Goal: Task Accomplishment & Management: Manage account settings

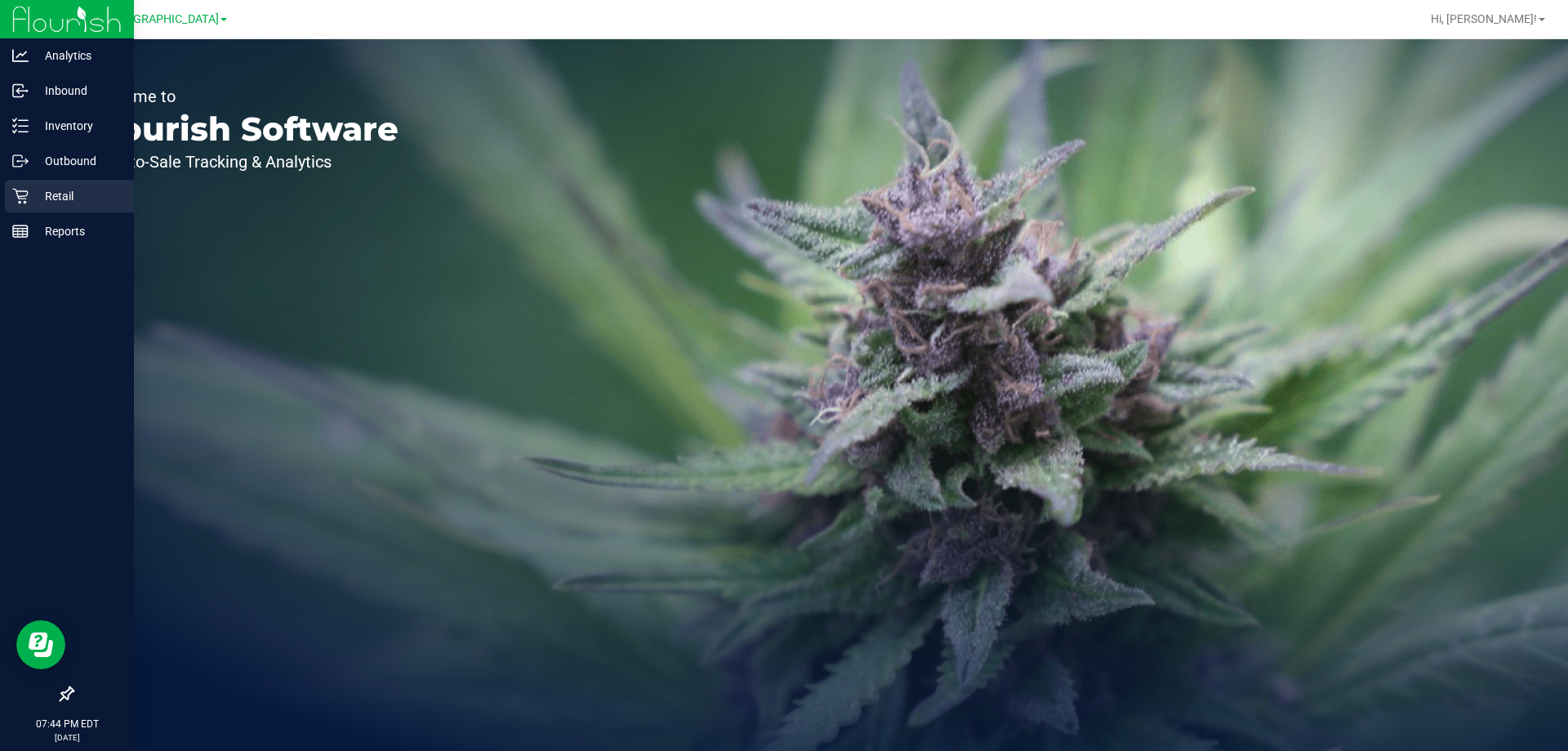
click at [22, 211] on div "Retail" at bounding box center [69, 195] width 129 height 33
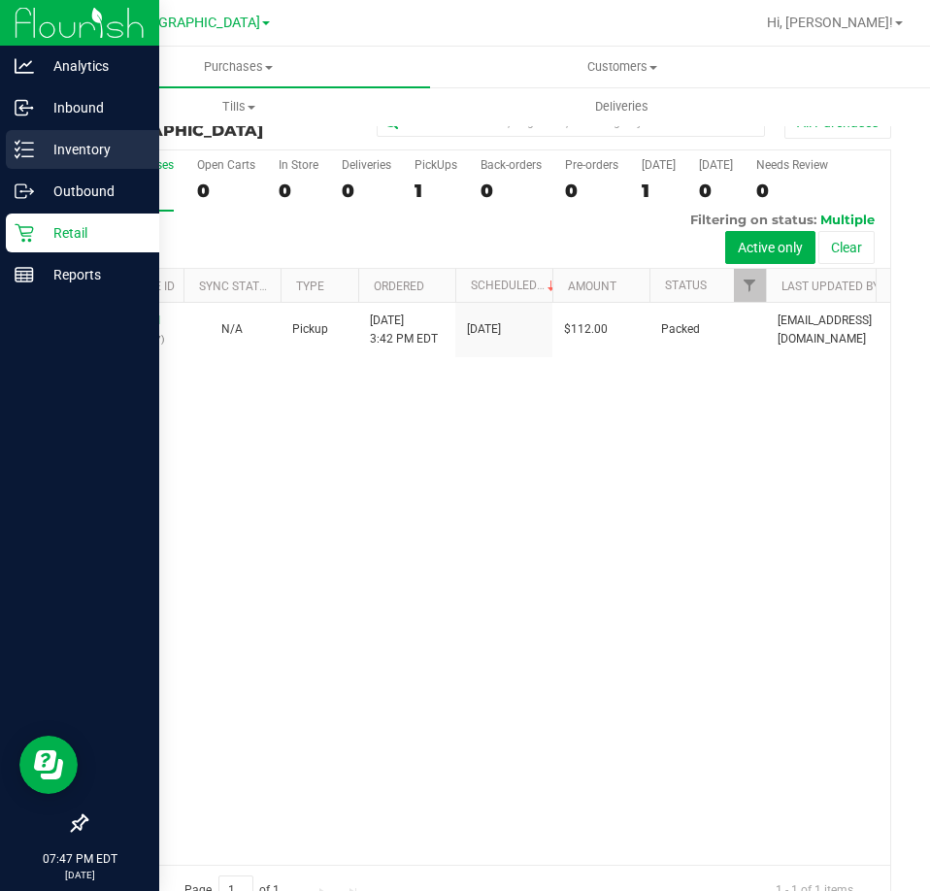
click at [25, 143] on line at bounding box center [27, 143] width 11 height 0
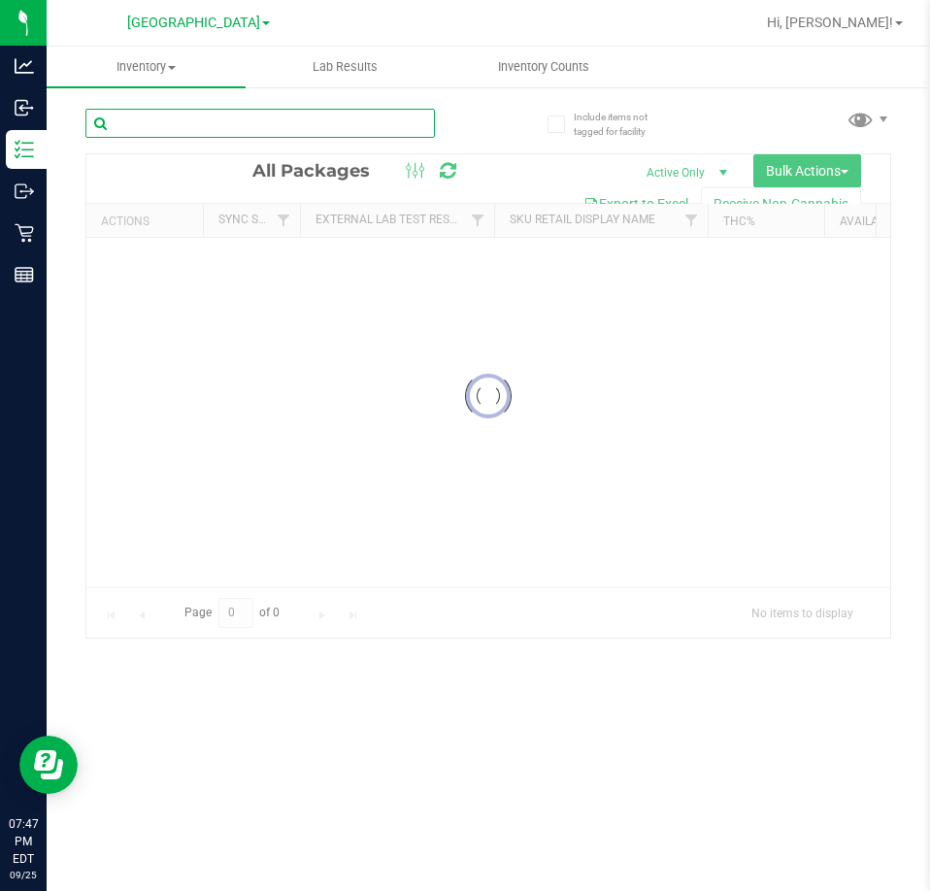
click at [361, 121] on input "text" at bounding box center [259, 123] width 349 height 29
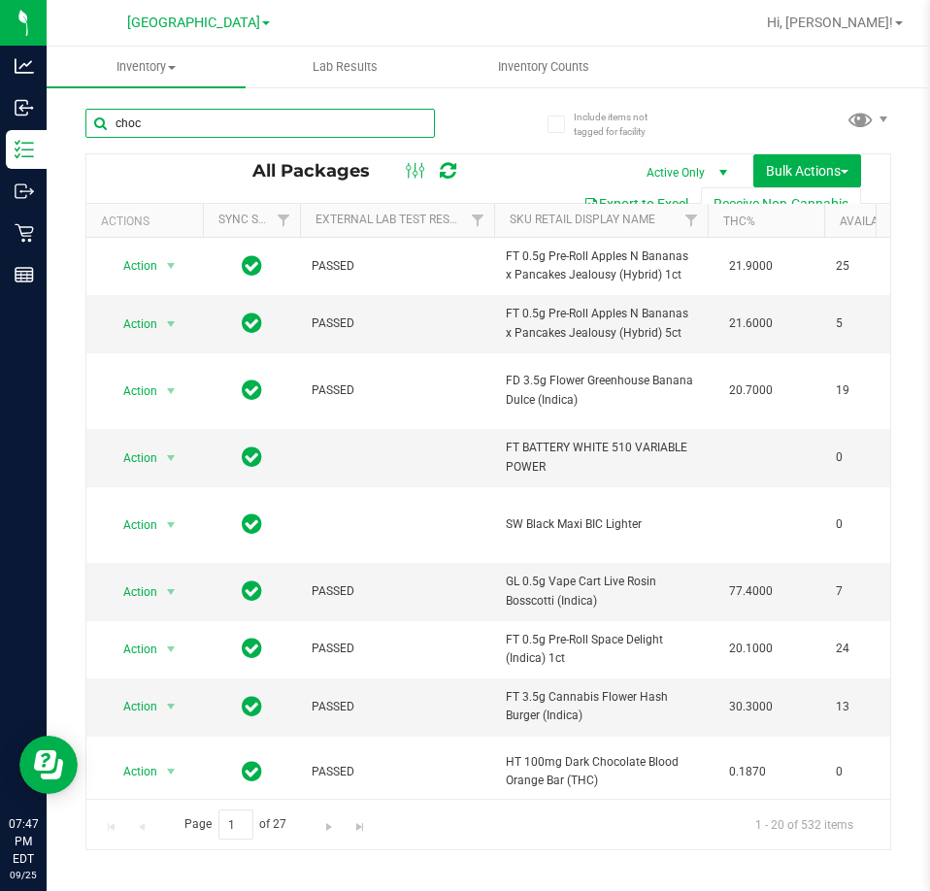
type input "choc"
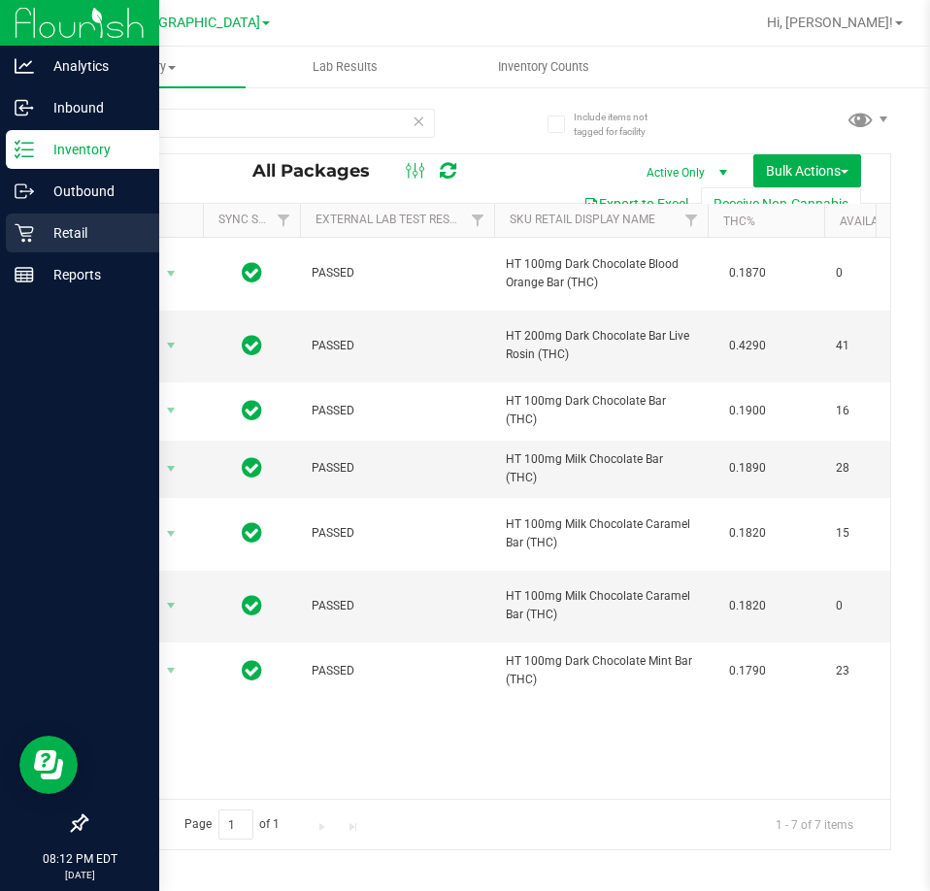
click at [31, 250] on div "Retail" at bounding box center [82, 232] width 153 height 39
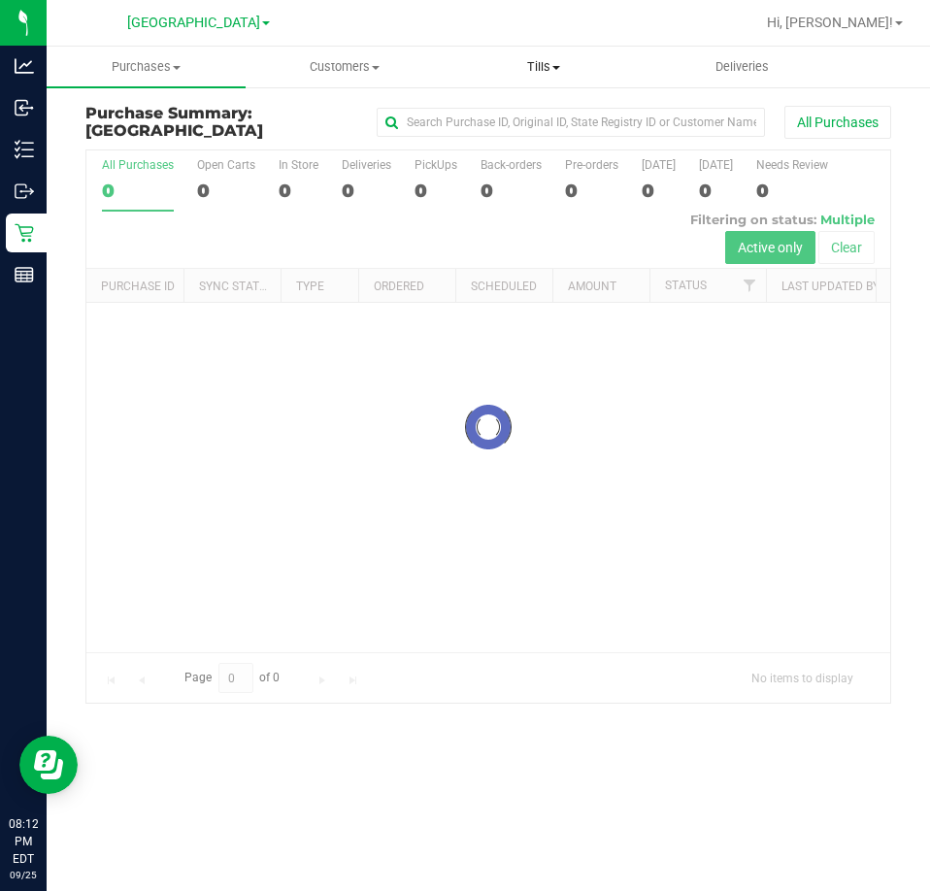
click at [540, 73] on span "Tills" at bounding box center [543, 66] width 197 height 17
click at [514, 116] on span "Manage tills" at bounding box center [509, 117] width 131 height 16
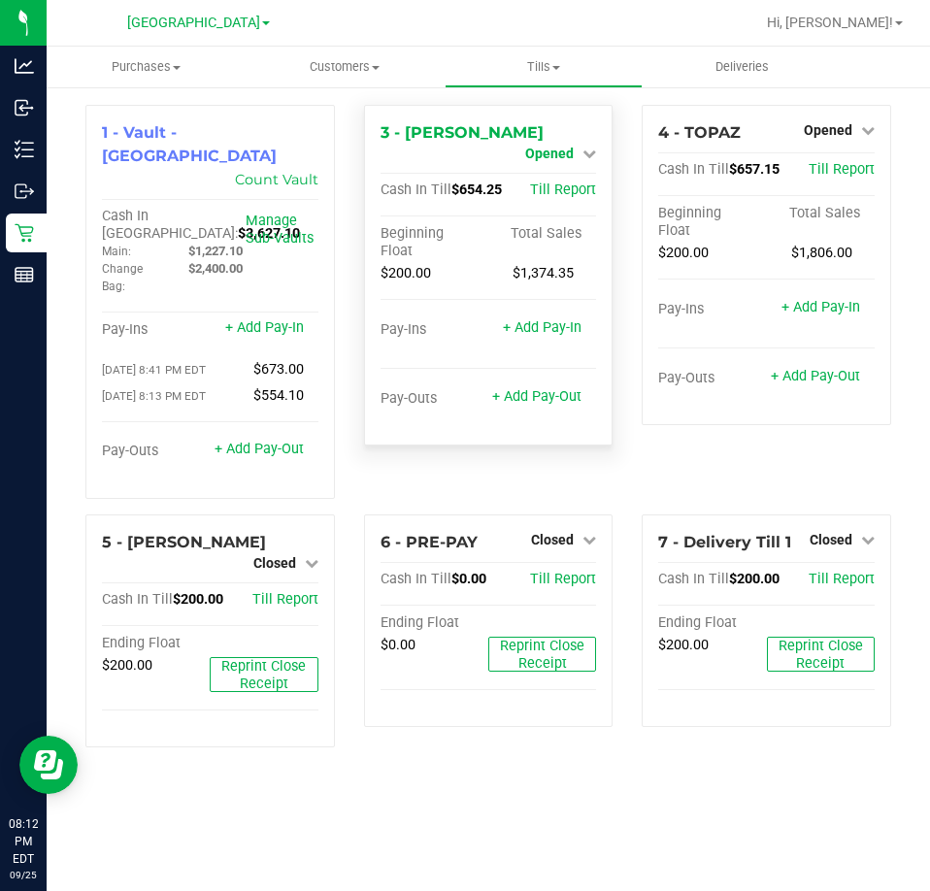
click at [536, 146] on span "Opened" at bounding box center [549, 154] width 49 height 16
click at [531, 169] on link "Close Till" at bounding box center [552, 171] width 52 height 16
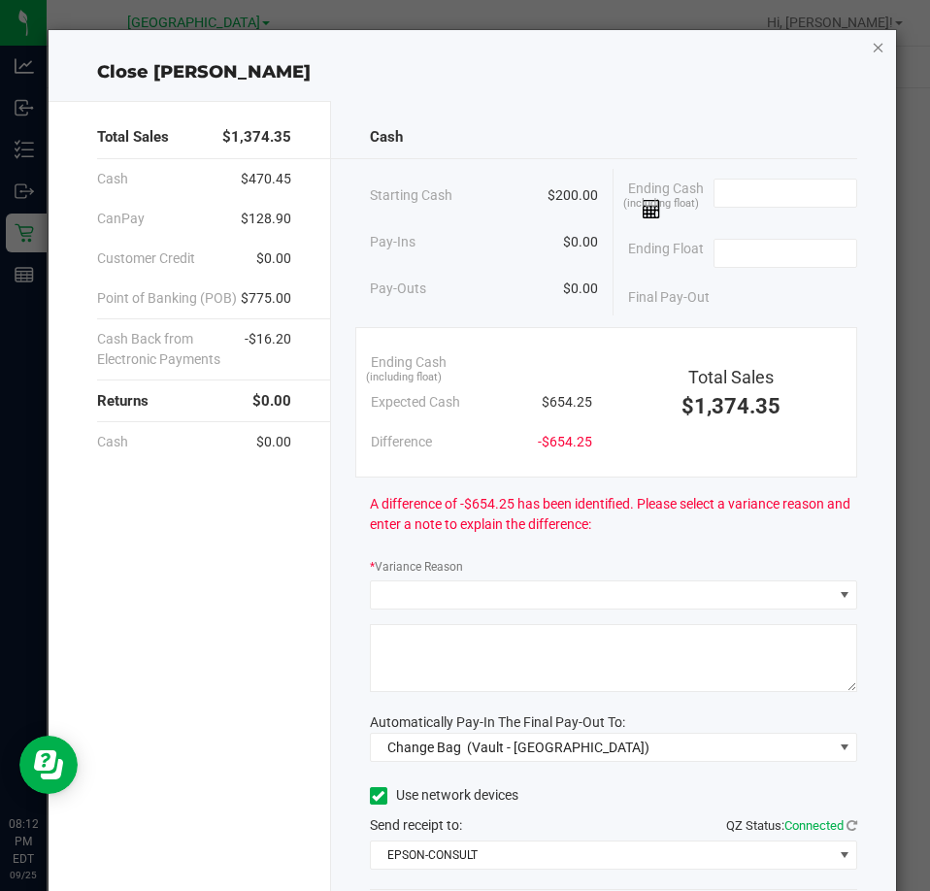
click at [871, 49] on icon "button" at bounding box center [878, 46] width 14 height 23
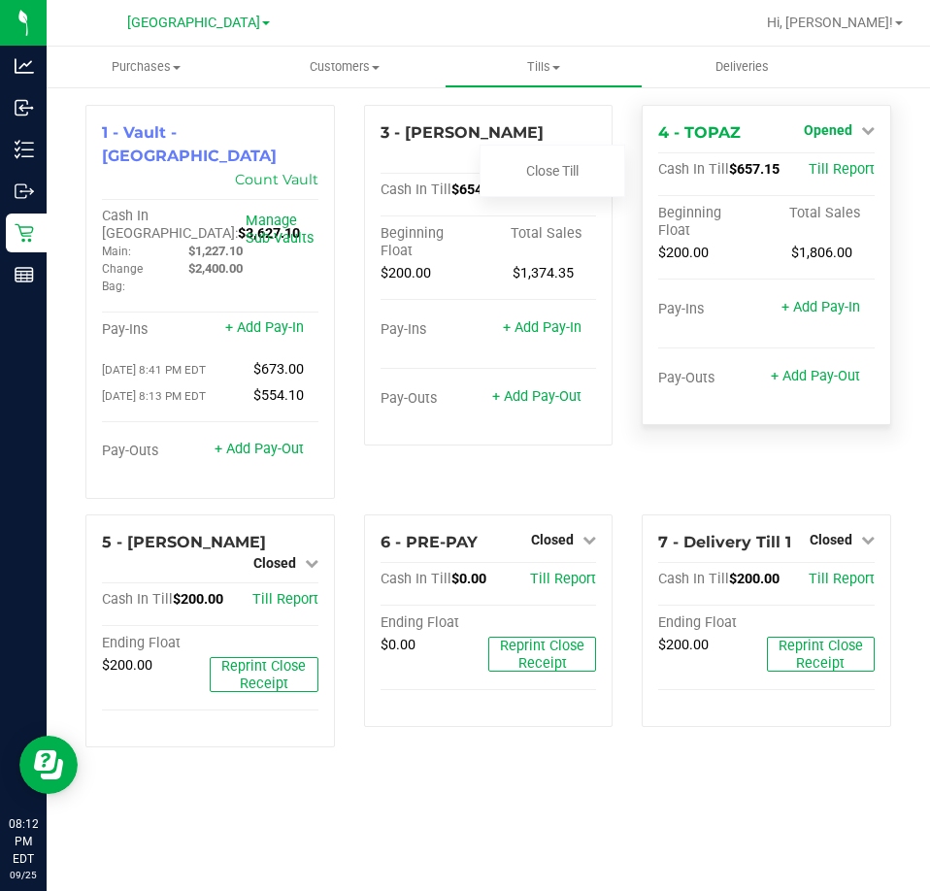
click at [864, 133] on icon at bounding box center [868, 130] width 14 height 14
click at [845, 170] on link "Close Till" at bounding box center [830, 171] width 52 height 16
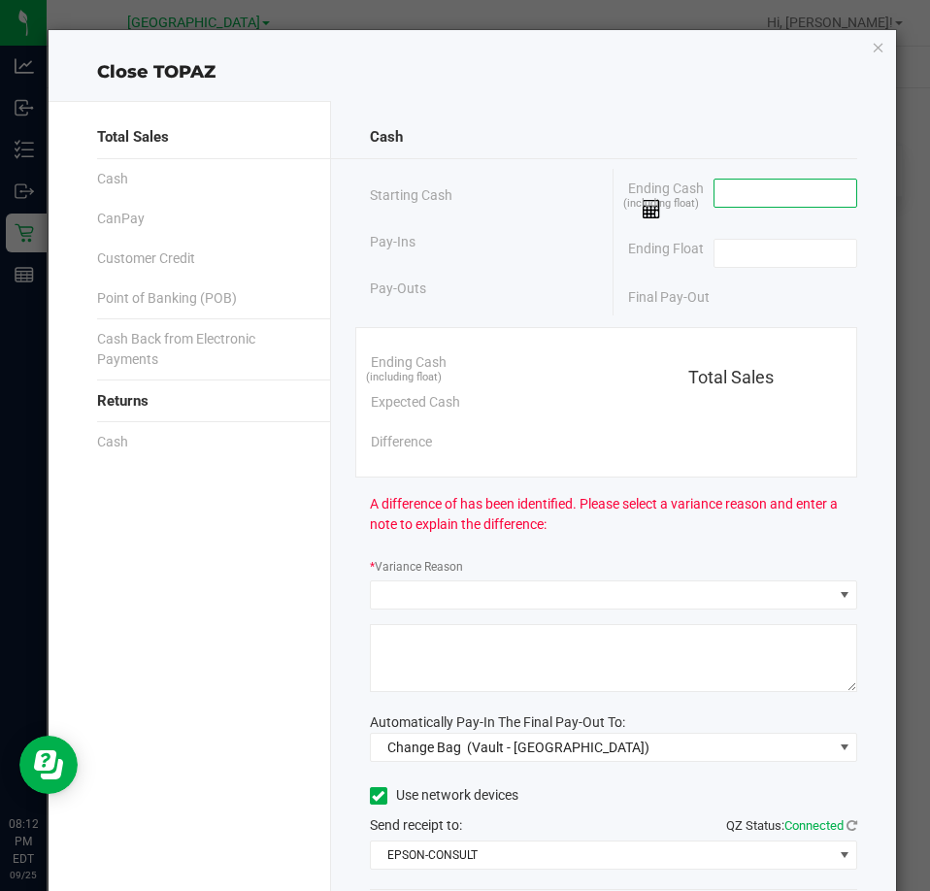
click at [799, 196] on input at bounding box center [785, 193] width 143 height 27
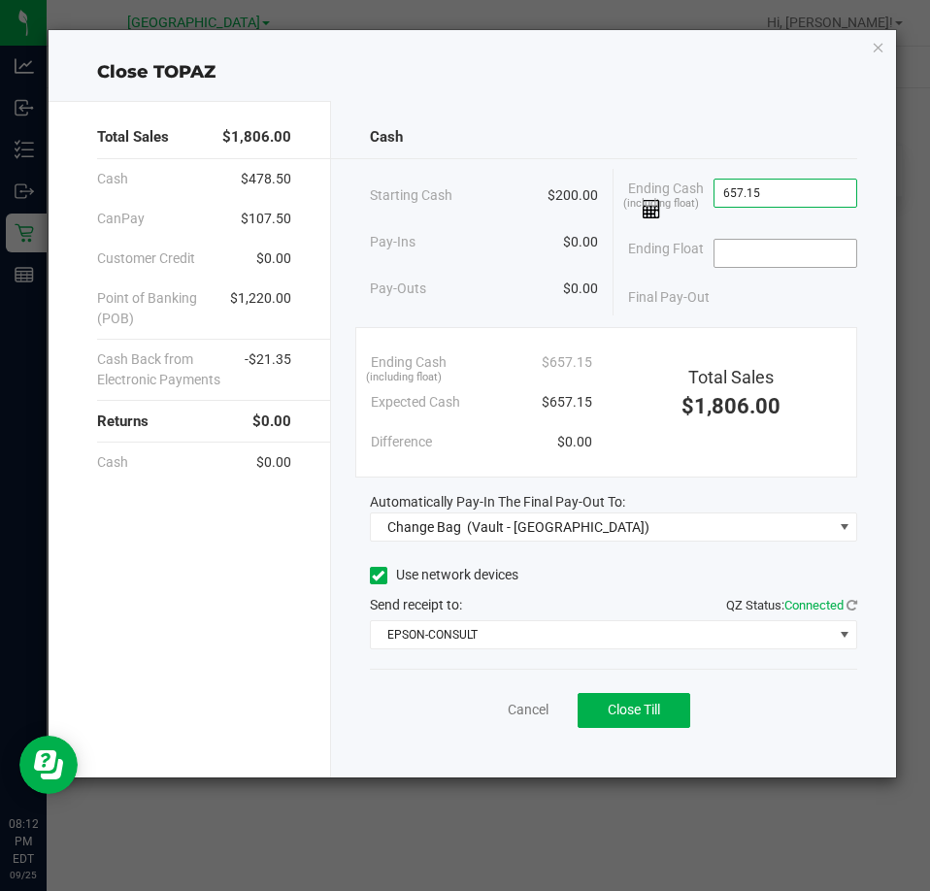
type input "$657.15"
click at [818, 253] on input at bounding box center [785, 253] width 143 height 27
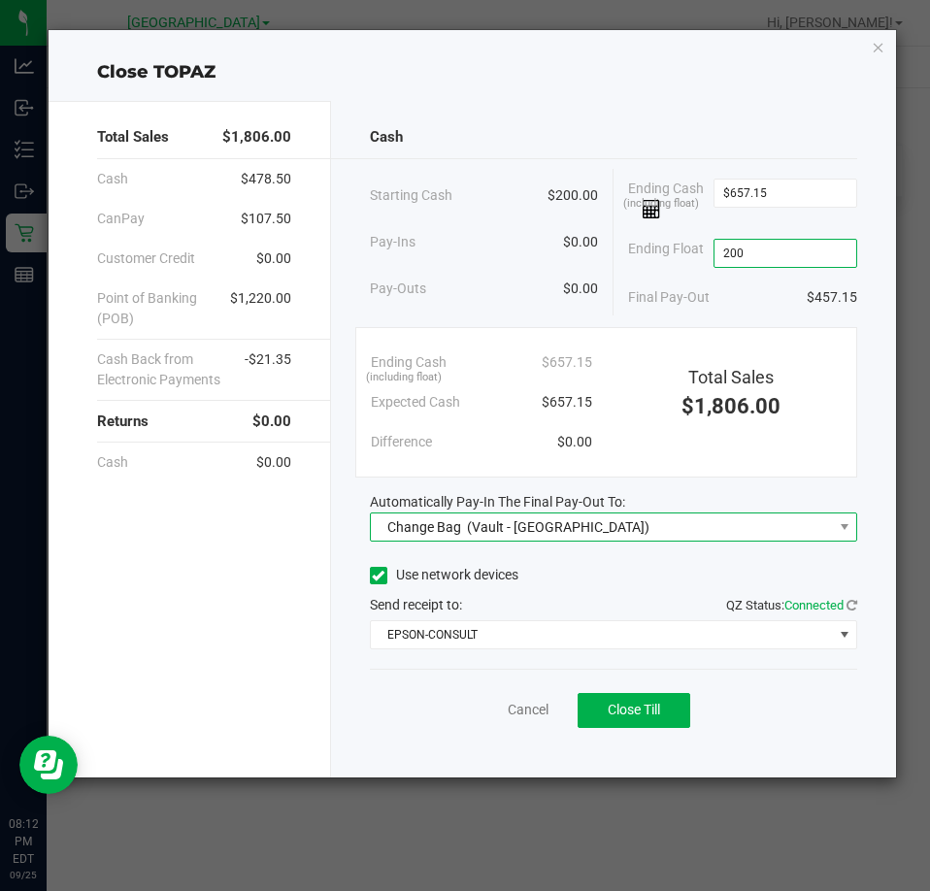
type input "$200.00"
click at [490, 523] on span "(Vault - South Tampa WC)" at bounding box center [558, 527] width 182 height 16
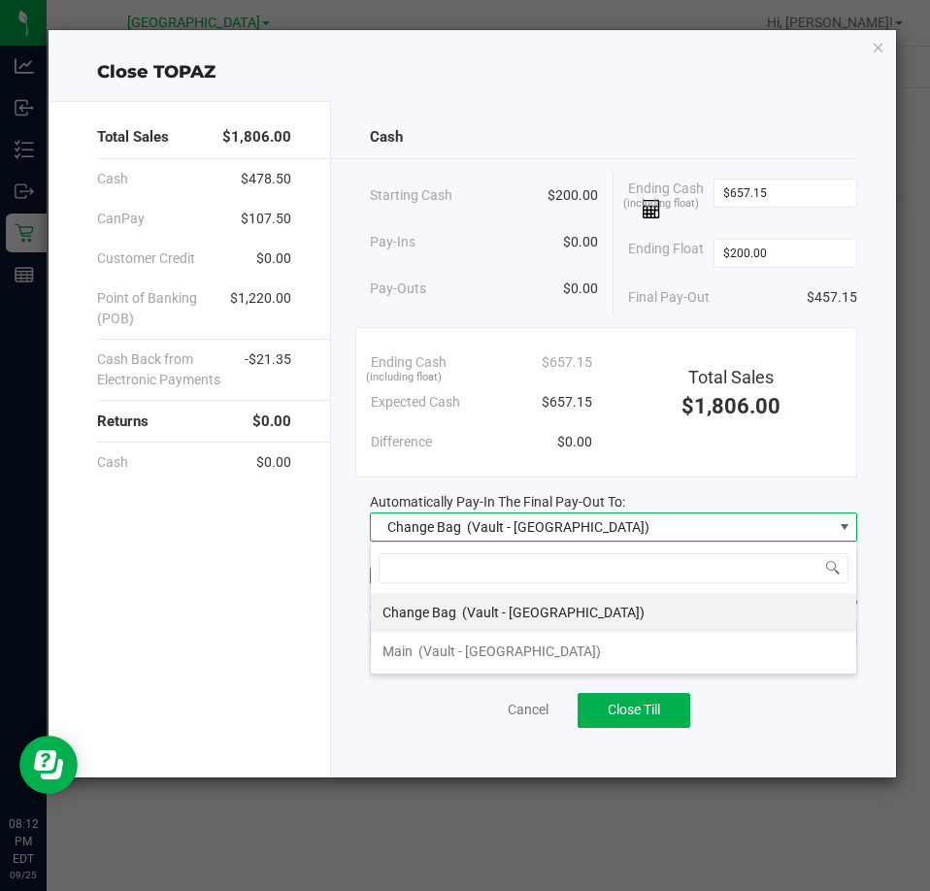
scroll to position [29, 488]
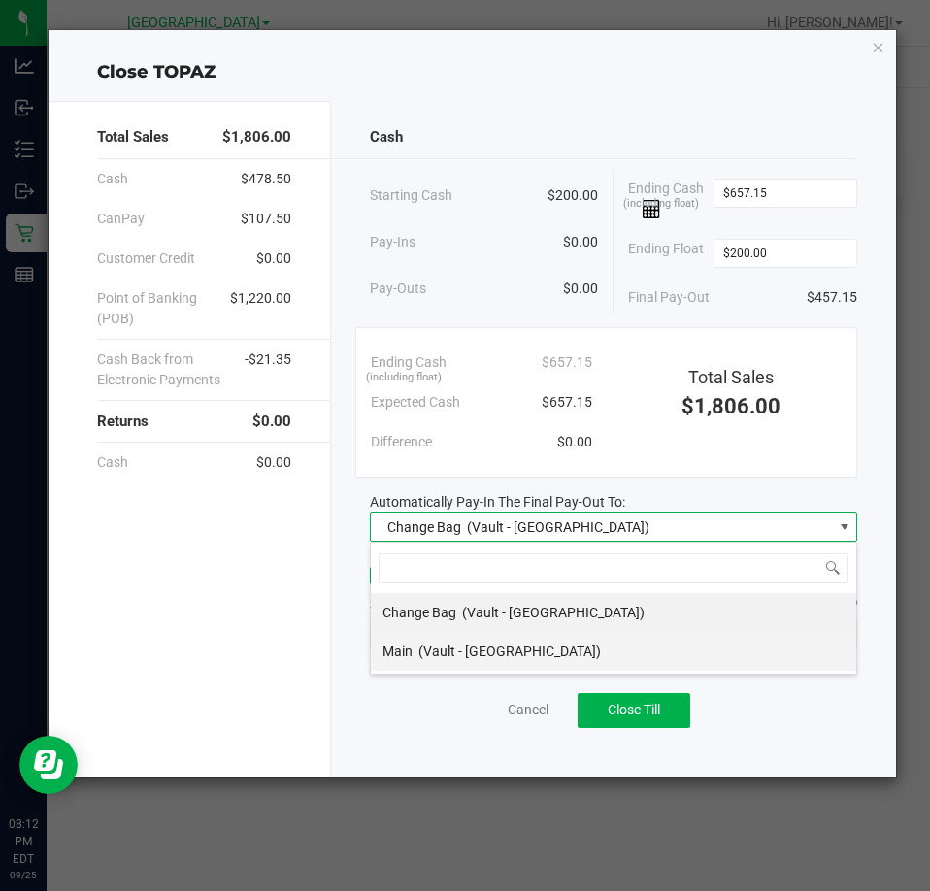
click at [507, 639] on div "Main (Vault - South Tampa WC)" at bounding box center [491, 651] width 218 height 35
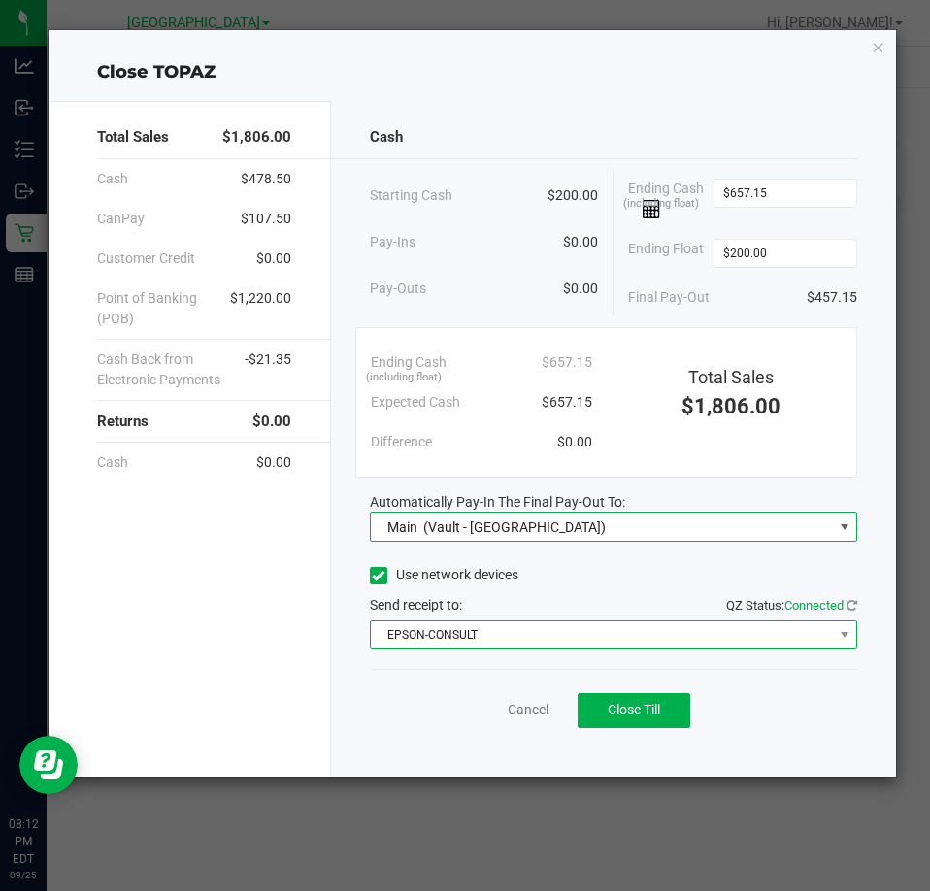
click at [510, 621] on span "EPSON-CONSULT" at bounding box center [601, 634] width 461 height 27
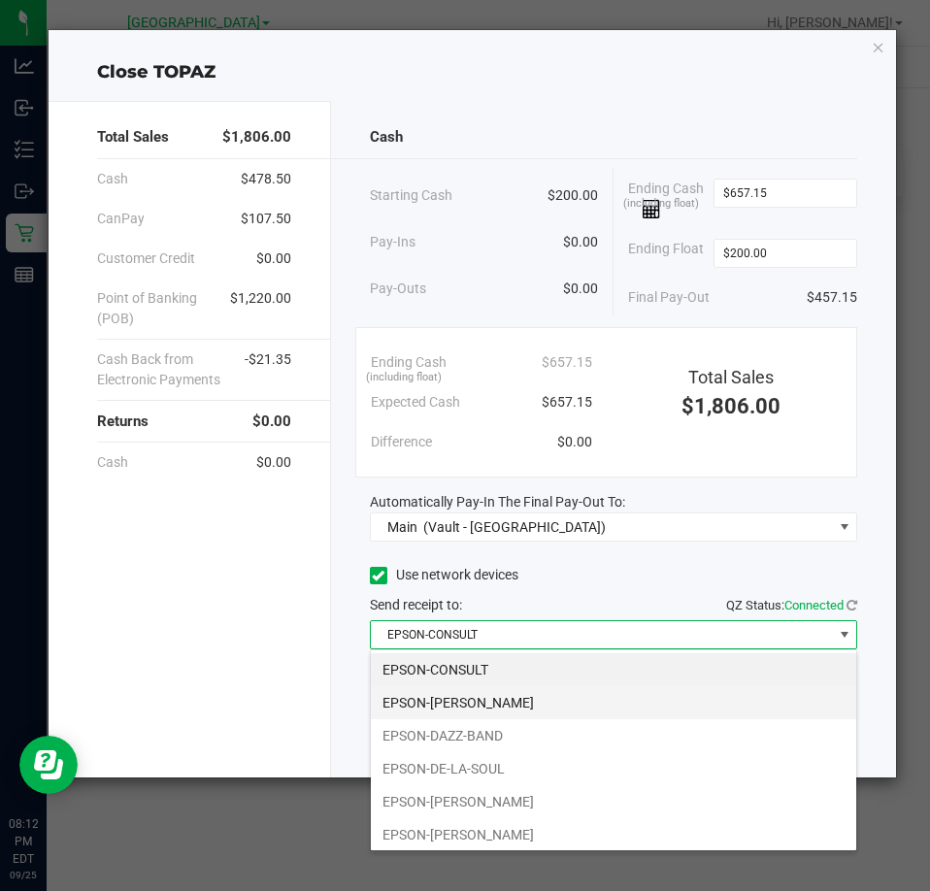
click at [560, 696] on li "EPSON-DAVID-CROSBY" at bounding box center [613, 702] width 485 height 33
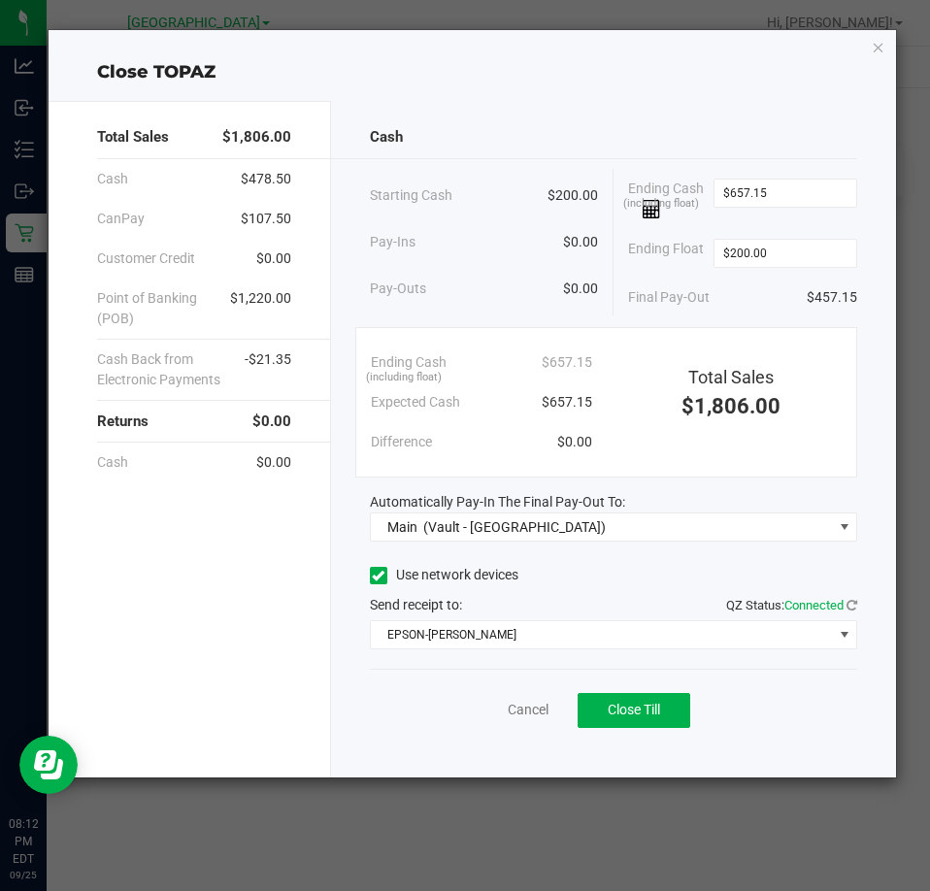
click at [463, 692] on div "Cancel Close Till" at bounding box center [613, 706] width 487 height 75
click at [525, 702] on link "Cancel" at bounding box center [528, 710] width 41 height 20
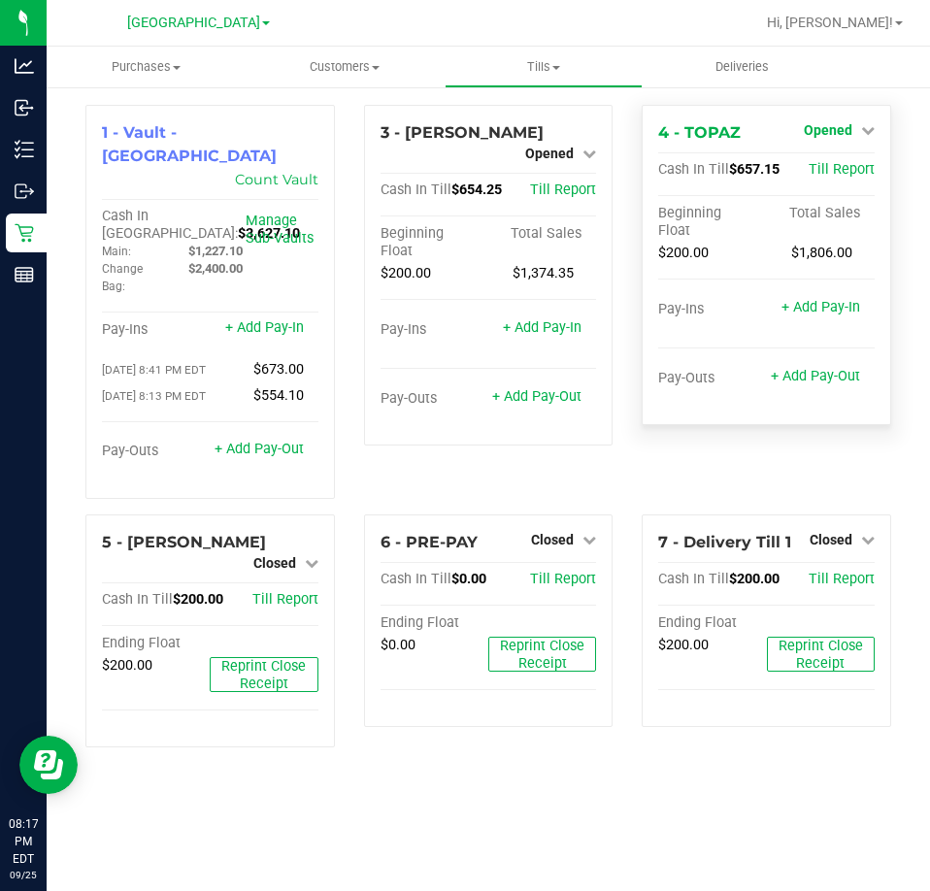
click at [840, 125] on span "Opened" at bounding box center [828, 130] width 49 height 16
click at [824, 168] on link "Close Till" at bounding box center [830, 171] width 52 height 16
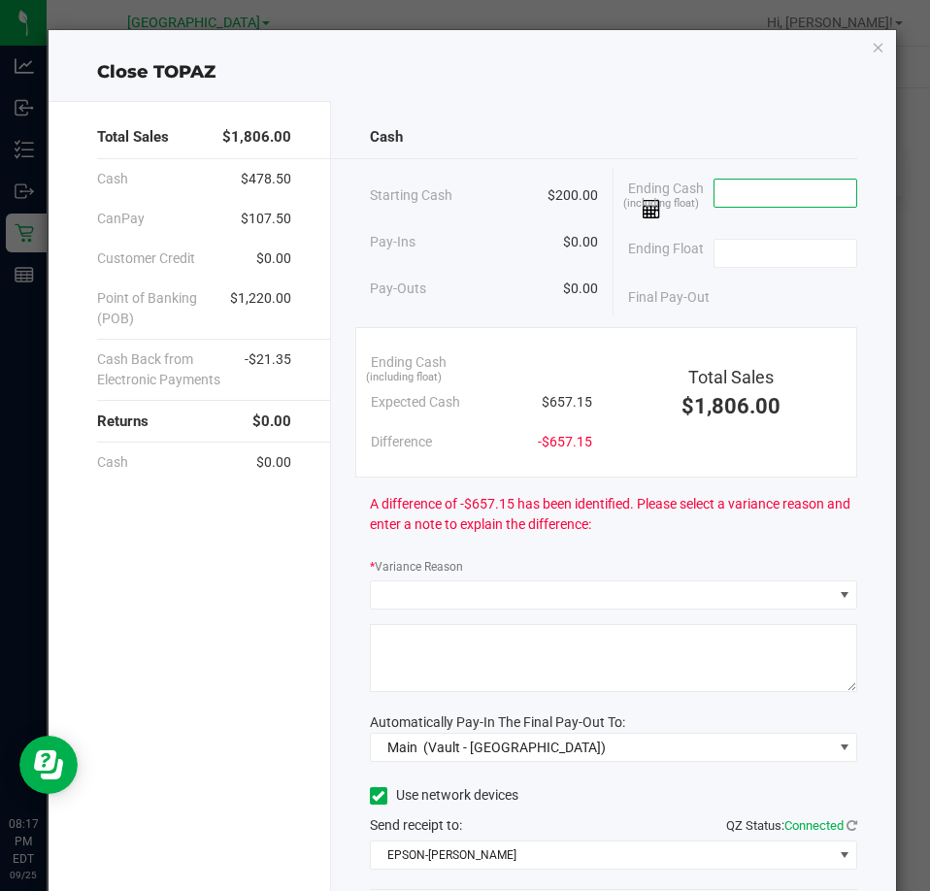
click at [800, 182] on input at bounding box center [785, 193] width 143 height 27
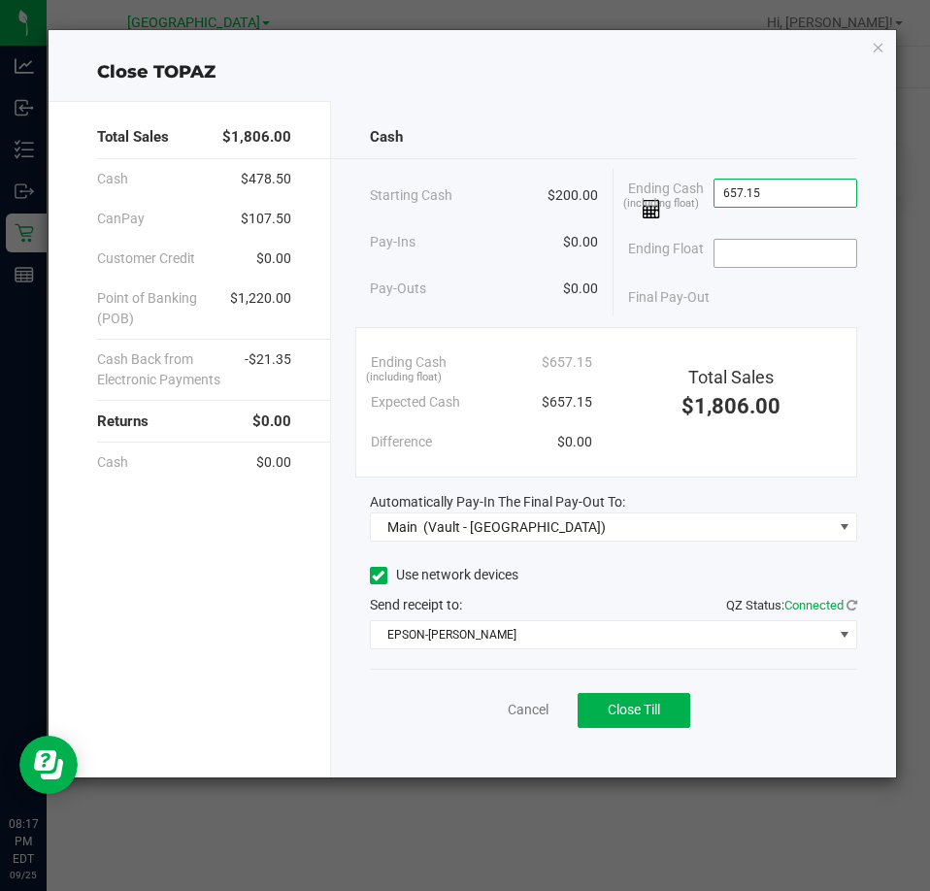
type input "$657.15"
click at [806, 261] on input at bounding box center [785, 253] width 143 height 27
type input "$200.00"
click at [537, 569] on div "Use network devices" at bounding box center [613, 575] width 487 height 29
click at [592, 706] on button "Close Till" at bounding box center [633, 710] width 113 height 35
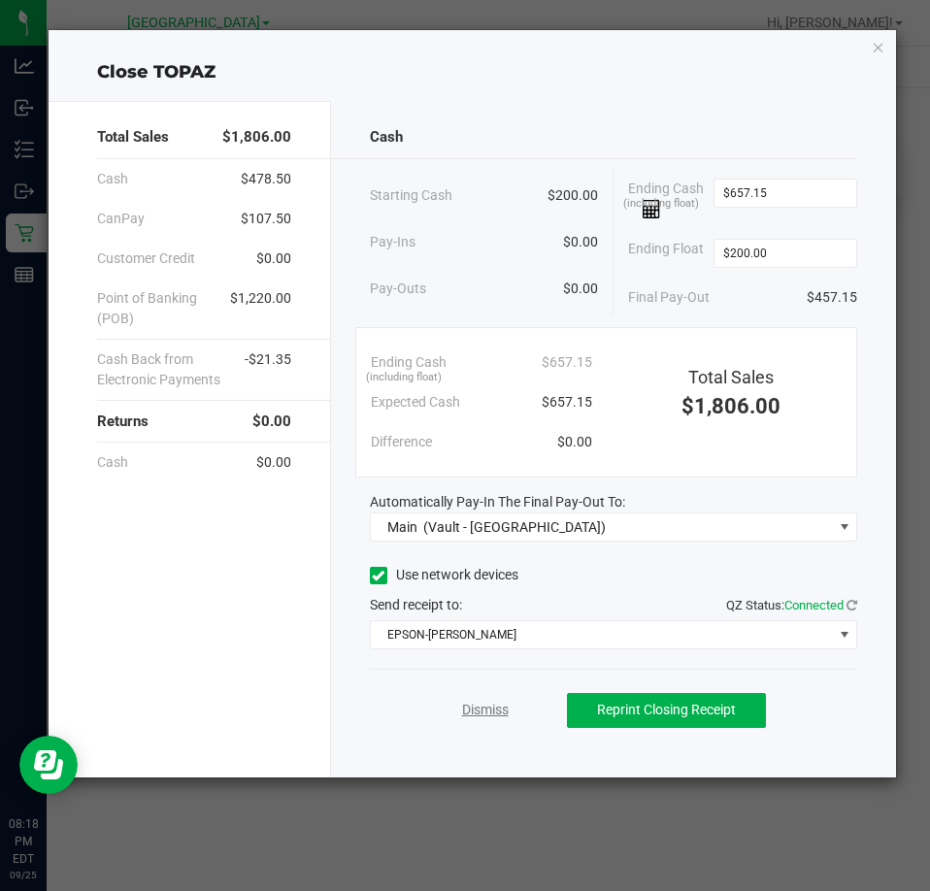
click at [466, 706] on link "Dismiss" at bounding box center [485, 710] width 47 height 20
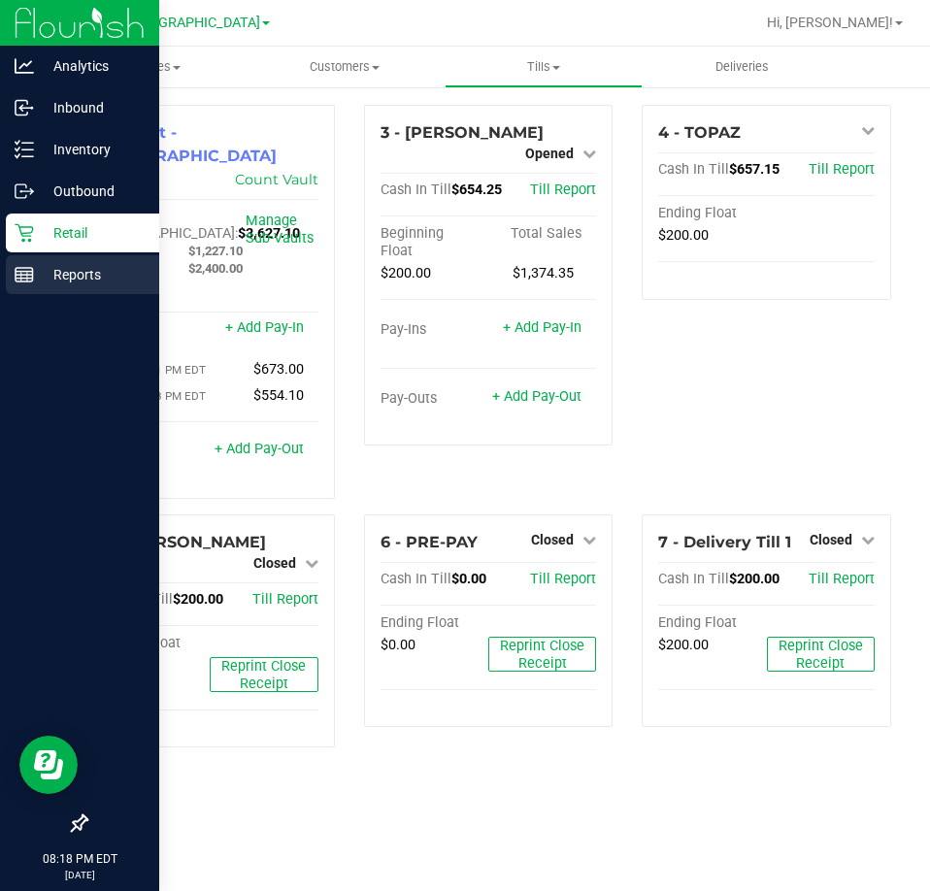
click at [19, 280] on icon at bounding box center [24, 274] width 19 height 19
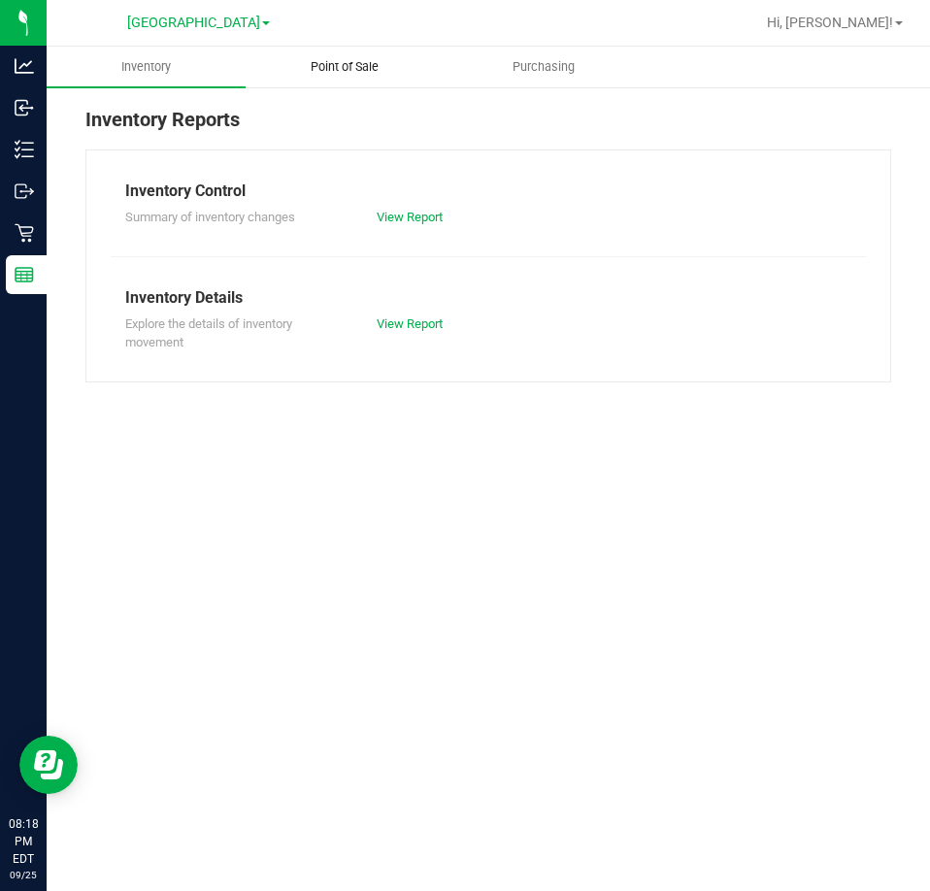
click at [347, 75] on span "Point of Sale" at bounding box center [344, 66] width 120 height 17
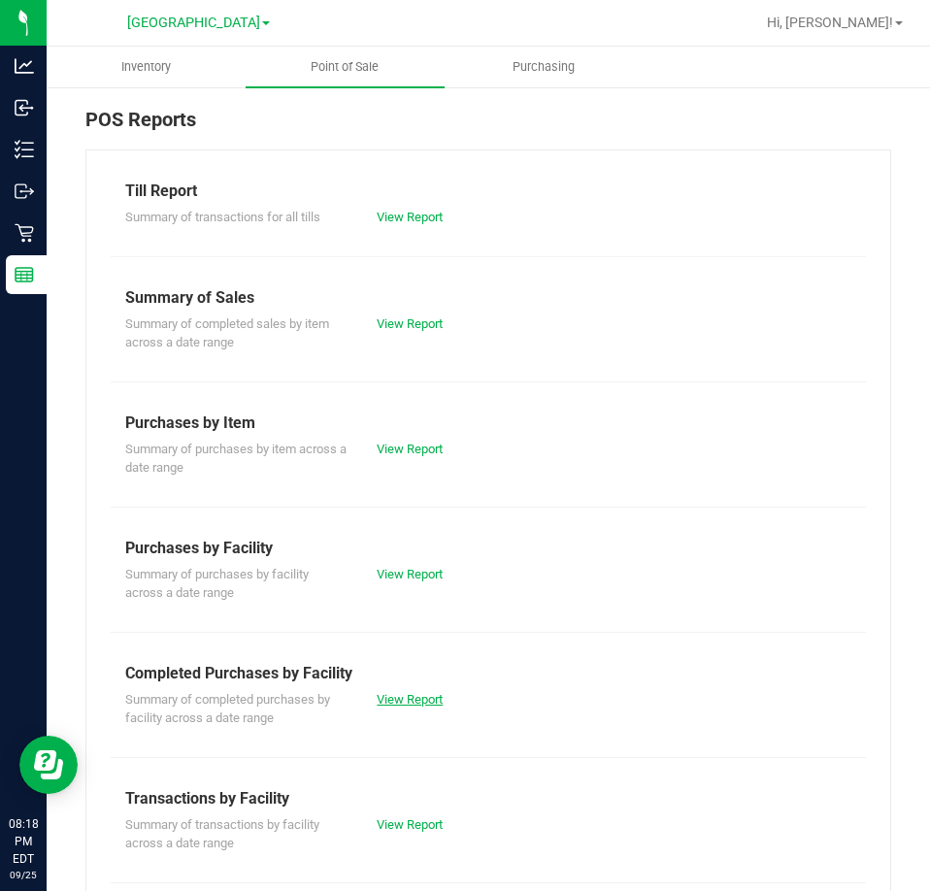
click at [429, 703] on link "View Report" at bounding box center [410, 699] width 66 height 15
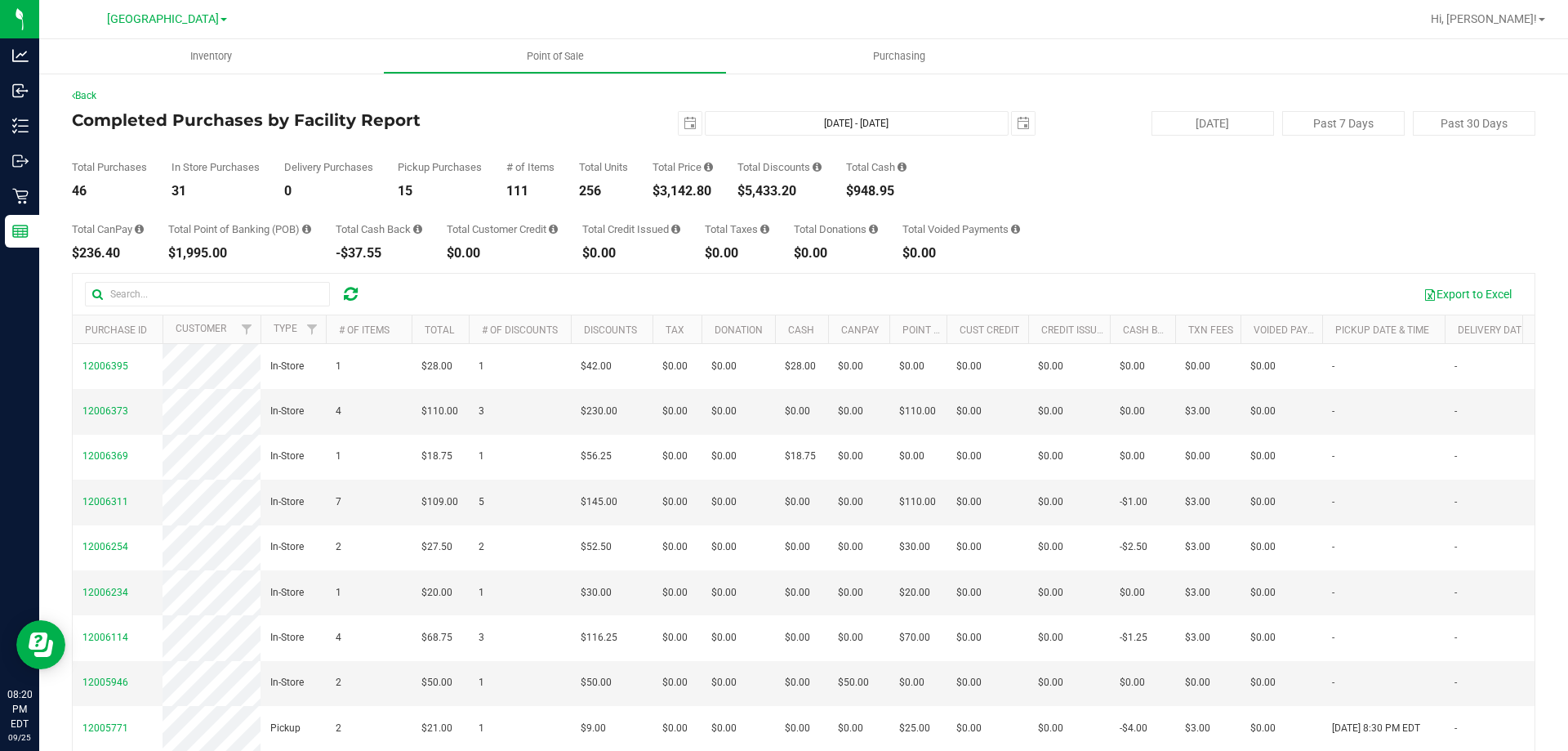
click at [1197, 216] on div "Total CanPay $236.40 Total Point of Banking (POB) $1,995.00 Total Cash Back -$3…" at bounding box center [803, 229] width 1464 height 62
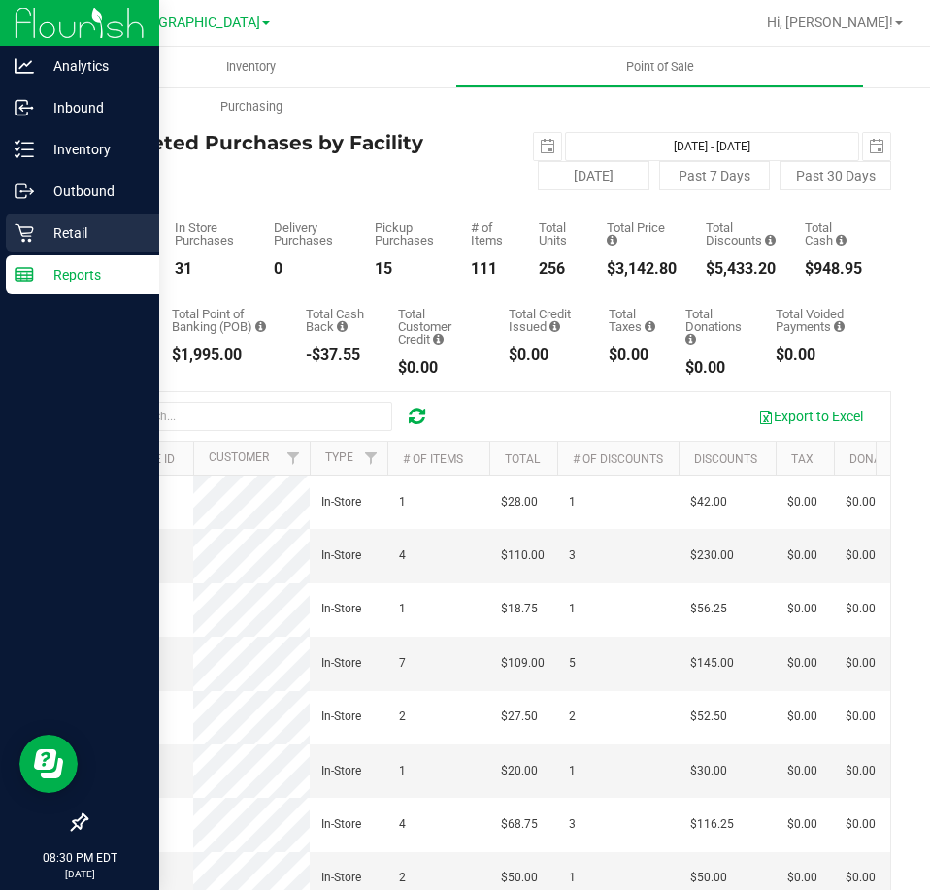
click at [39, 238] on p "Retail" at bounding box center [92, 232] width 116 height 23
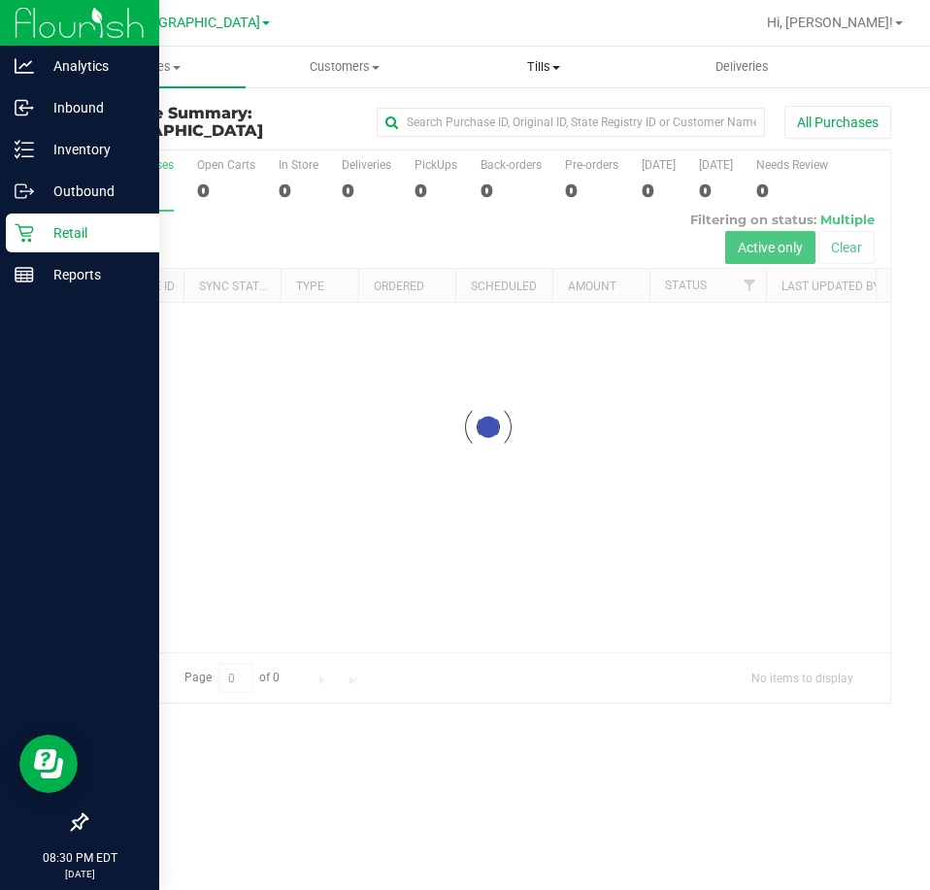
click at [532, 70] on span "Tills" at bounding box center [543, 66] width 197 height 17
click at [535, 124] on span "Manage tills" at bounding box center [509, 117] width 131 height 16
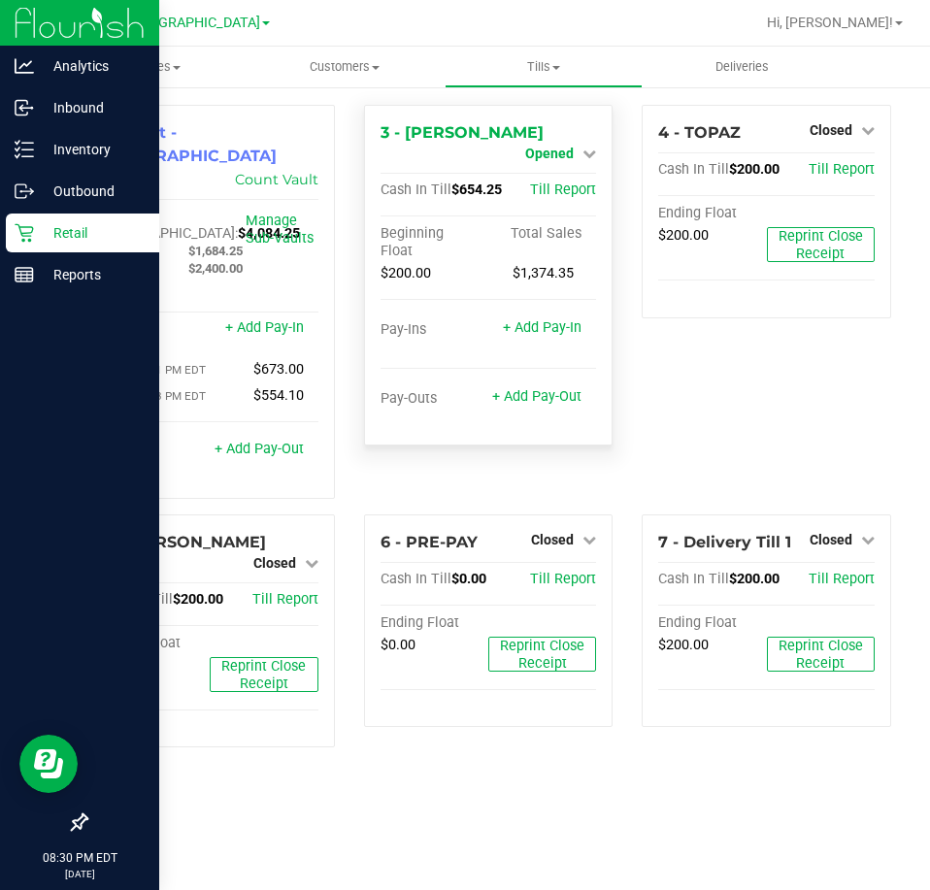
click at [569, 146] on span "Opened" at bounding box center [549, 154] width 49 height 16
click at [557, 176] on link "Close Till" at bounding box center [552, 171] width 52 height 16
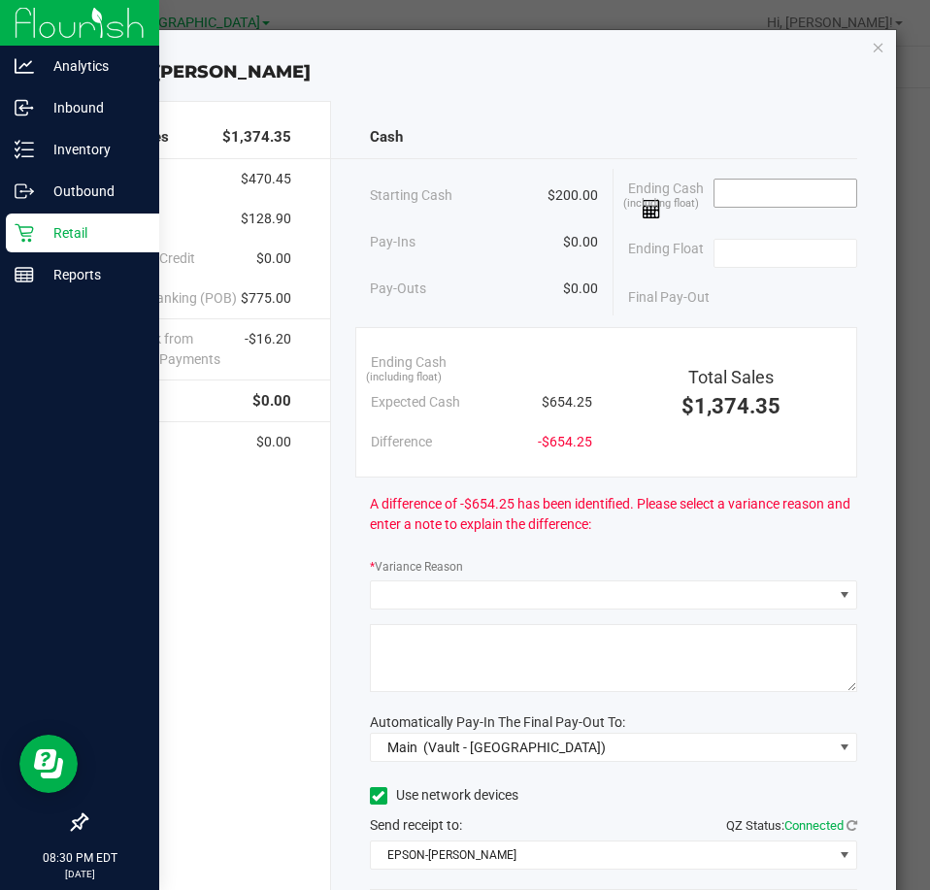
click at [749, 193] on input at bounding box center [785, 193] width 143 height 27
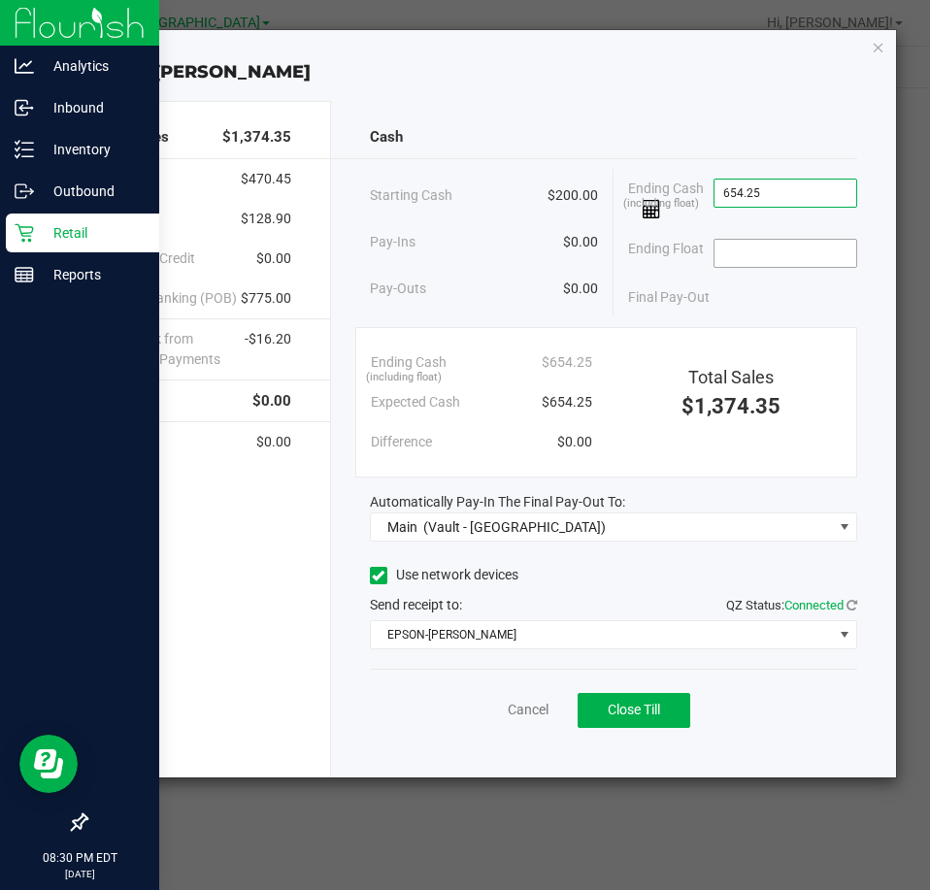
type input "$654.25"
click at [777, 253] on input at bounding box center [785, 253] width 143 height 27
type input "$200.00"
click at [557, 313] on div "Pay-Outs $0.00" at bounding box center [484, 288] width 228 height 53
click at [633, 703] on span "Close Till" at bounding box center [633, 710] width 52 height 16
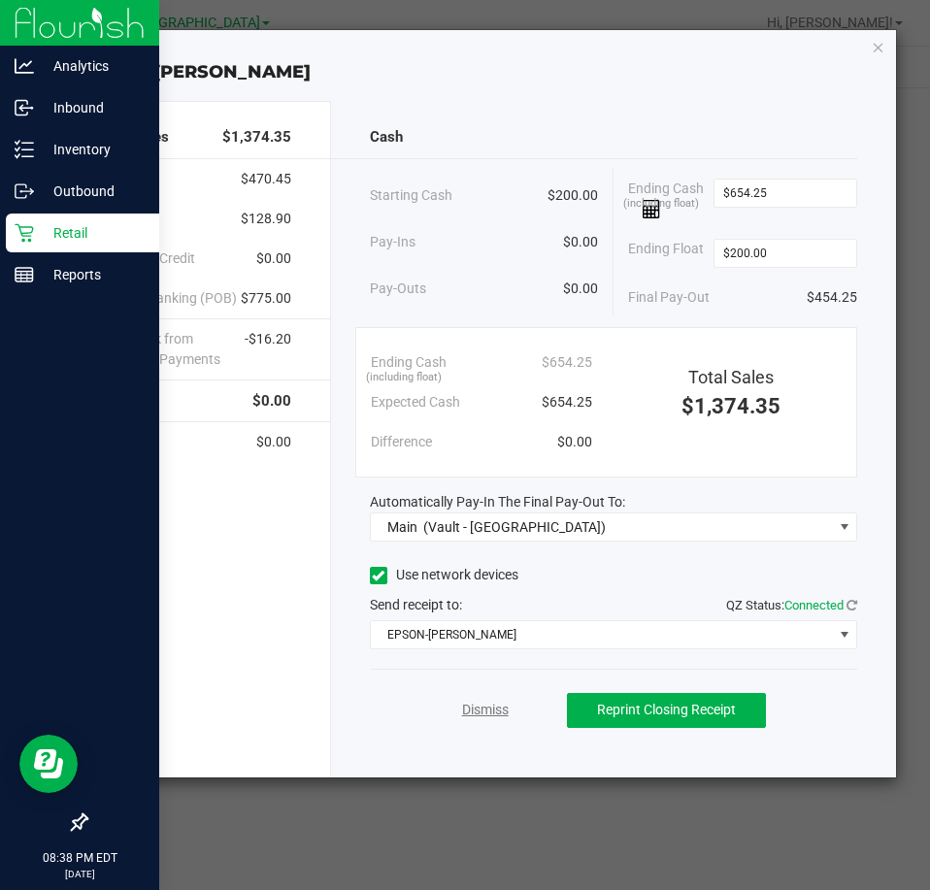
click at [483, 706] on link "Dismiss" at bounding box center [485, 710] width 47 height 20
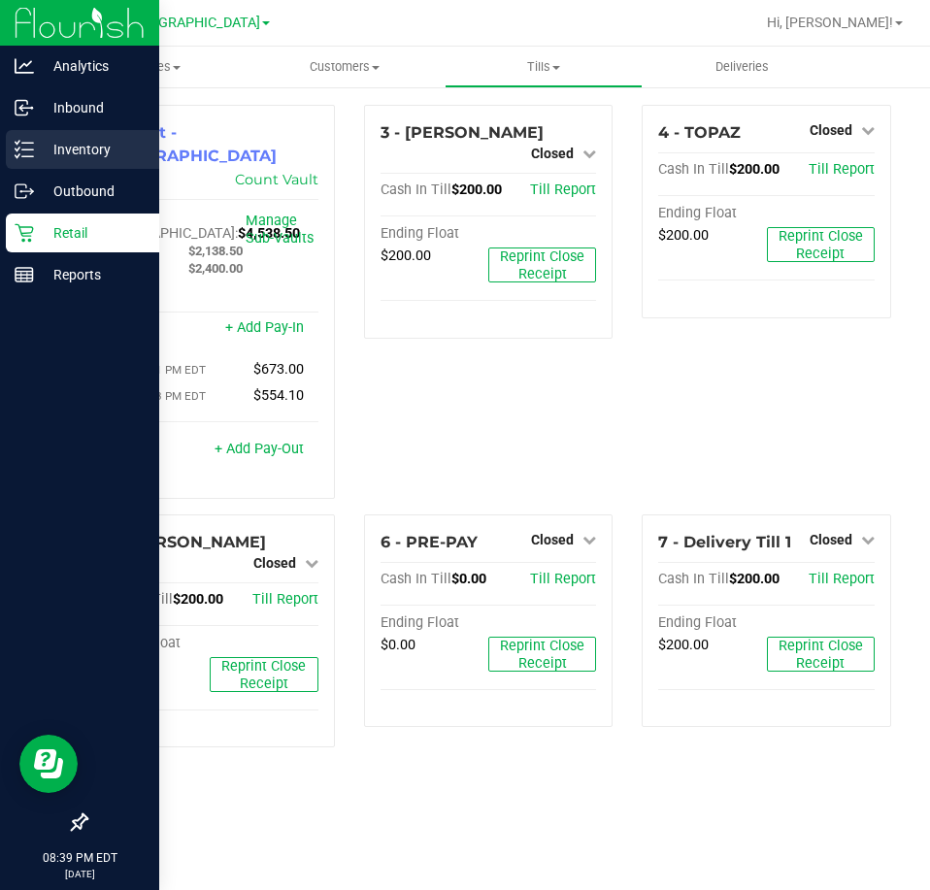
click at [24, 160] on div "Inventory" at bounding box center [82, 149] width 153 height 39
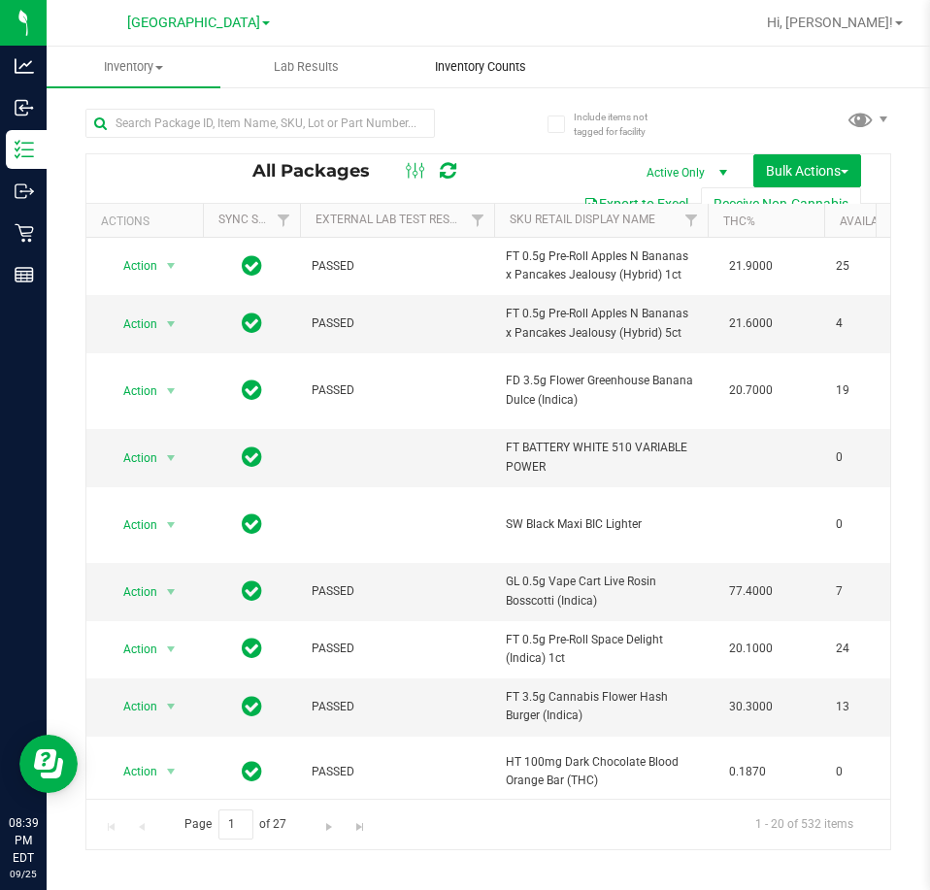
click at [454, 68] on span "Inventory Counts" at bounding box center [481, 66] width 144 height 17
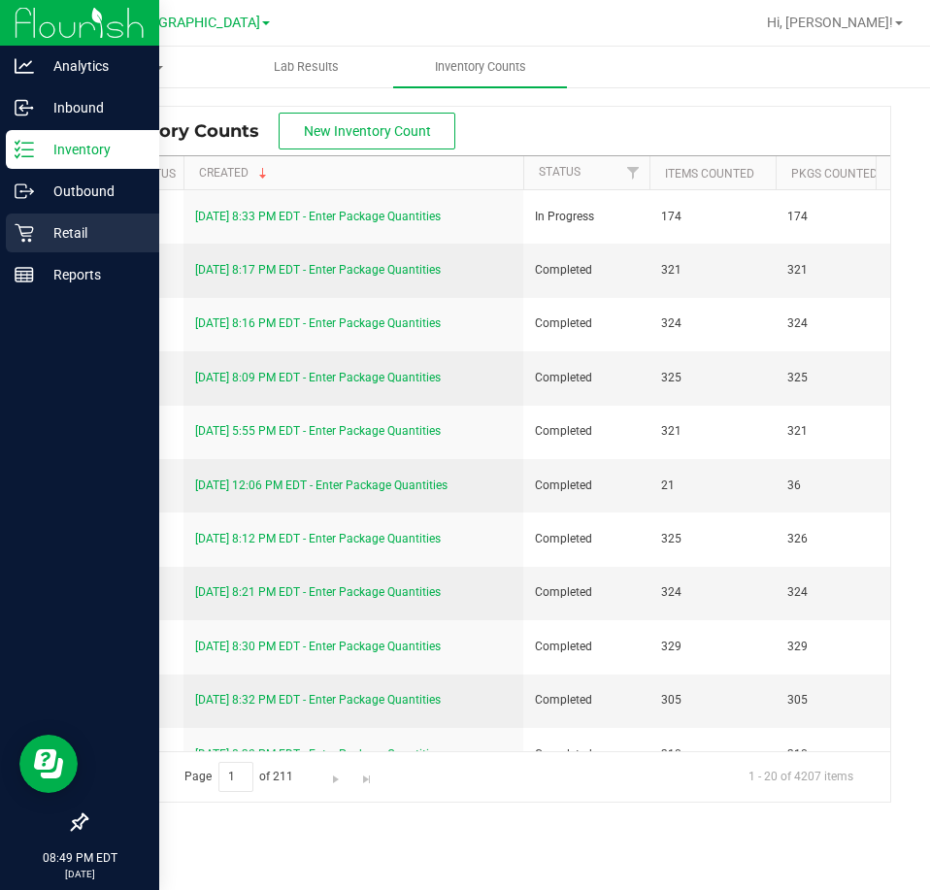
click at [65, 227] on p "Retail" at bounding box center [92, 232] width 116 height 23
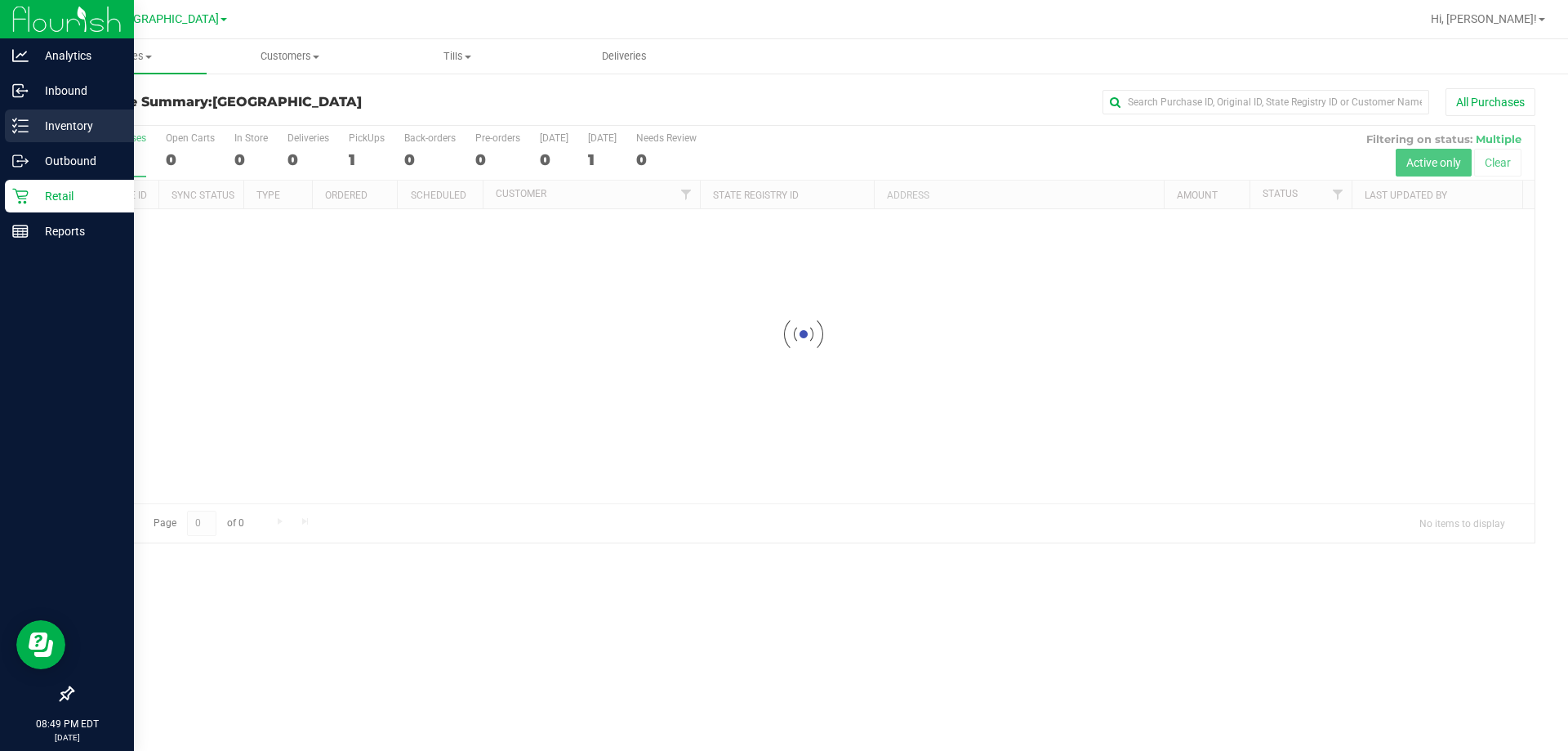
click at [52, 134] on p "Inventory" at bounding box center [77, 125] width 98 height 19
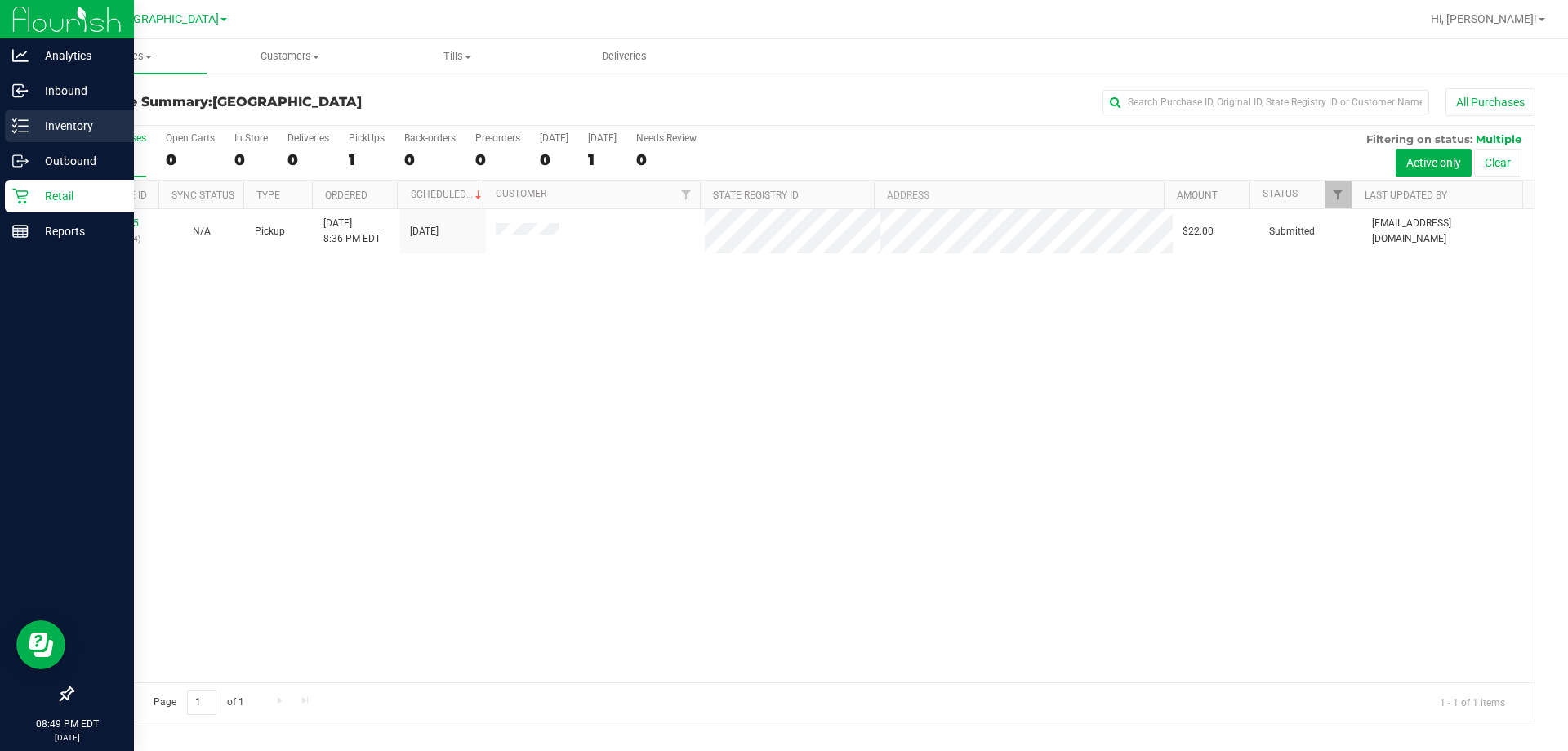
click at [88, 125] on p "Inventory" at bounding box center [77, 125] width 98 height 19
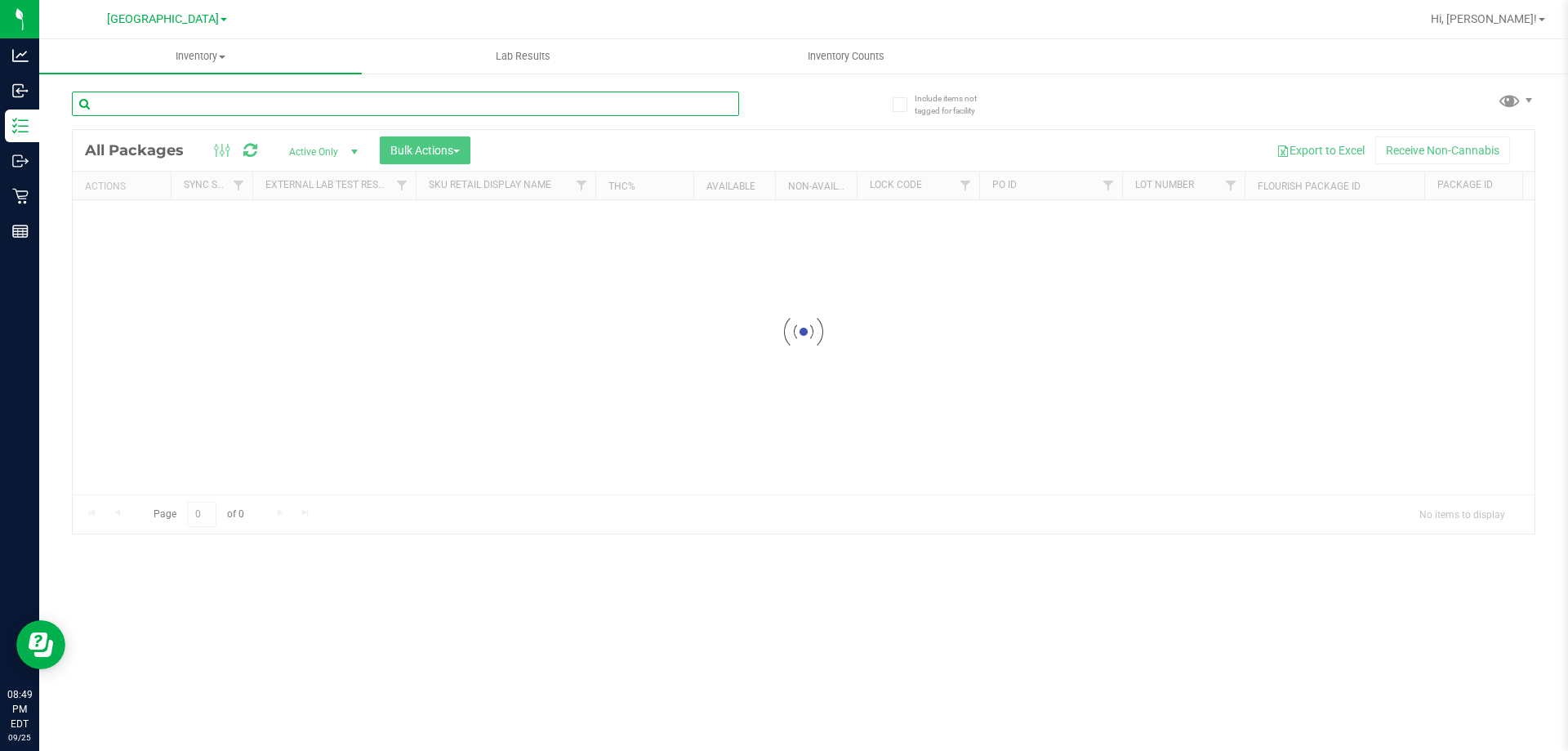
click at [314, 104] on input "text" at bounding box center [405, 104] width 667 height 24
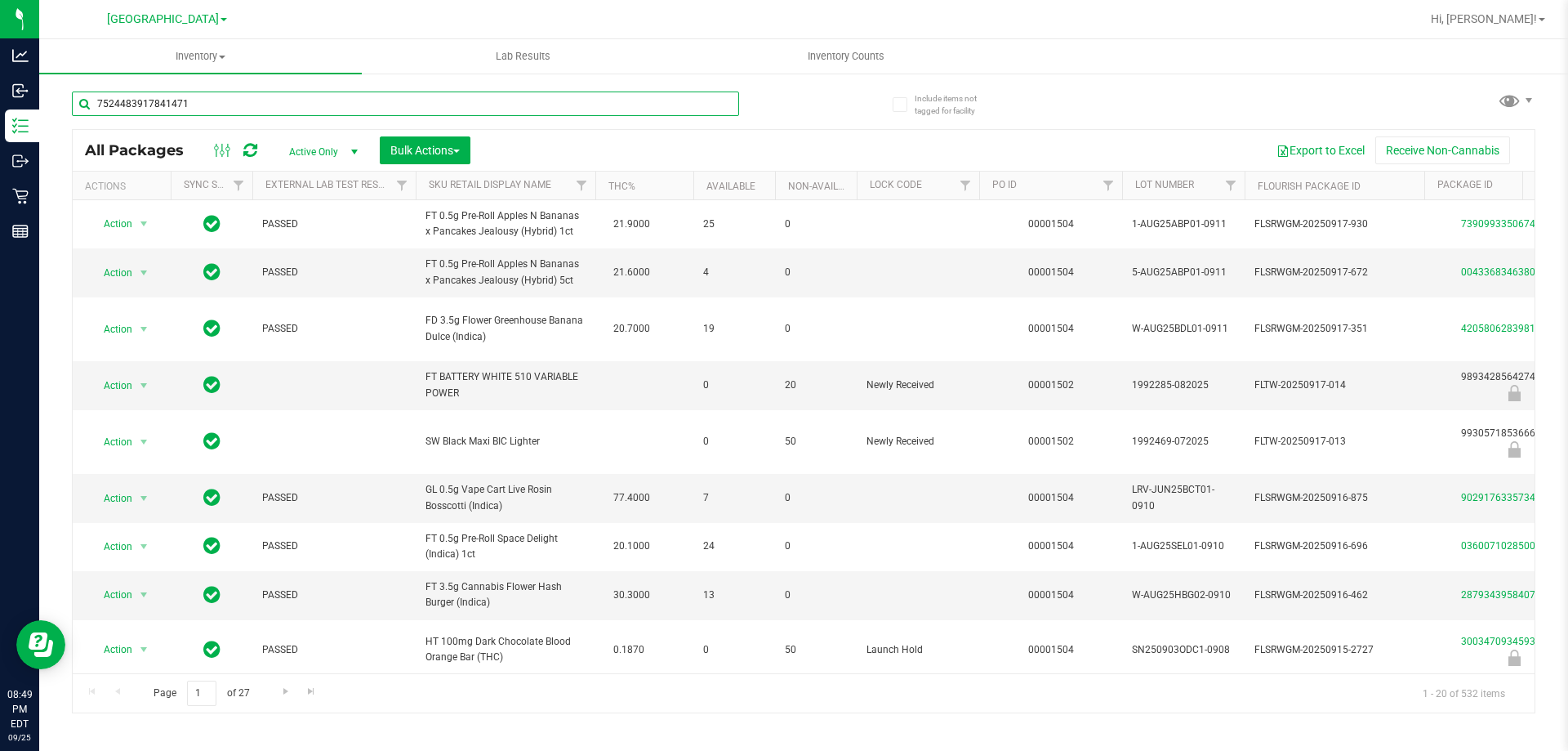
type input "7524483917841471"
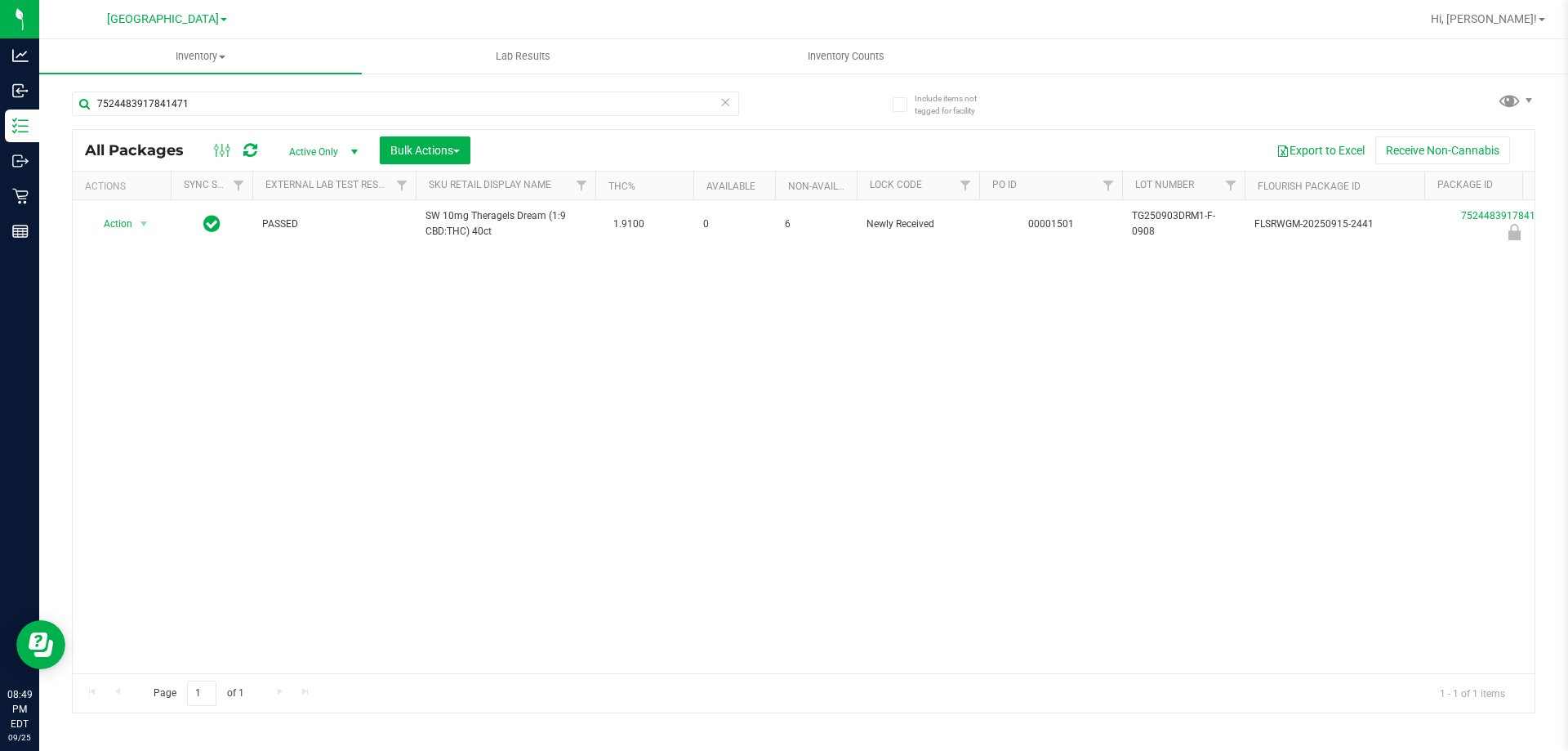
click at [755, 372] on div "Action Action Edit attributes Global inventory Locate package Package audit log…" at bounding box center [803, 437] width 1462 height 473
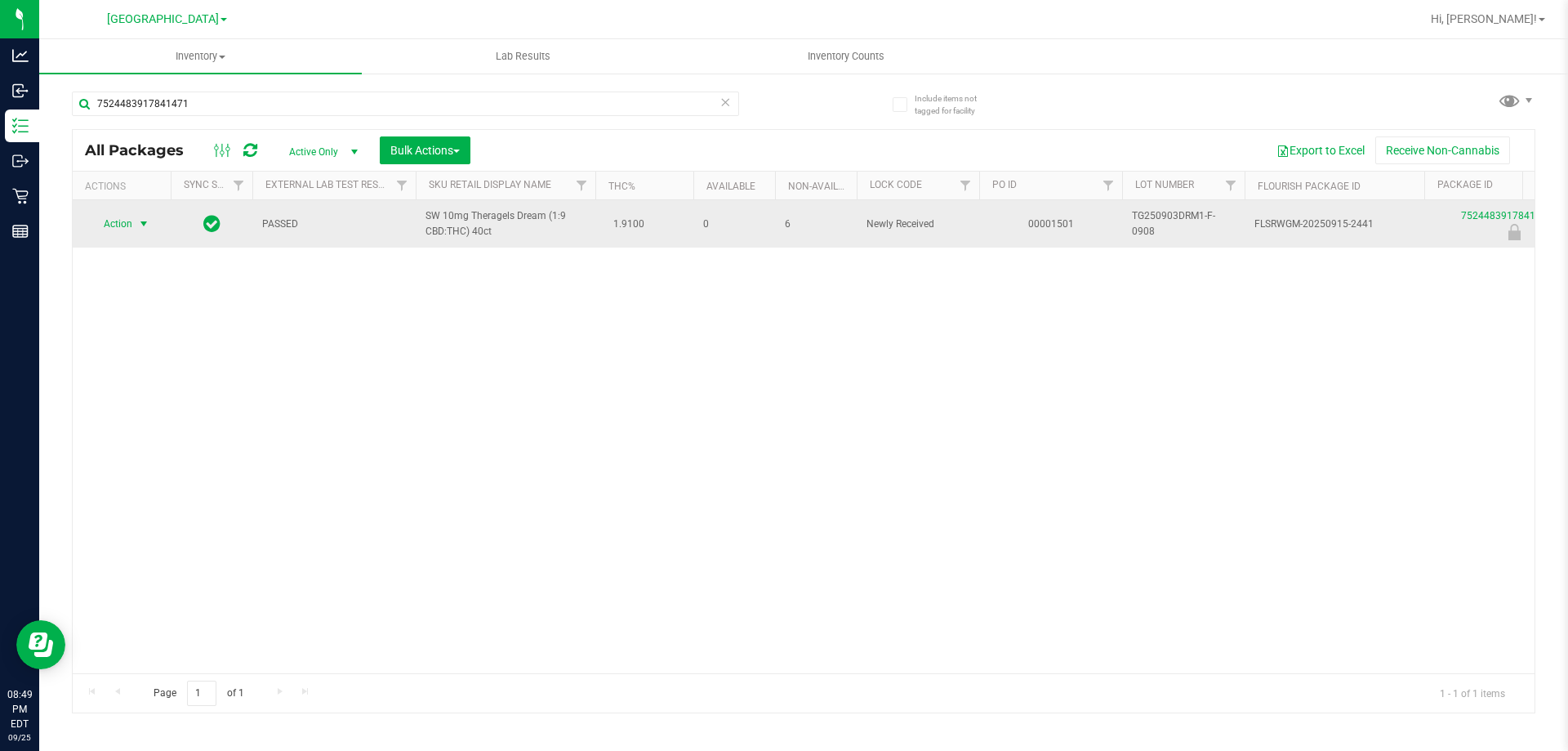
click at [103, 224] on span "Action" at bounding box center [111, 223] width 44 height 23
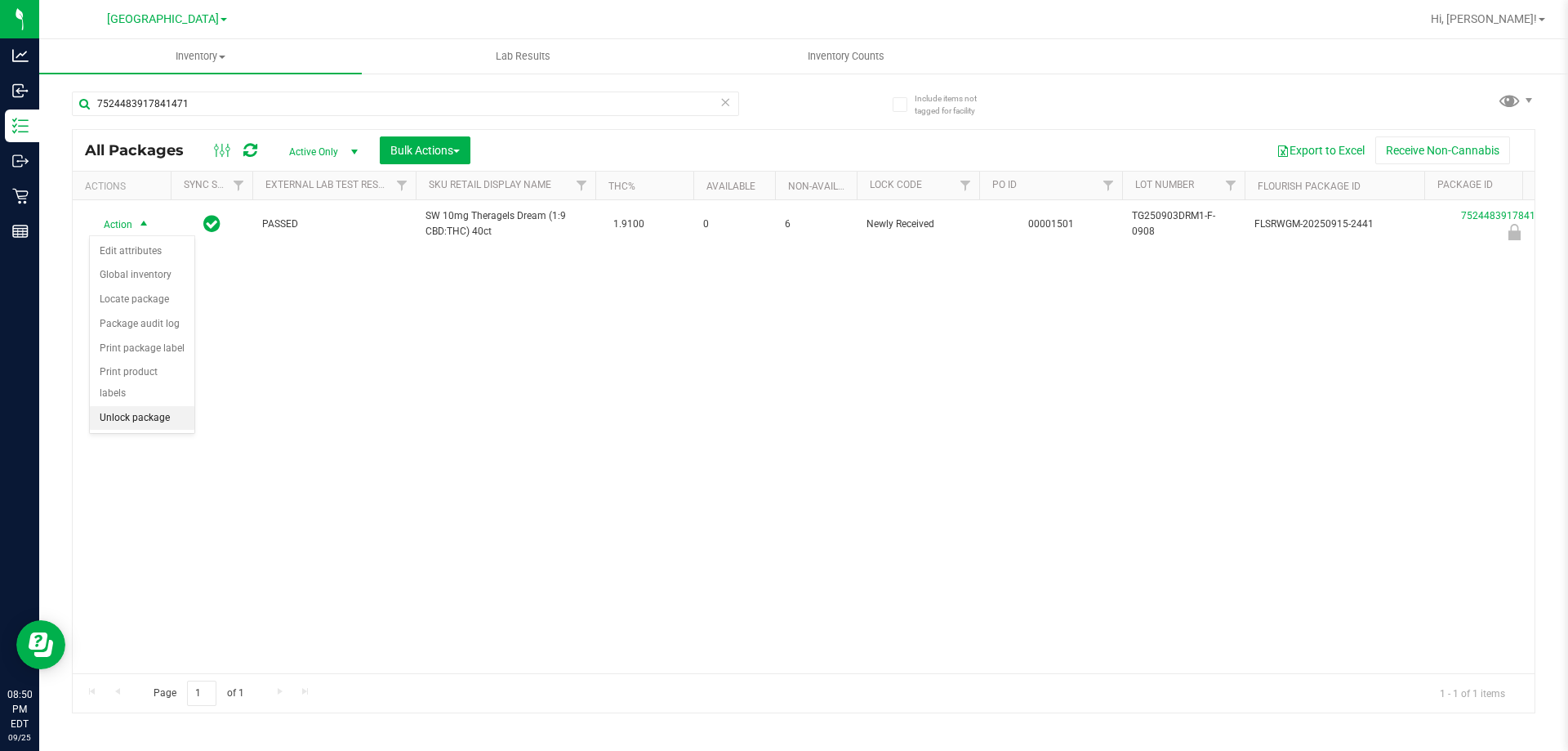
click at [143, 406] on li "Unlock package" at bounding box center [142, 418] width 104 height 24
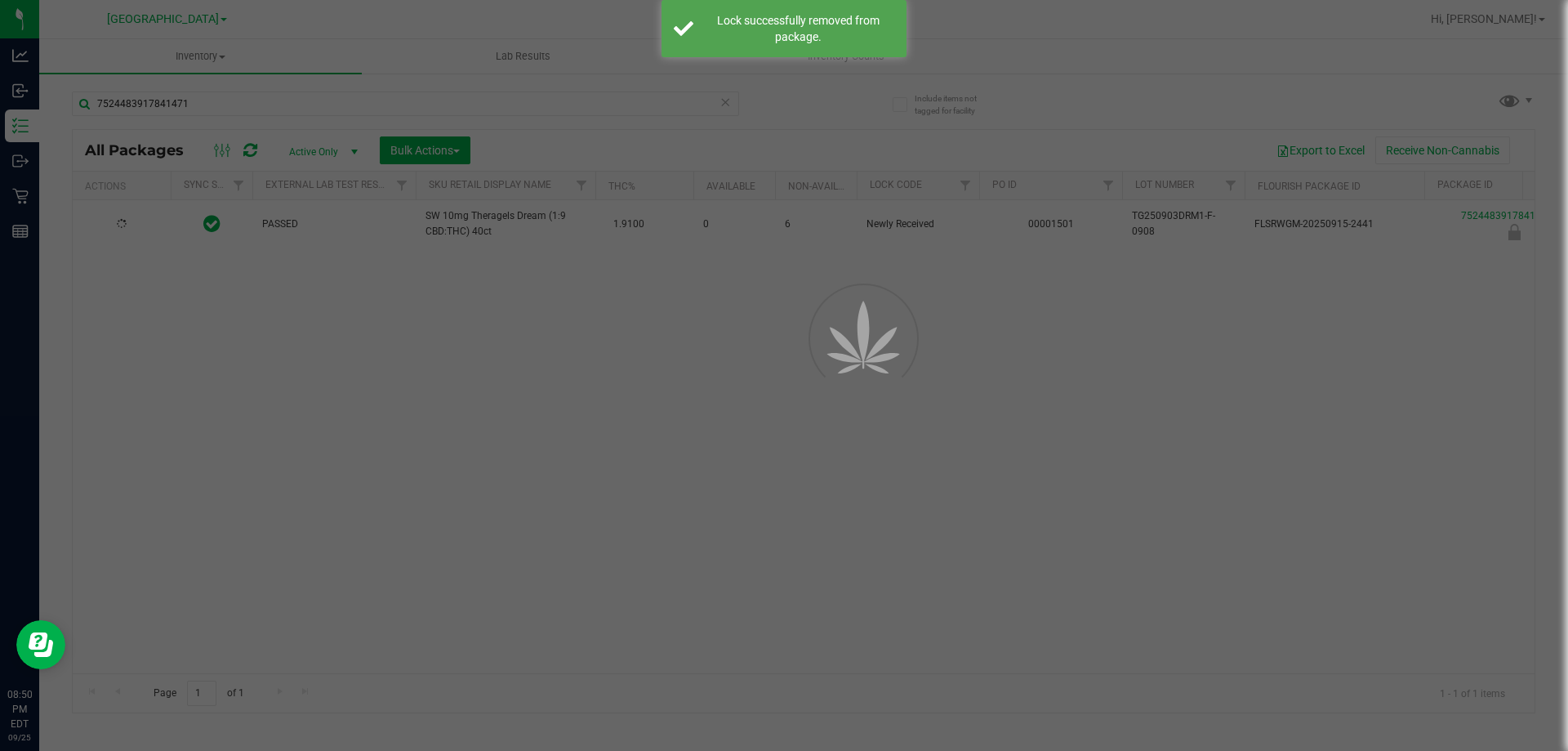
click at [456, 387] on div at bounding box center [784, 376] width 1568 height 751
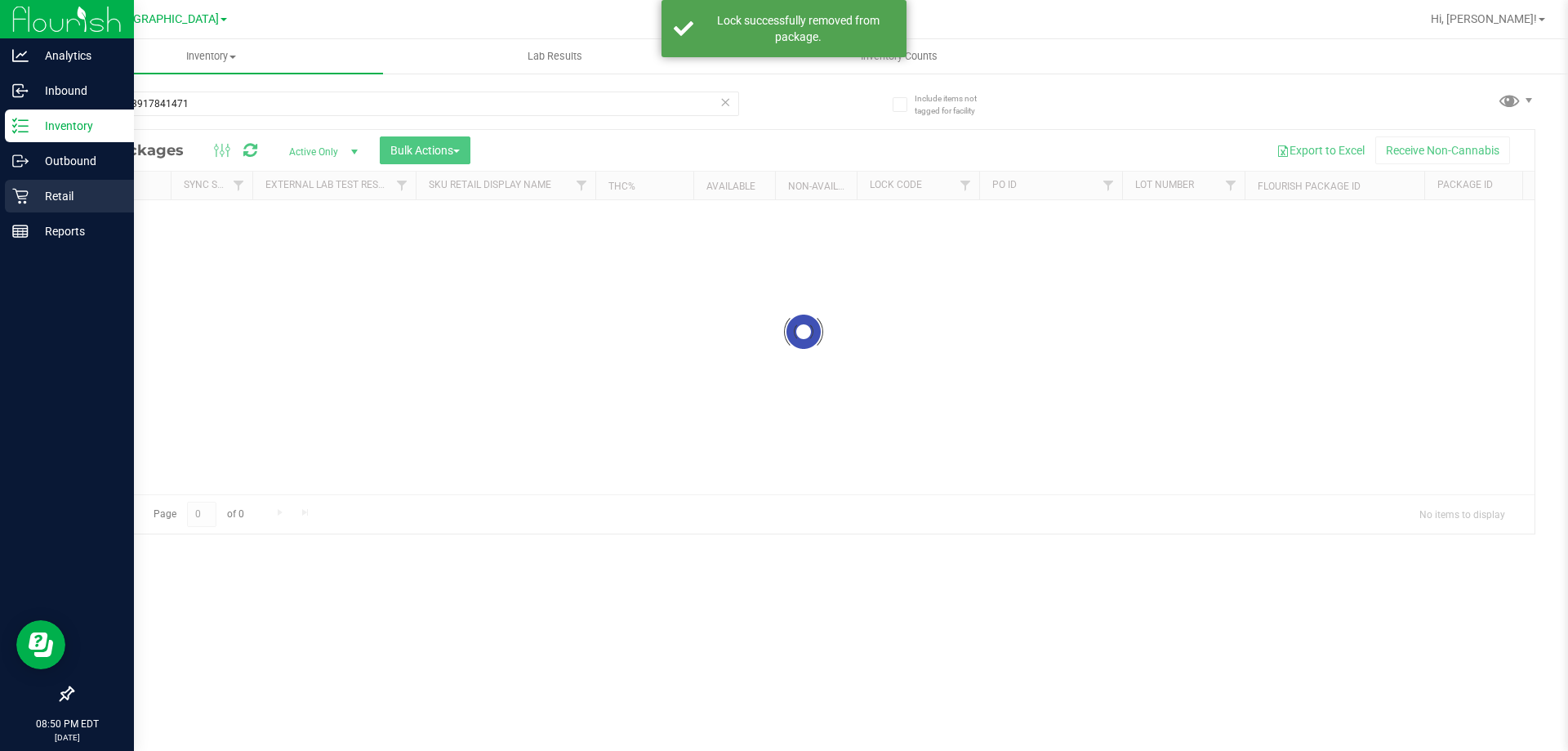
click at [4, 205] on link "Retail" at bounding box center [66, 197] width 134 height 35
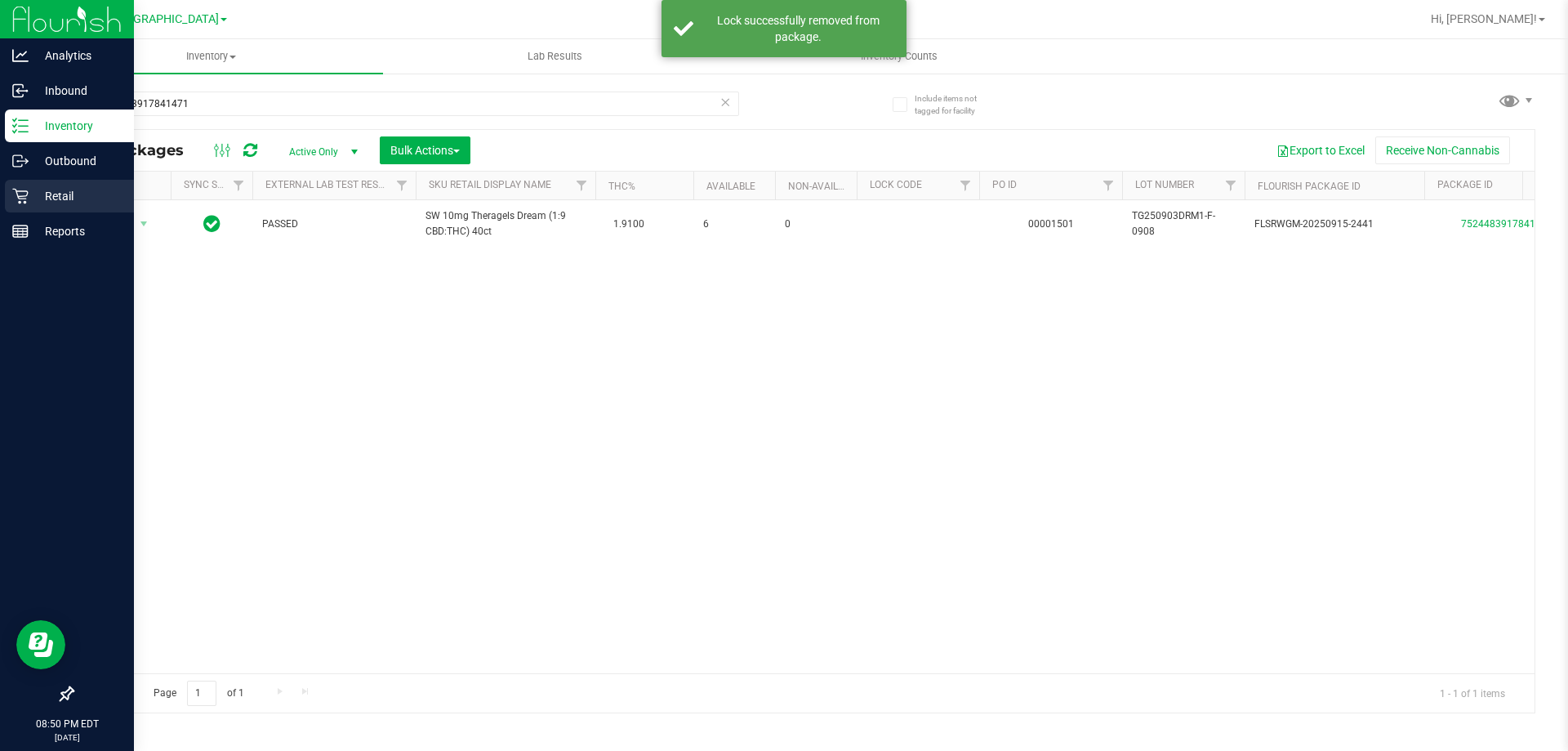
click at [4, 205] on link "Retail" at bounding box center [66, 197] width 134 height 35
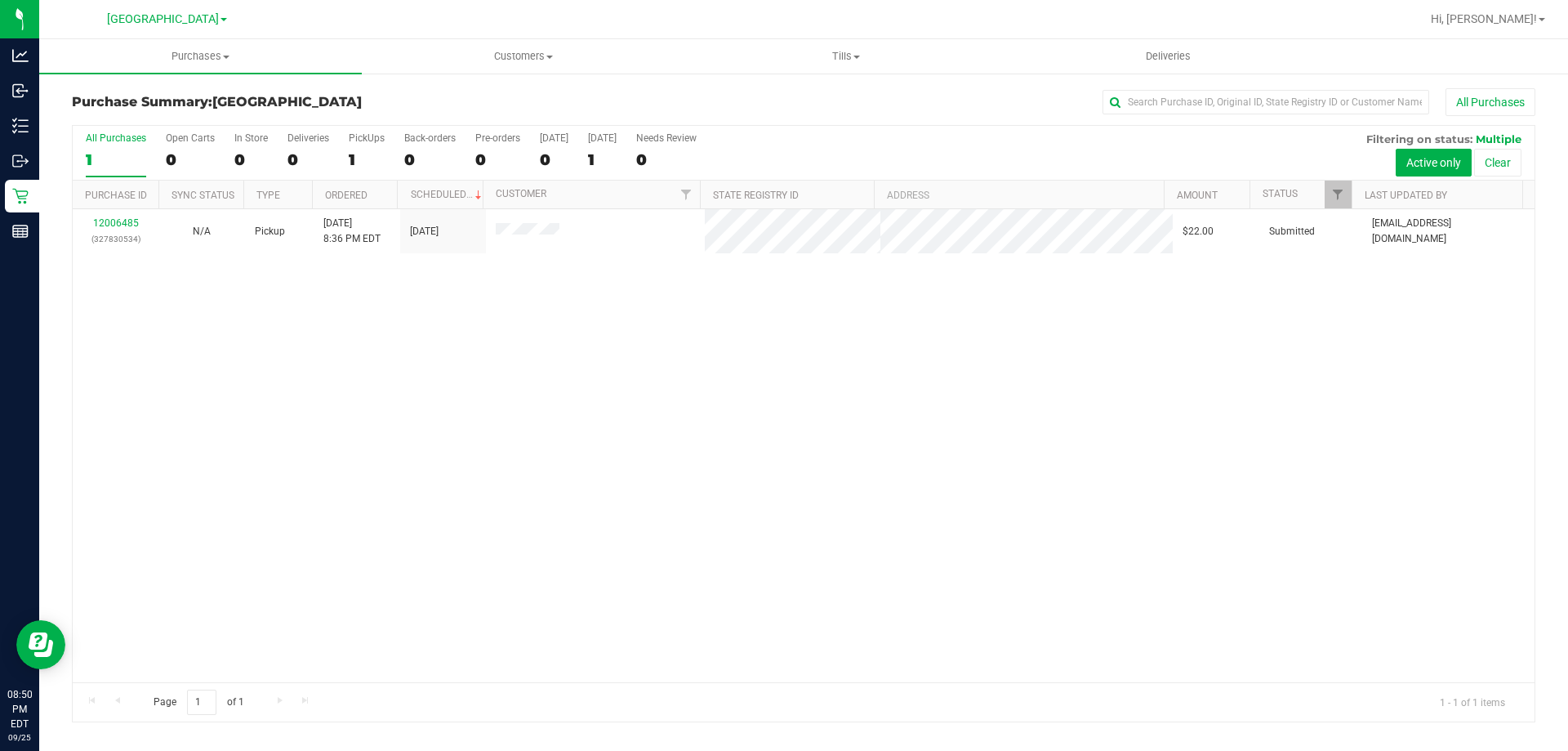
click at [544, 393] on div "12006485 (327830534) N/A Pickup 9/25/2025 8:36 PM EDT 9/26/2025 $22.00 Submitte…" at bounding box center [803, 445] width 1462 height 473
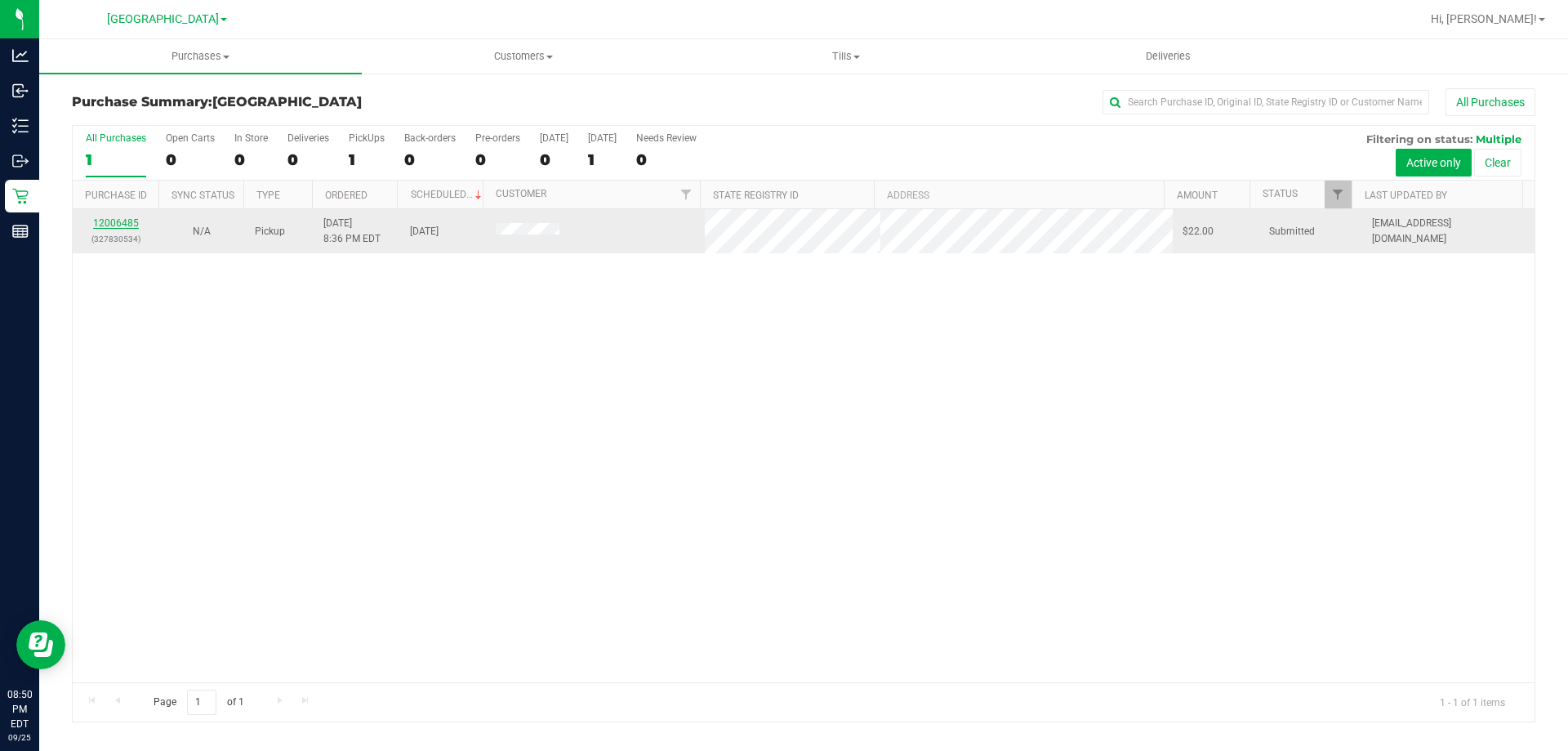
click at [125, 224] on link "12006485" at bounding box center [116, 223] width 45 height 12
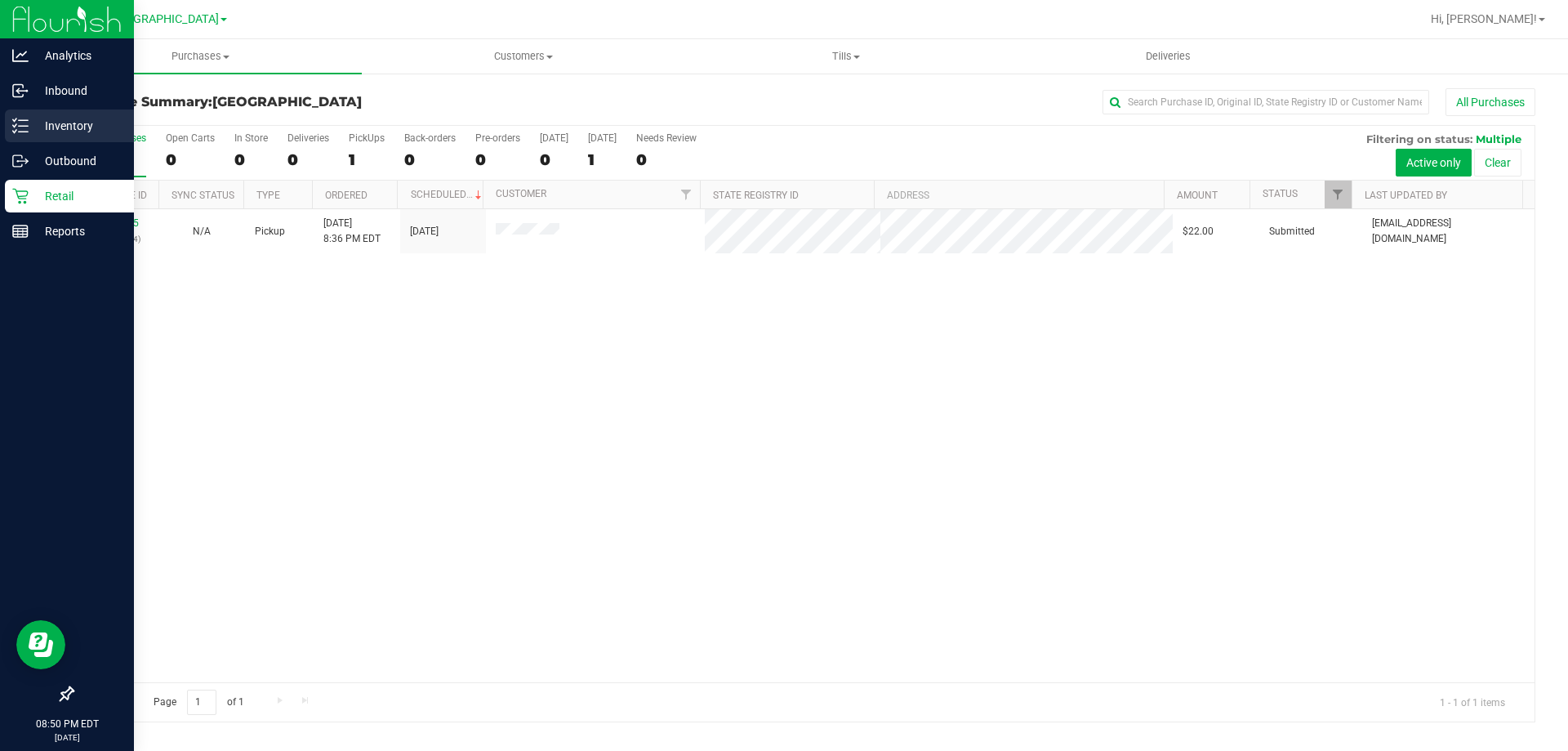
click at [66, 119] on p "Inventory" at bounding box center [77, 125] width 98 height 19
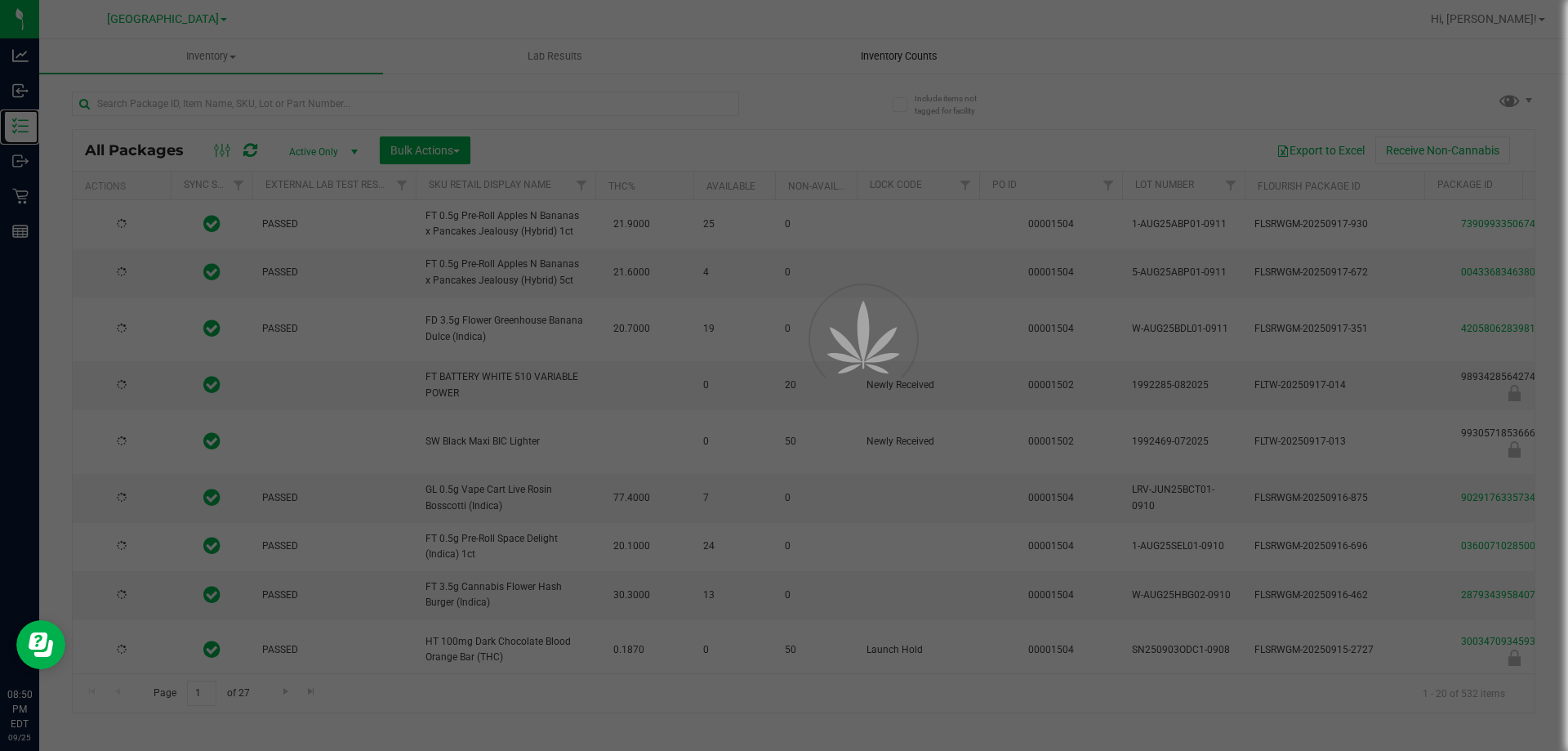
type input "2026-03-16"
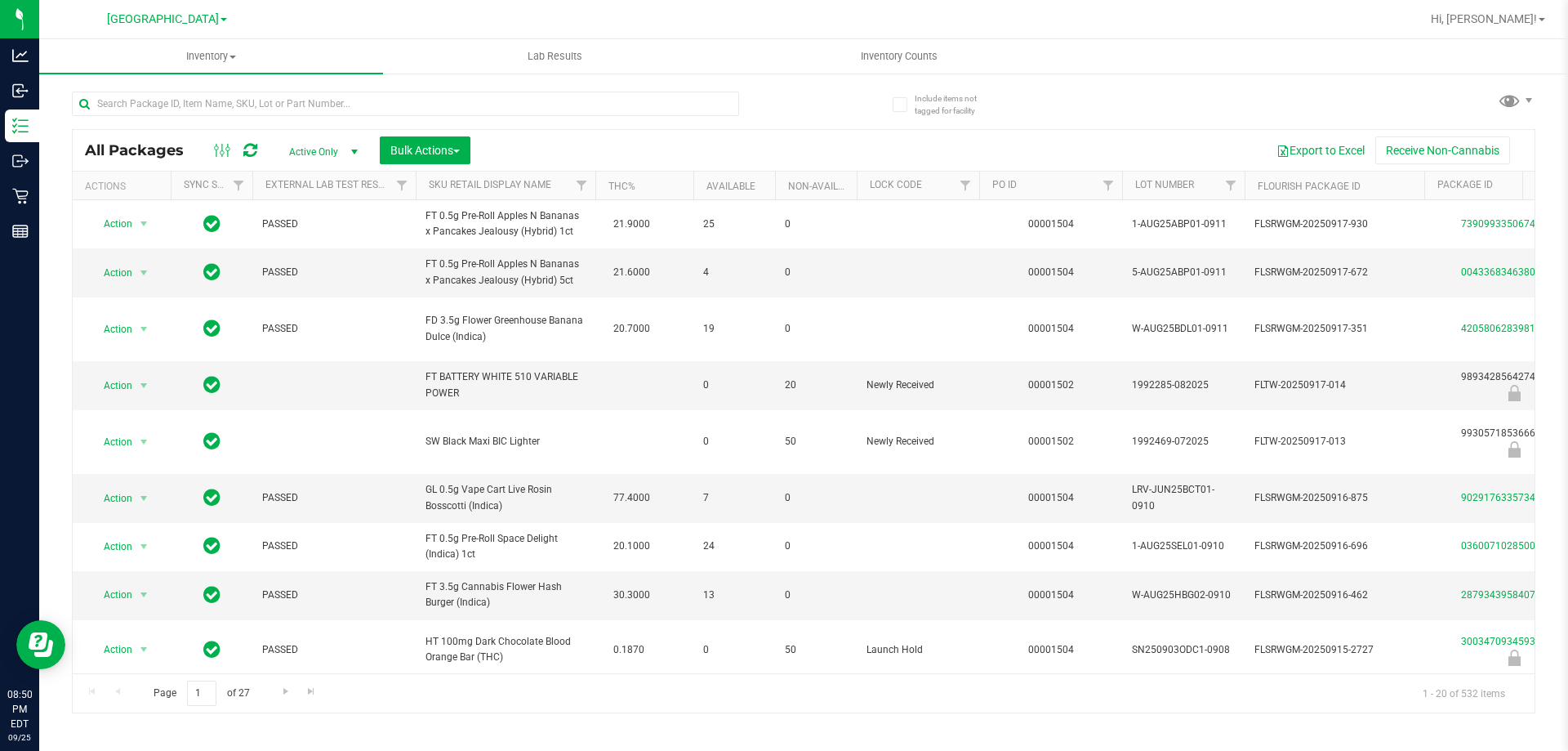
click at [901, 85] on div "Include items not tagged for facility" at bounding box center [938, 98] width 116 height 44
click at [910, 39] on nav "South Tampa WC Hi, Ada!" at bounding box center [804, 19] width 1529 height 40
click at [905, 50] on span "Inventory Counts" at bounding box center [900, 56] width 121 height 14
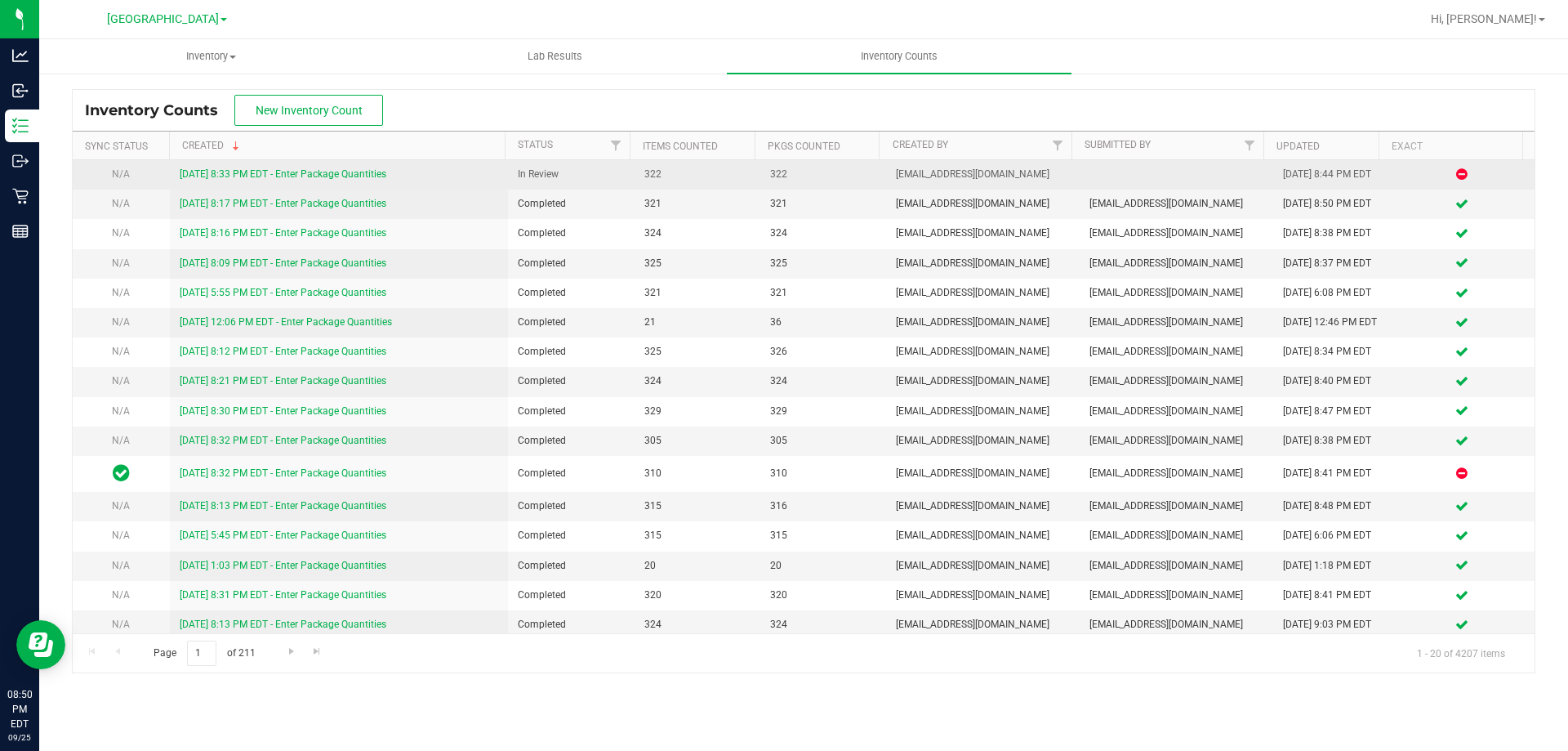
click at [221, 174] on link "9/25/25 8:33 PM EDT - Enter Package Quantities" at bounding box center [283, 174] width 207 height 12
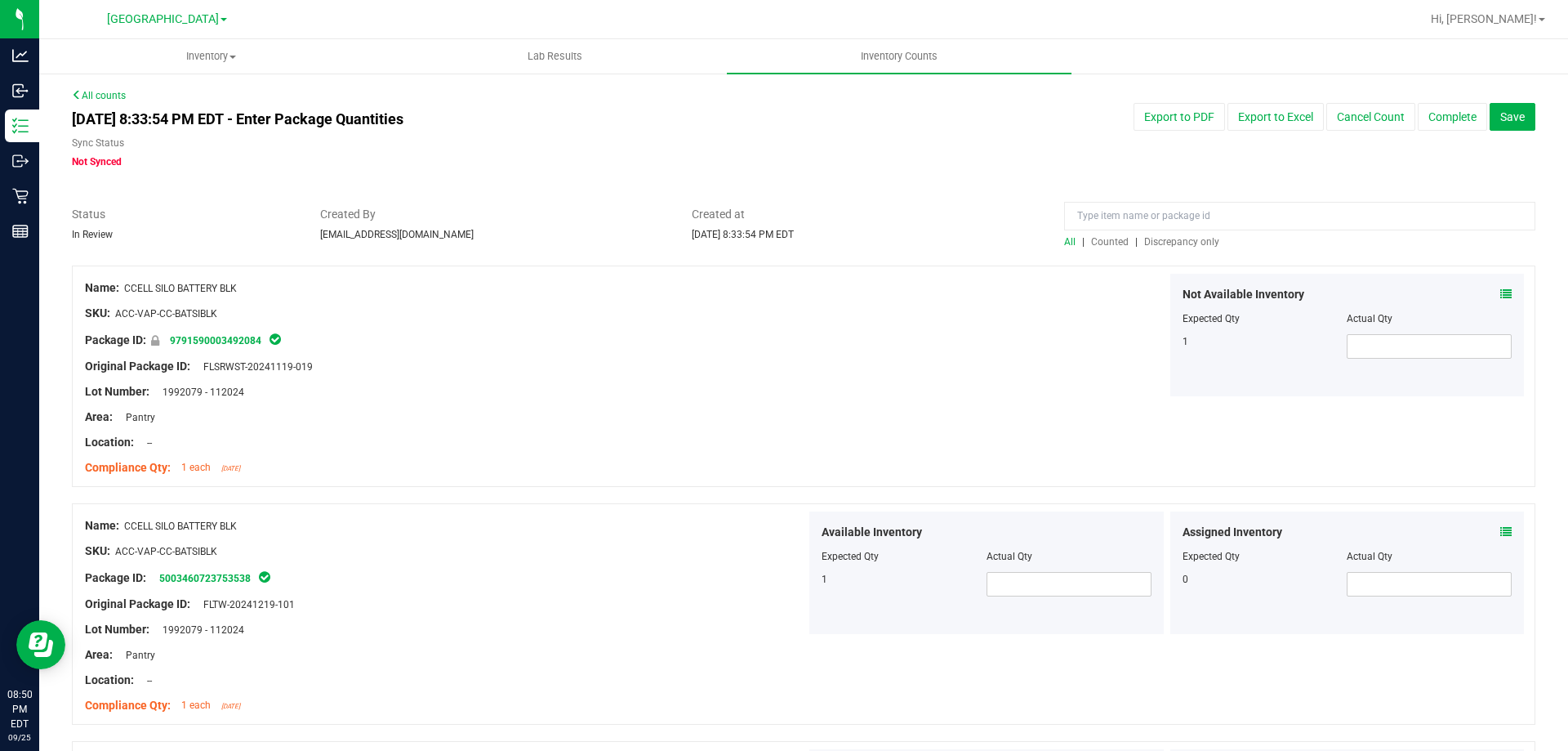
click at [1183, 240] on span "Discrepancy only" at bounding box center [1182, 242] width 75 height 12
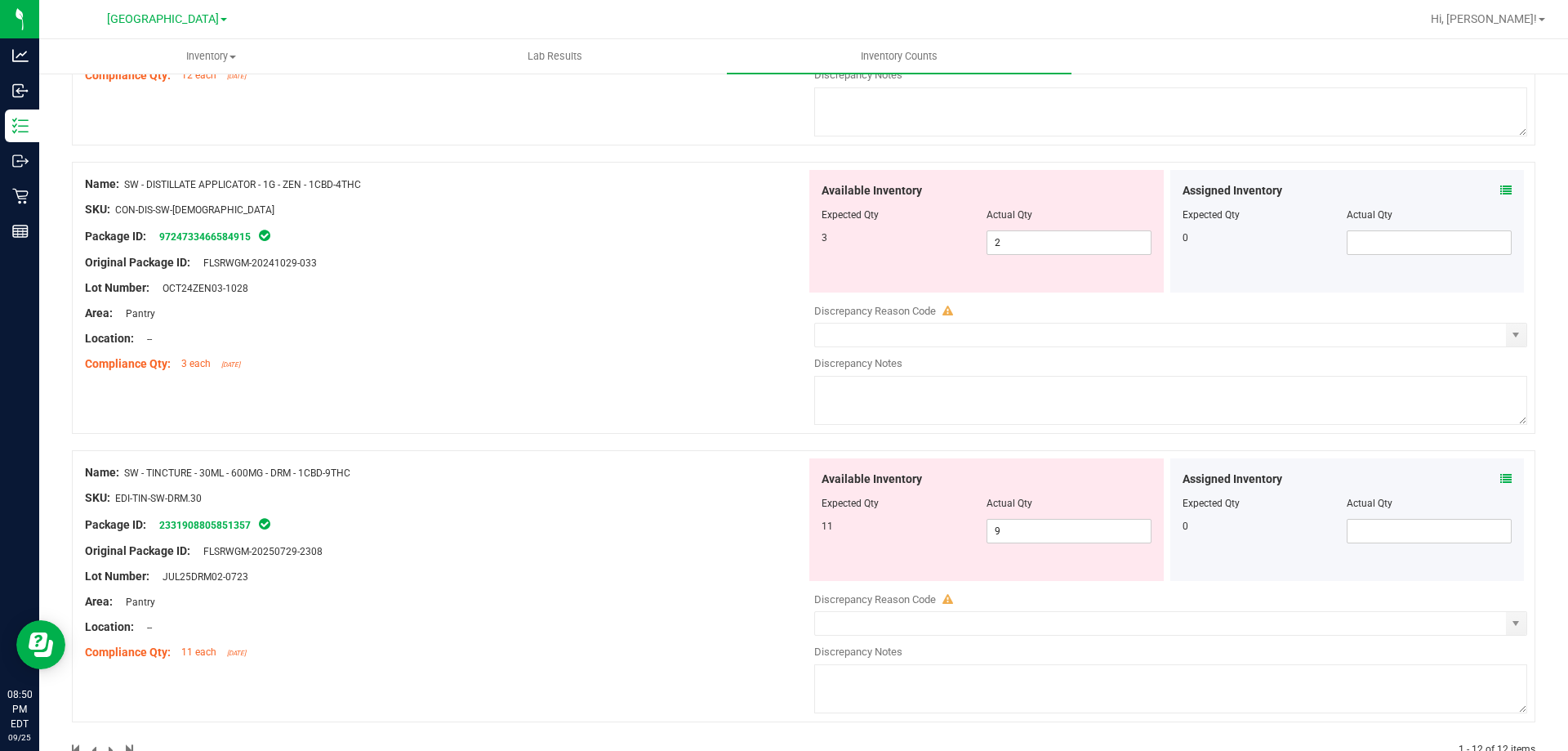
scroll to position [3031, 0]
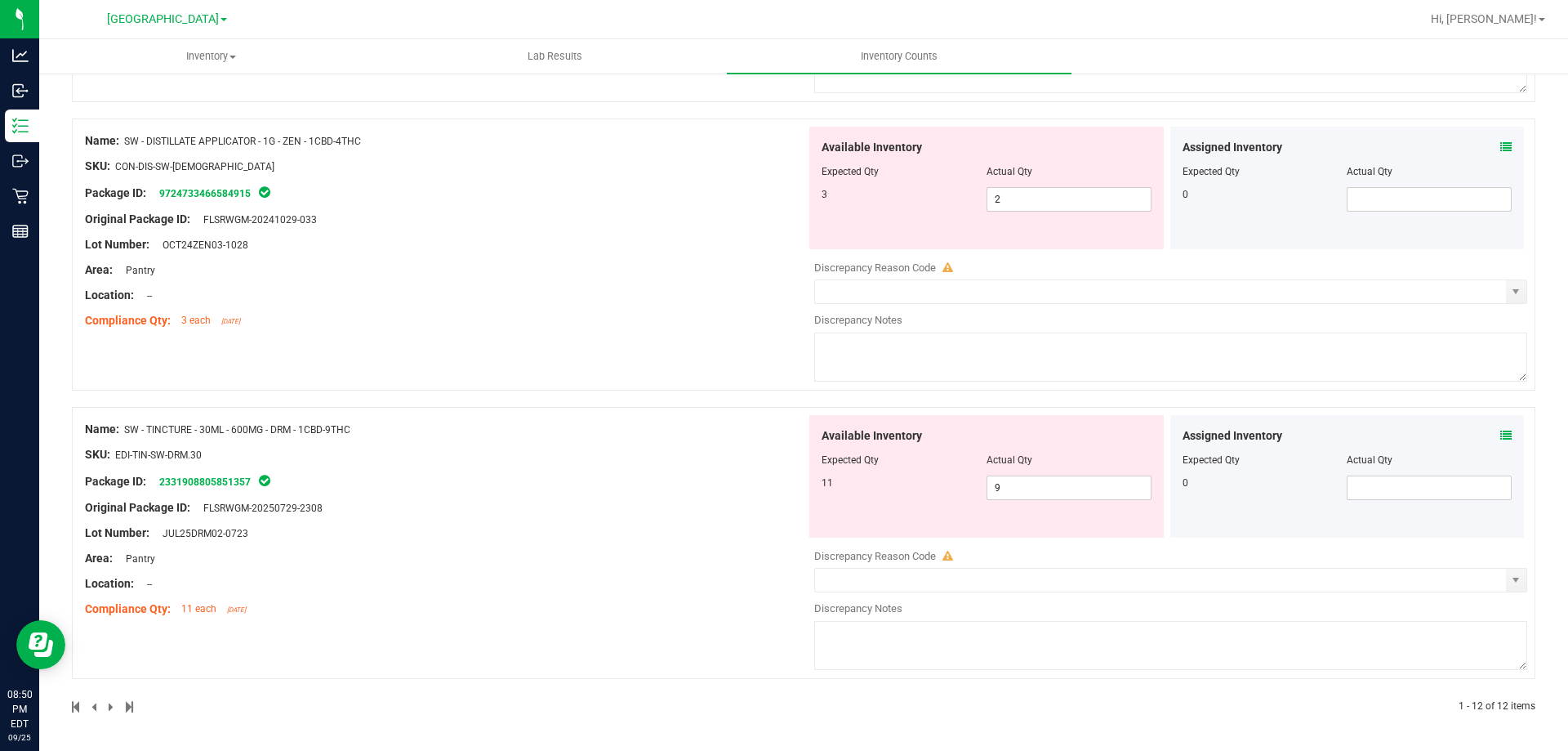
click at [113, 705] on span at bounding box center [112, 707] width 8 height 12
click at [112, 706] on span at bounding box center [112, 707] width 8 height 12
click at [384, 619] on div "Name: SW - TINCTURE - 30ML - 600MG - DRM - 1CBD-9THC SKU: EDI-TIN-SW-DRM.30 Pac…" at bounding box center [445, 519] width 721 height 208
click at [1044, 498] on span "9 9" at bounding box center [1069, 487] width 165 height 24
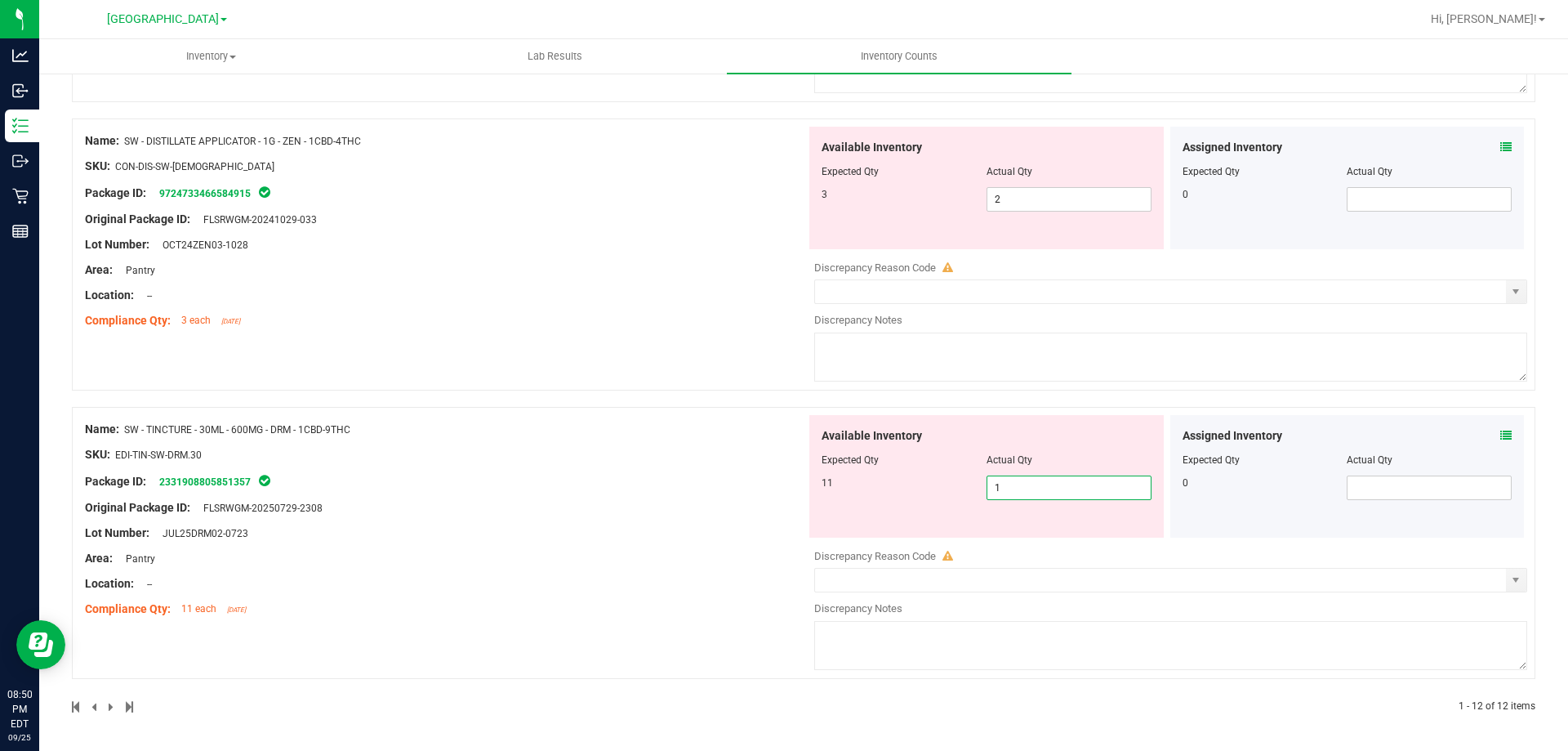
type input "11"
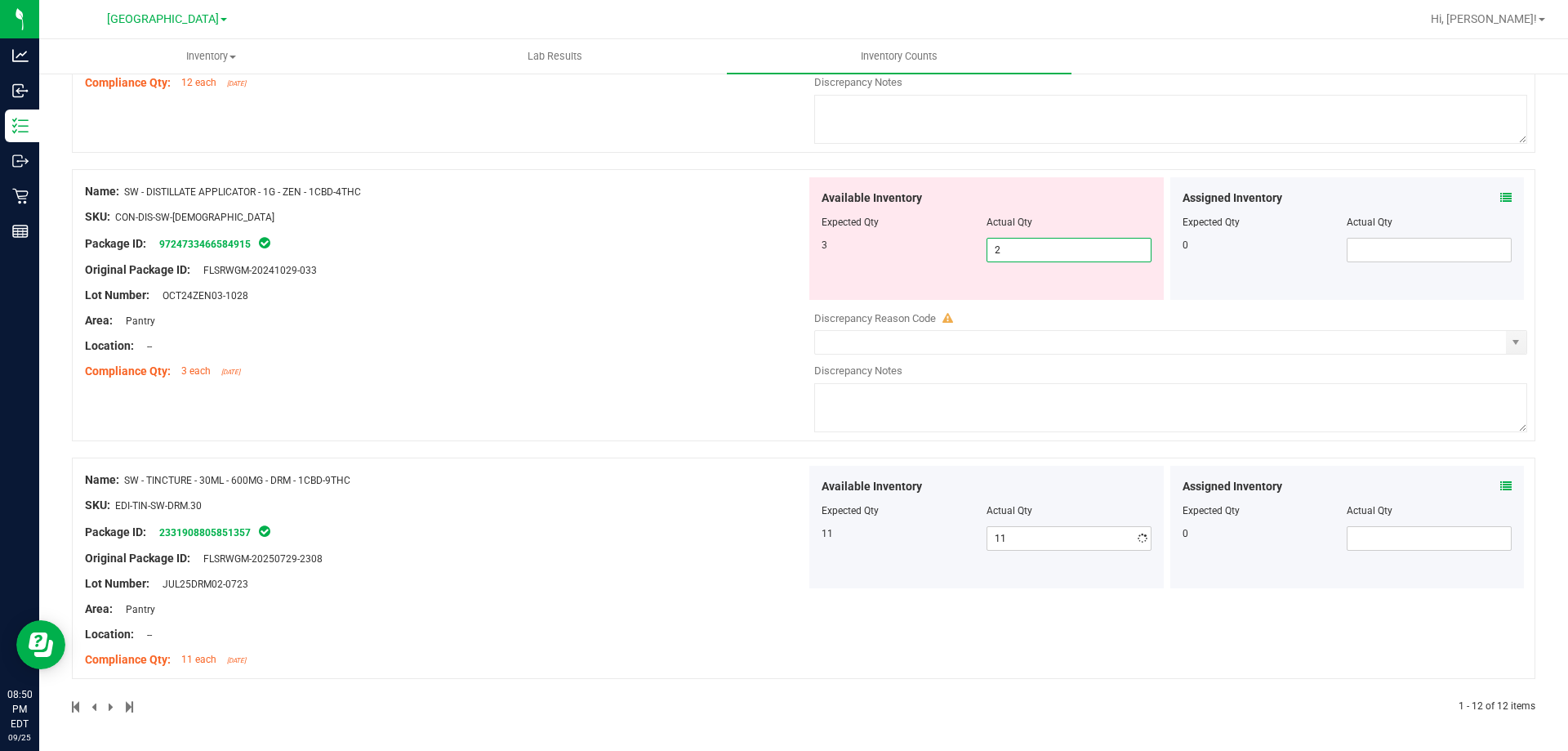
click at [1078, 196] on div "Available Inventory Expected Qty Actual Qty 3 2 2" at bounding box center [986, 239] width 354 height 123
type input "3"
click at [612, 304] on div "Name: SW - DISTILLATE APPLICATOR - 1G - ZEN - 1CBD-4THC SKU: CON-DIS-SW-ZEN Pac…" at bounding box center [445, 281] width 721 height 208
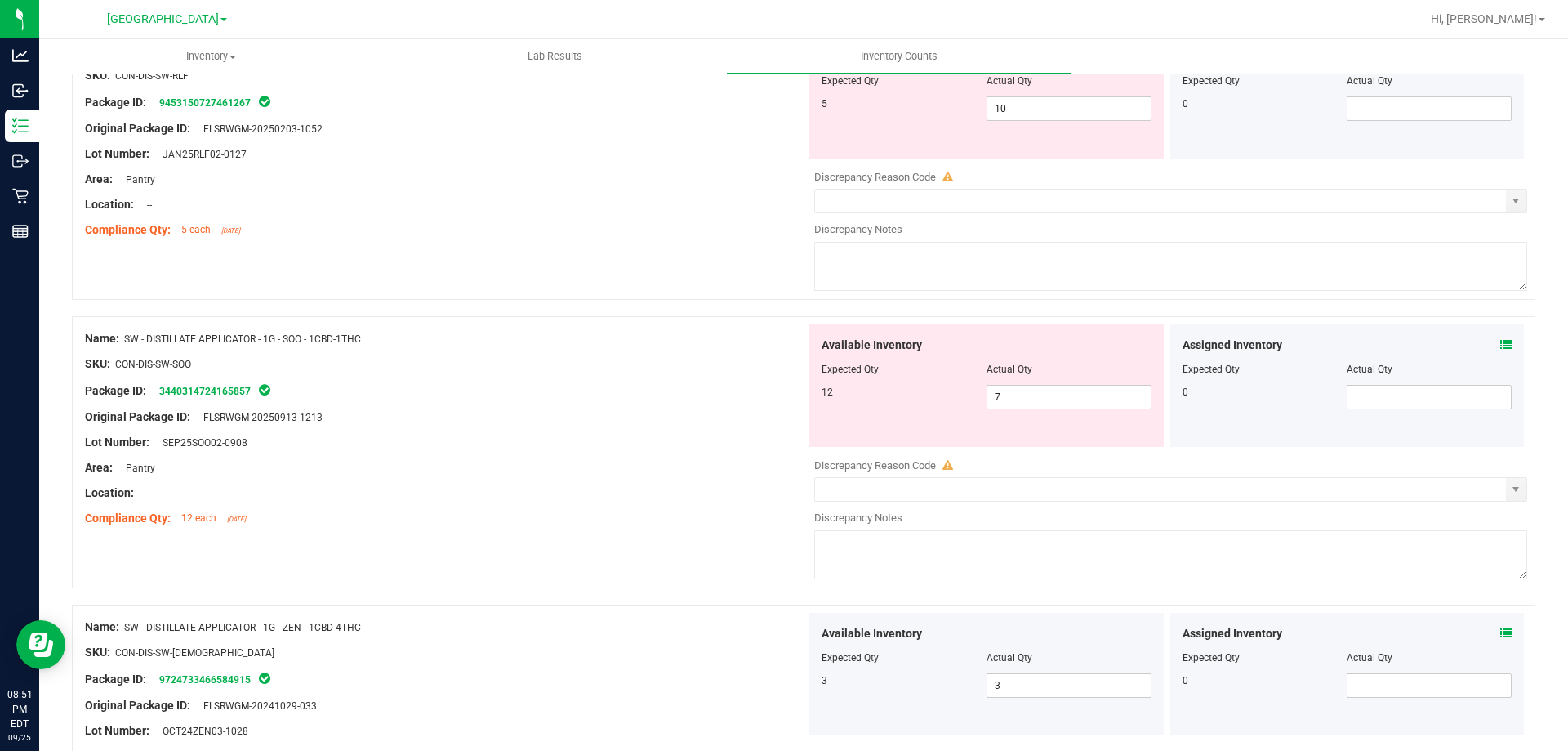
scroll to position [2522, 0]
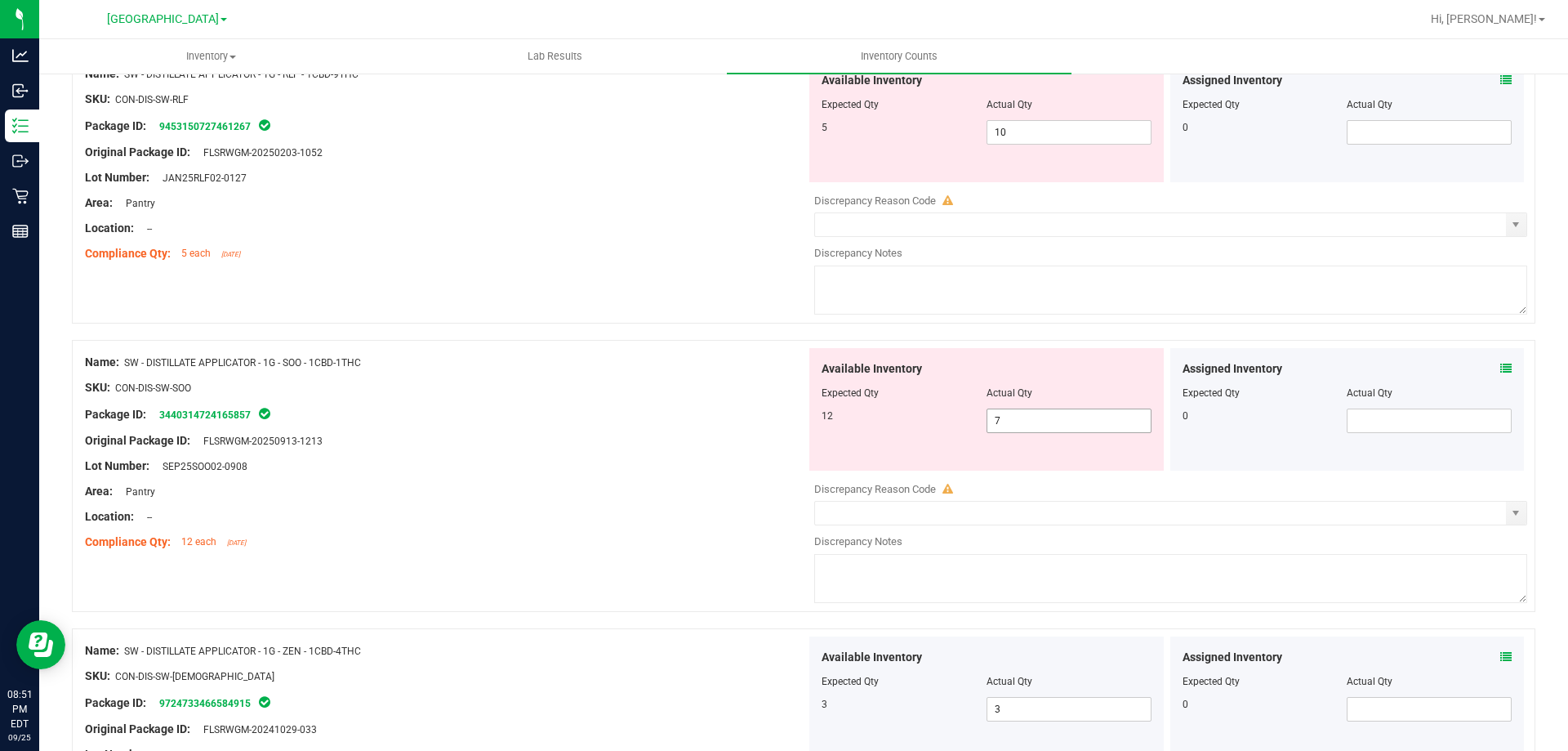
click at [1064, 425] on span "7 7" at bounding box center [1069, 420] width 165 height 24
type input "12"
click at [410, 401] on div at bounding box center [445, 401] width 721 height 8
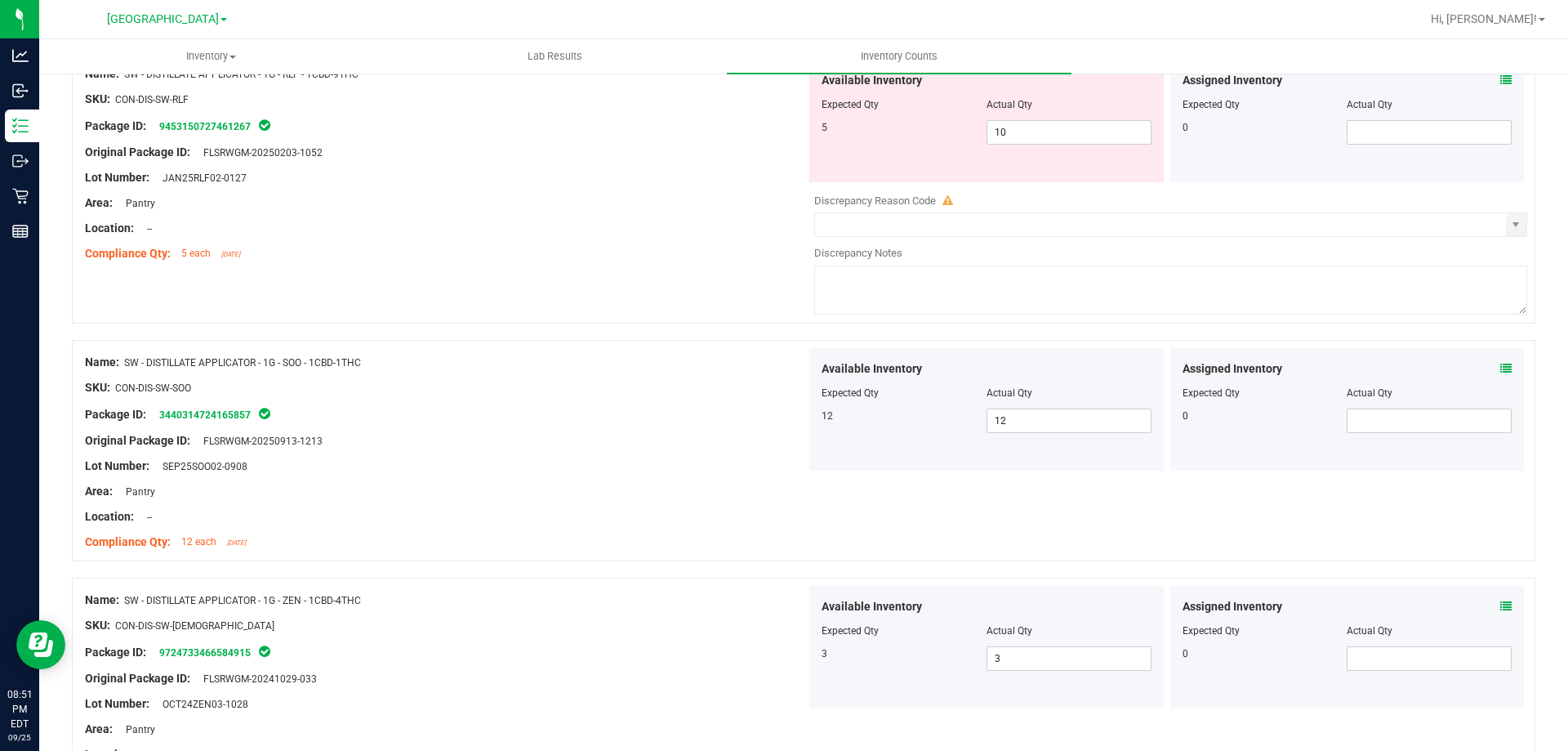
scroll to position [2440, 0]
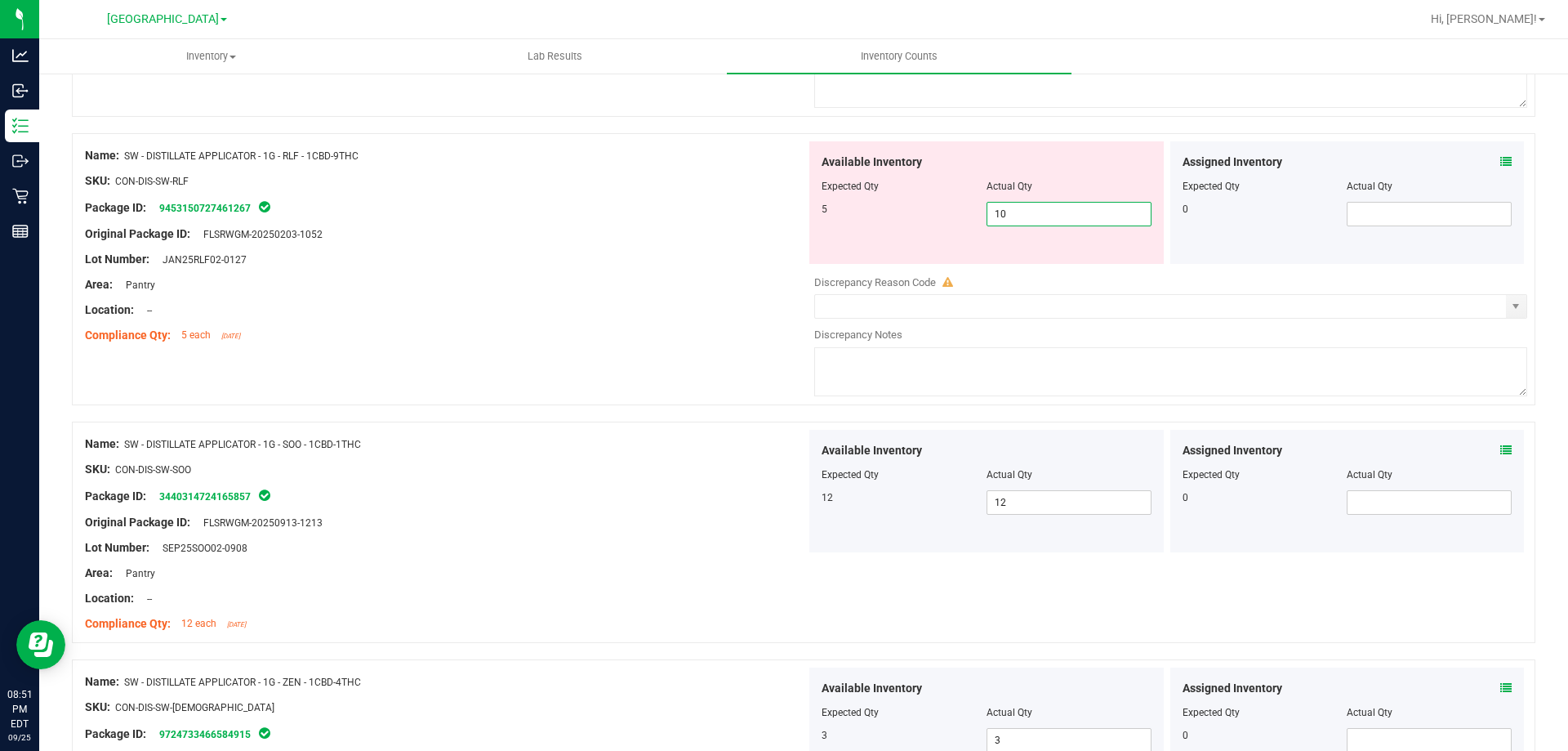
drag, startPoint x: 1044, startPoint y: 216, endPoint x: 949, endPoint y: 198, distance: 96.7
click at [951, 200] on div "Available Inventory Expected Qty Actual Qty 5 10 10" at bounding box center [986, 203] width 354 height 123
type input "5"
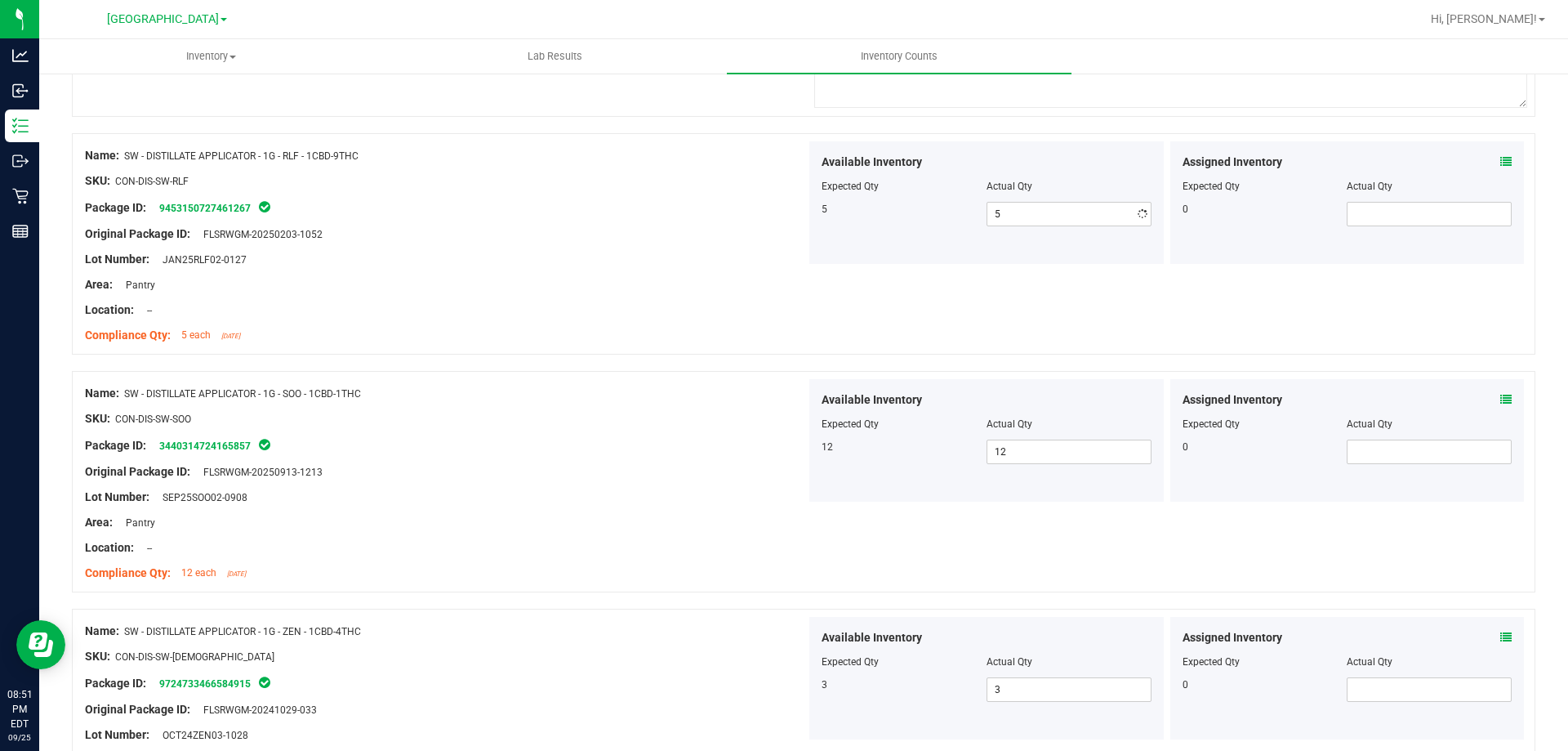
click at [679, 256] on div "Lot Number: JAN25RLF02-0127" at bounding box center [445, 259] width 721 height 17
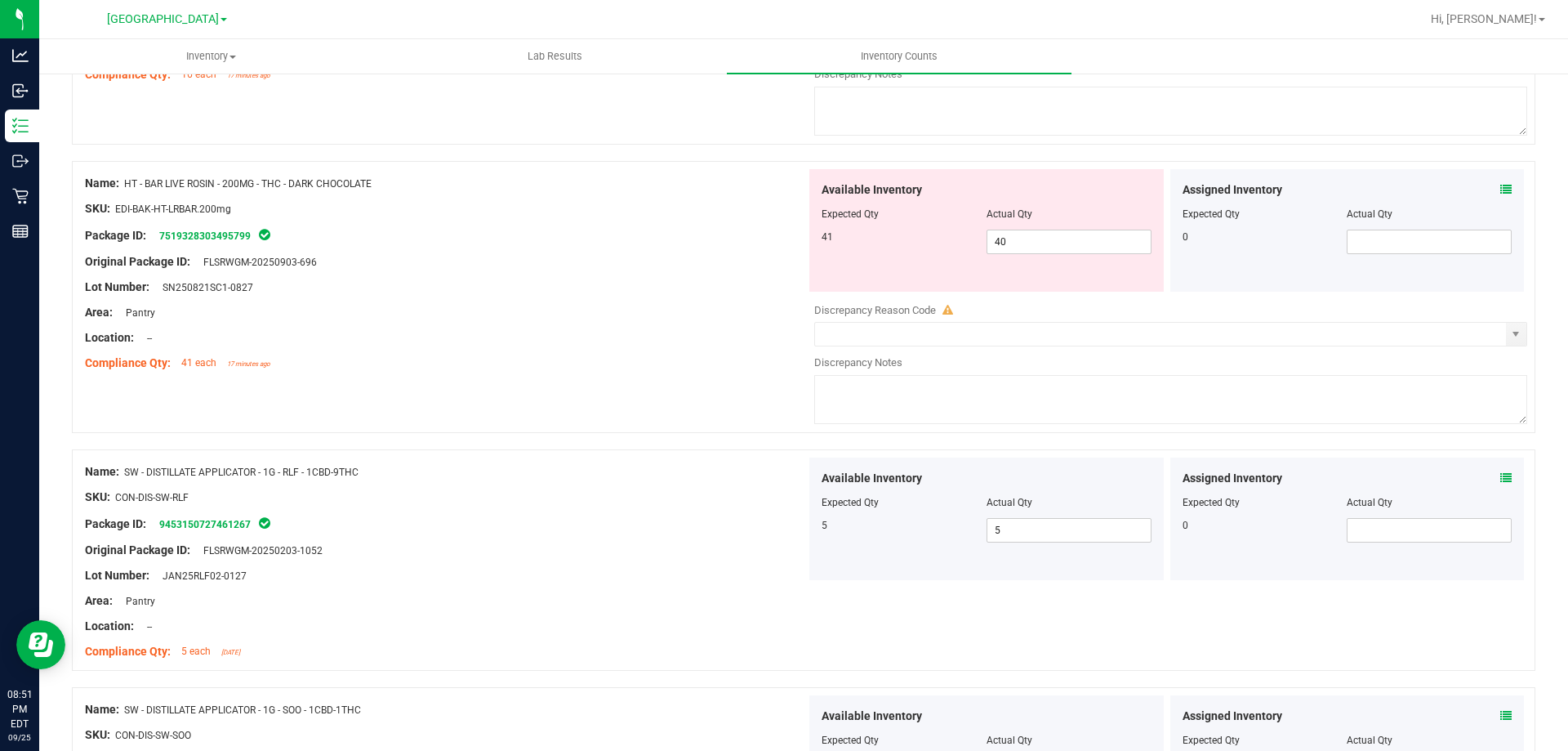
scroll to position [2113, 0]
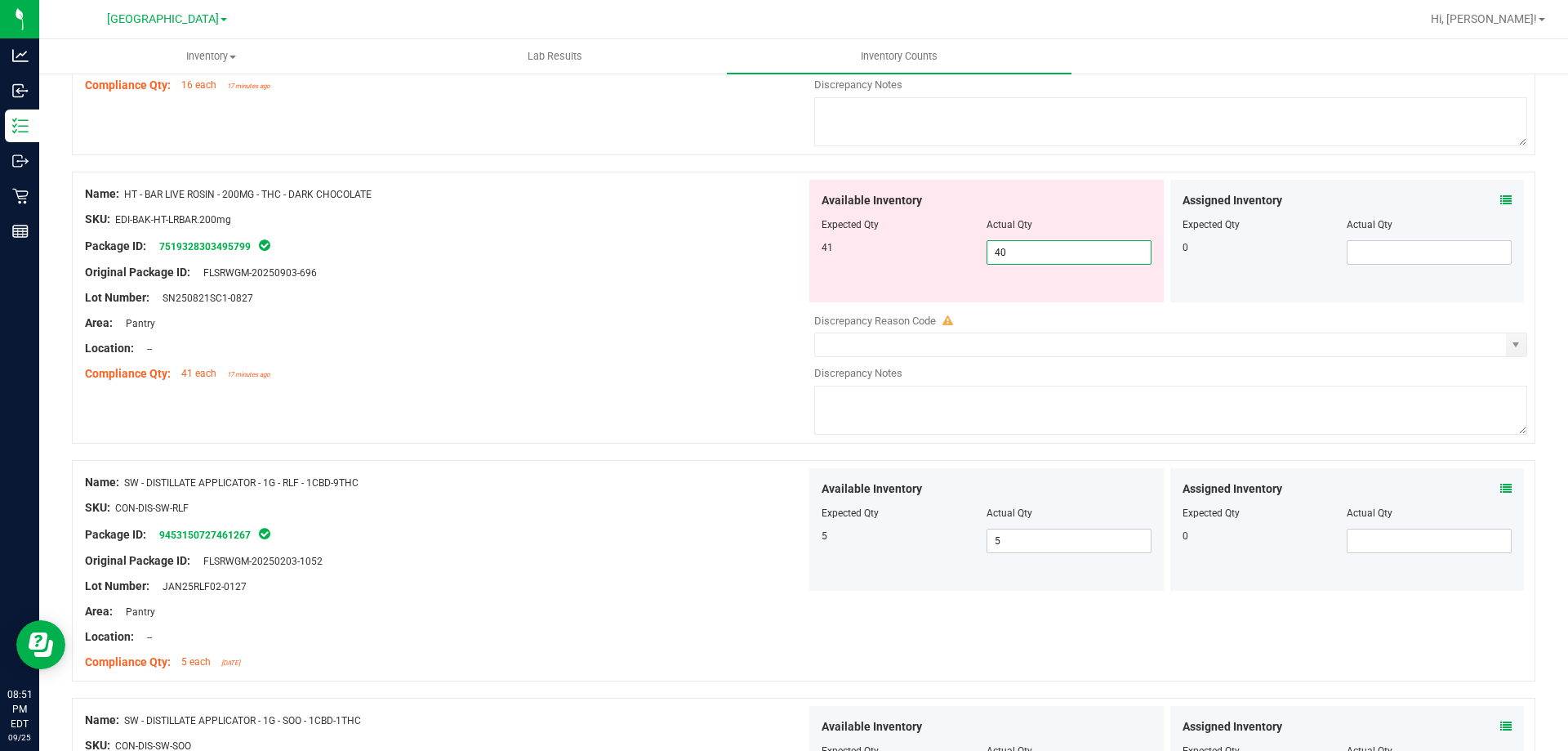
click at [1092, 256] on span "40 40" at bounding box center [1069, 252] width 165 height 24
type input "41"
click at [571, 281] on div at bounding box center [445, 285] width 721 height 8
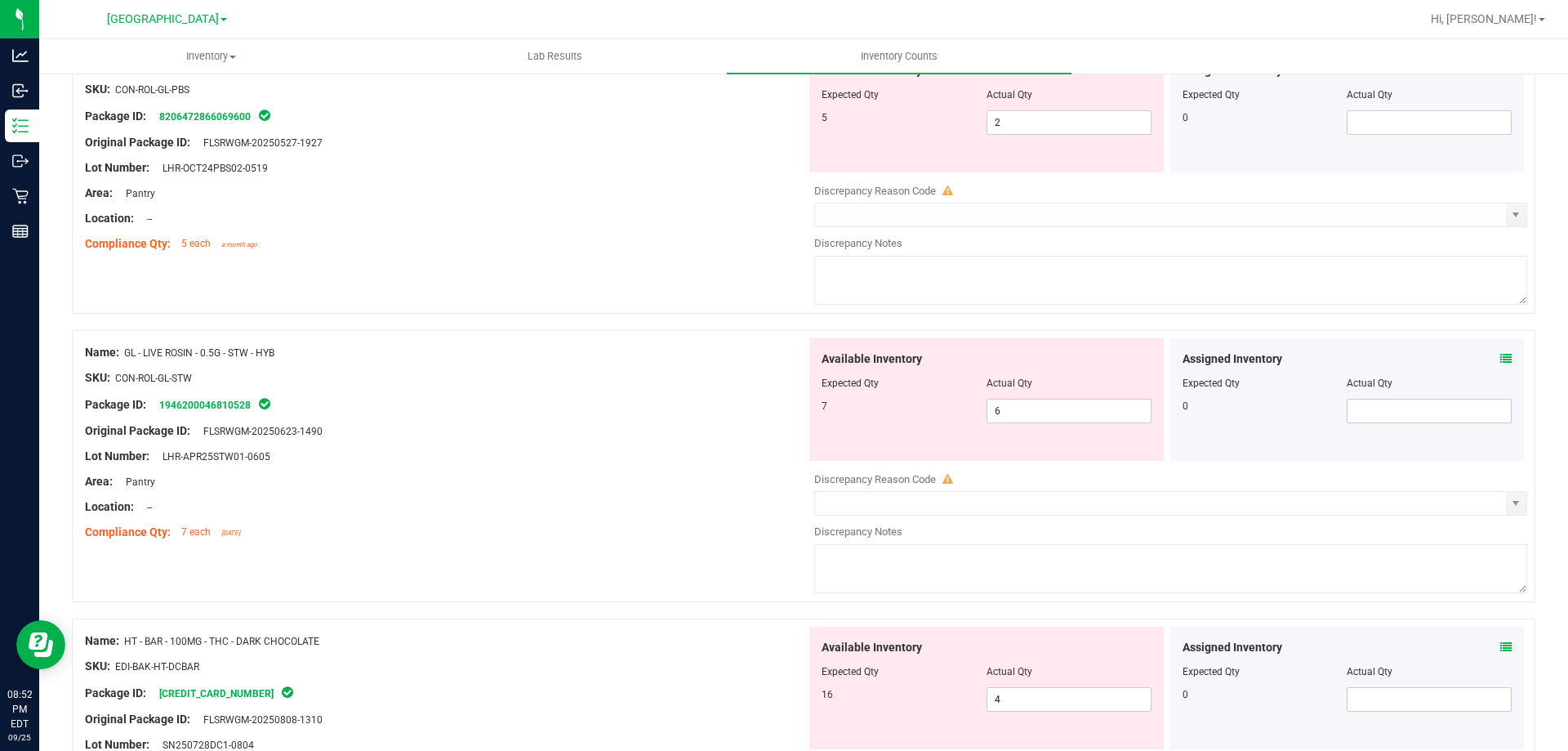
scroll to position [1051, 0]
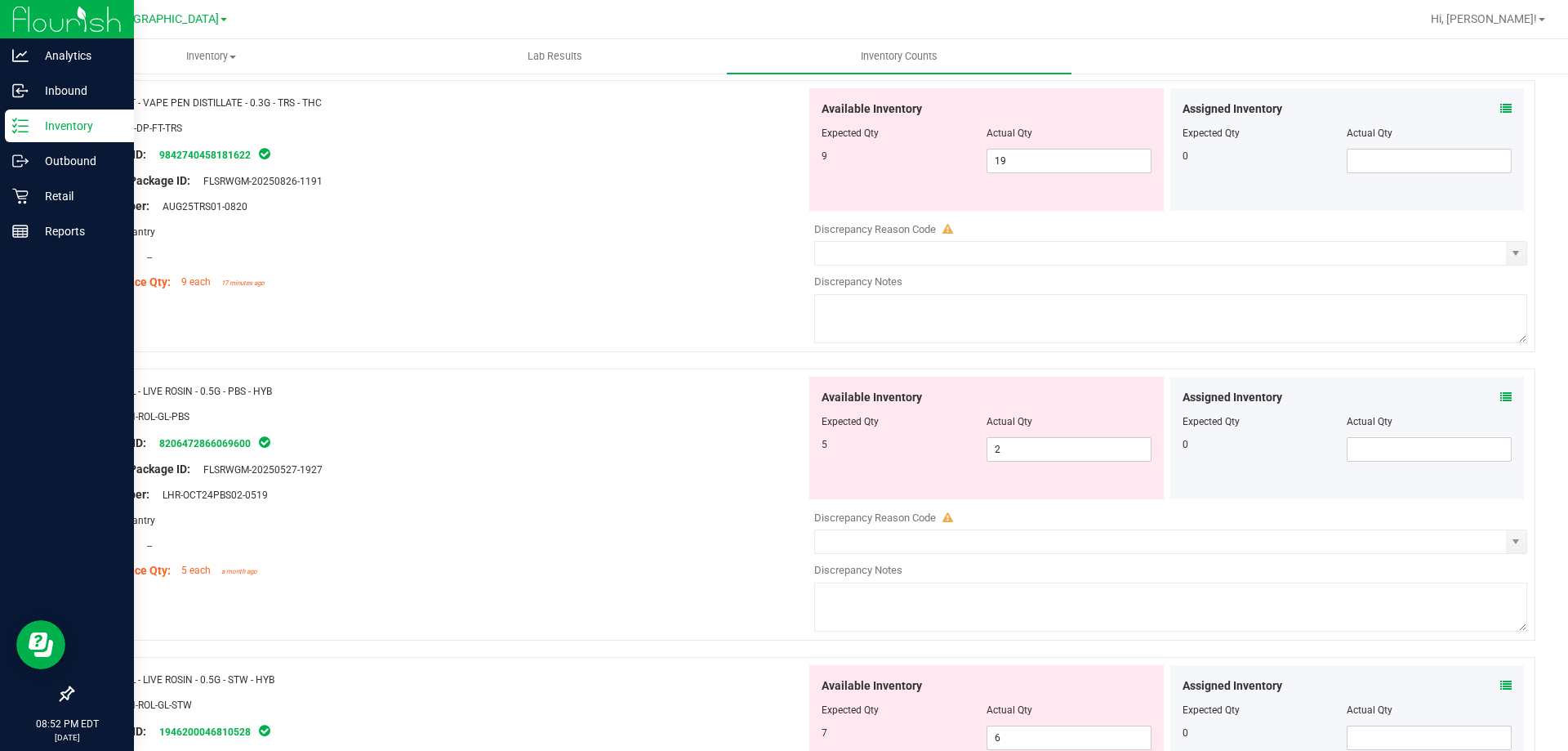
click at [48, 120] on p "Inventory" at bounding box center [77, 125] width 98 height 19
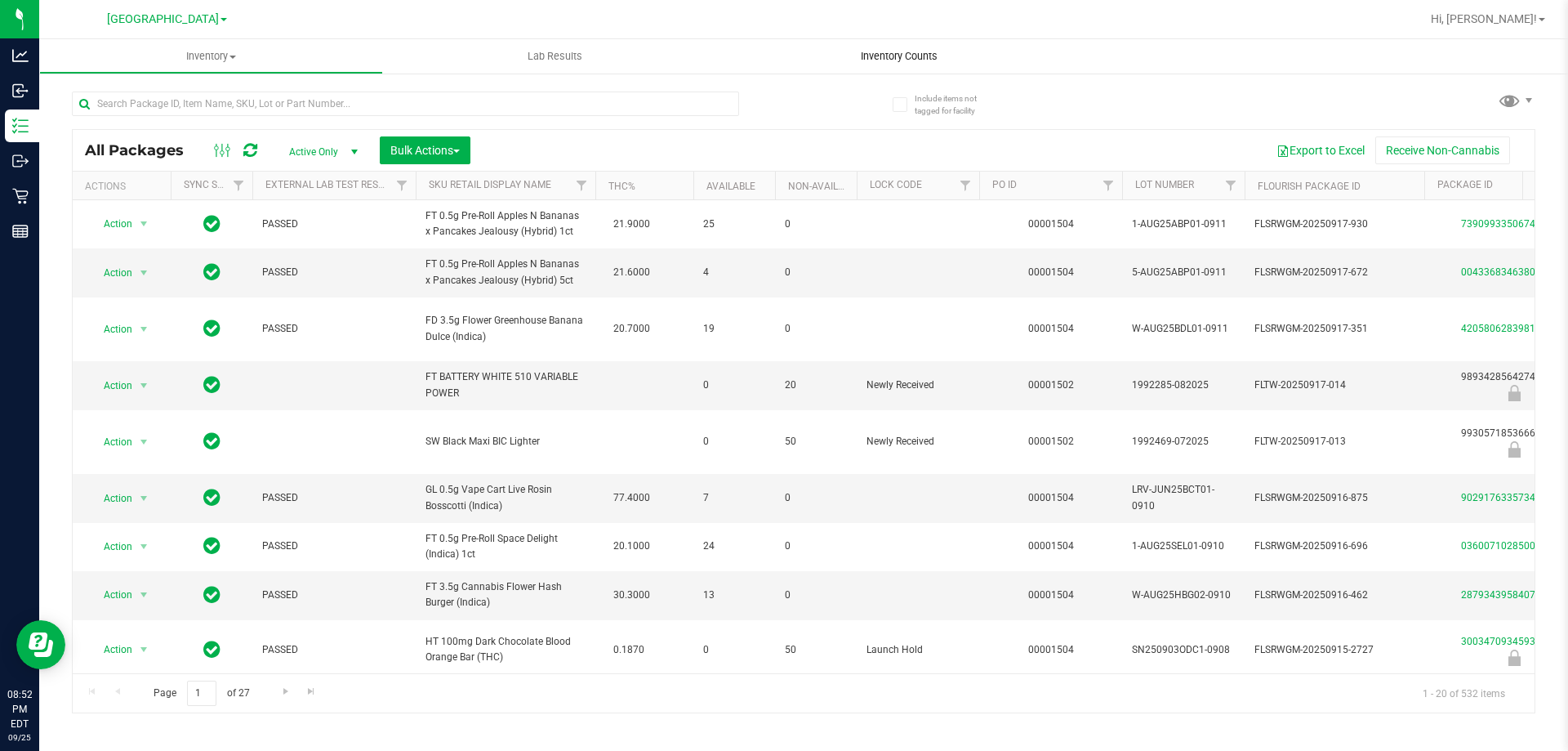
click at [879, 64] on uib-tab-heading "Inventory Counts" at bounding box center [899, 56] width 344 height 35
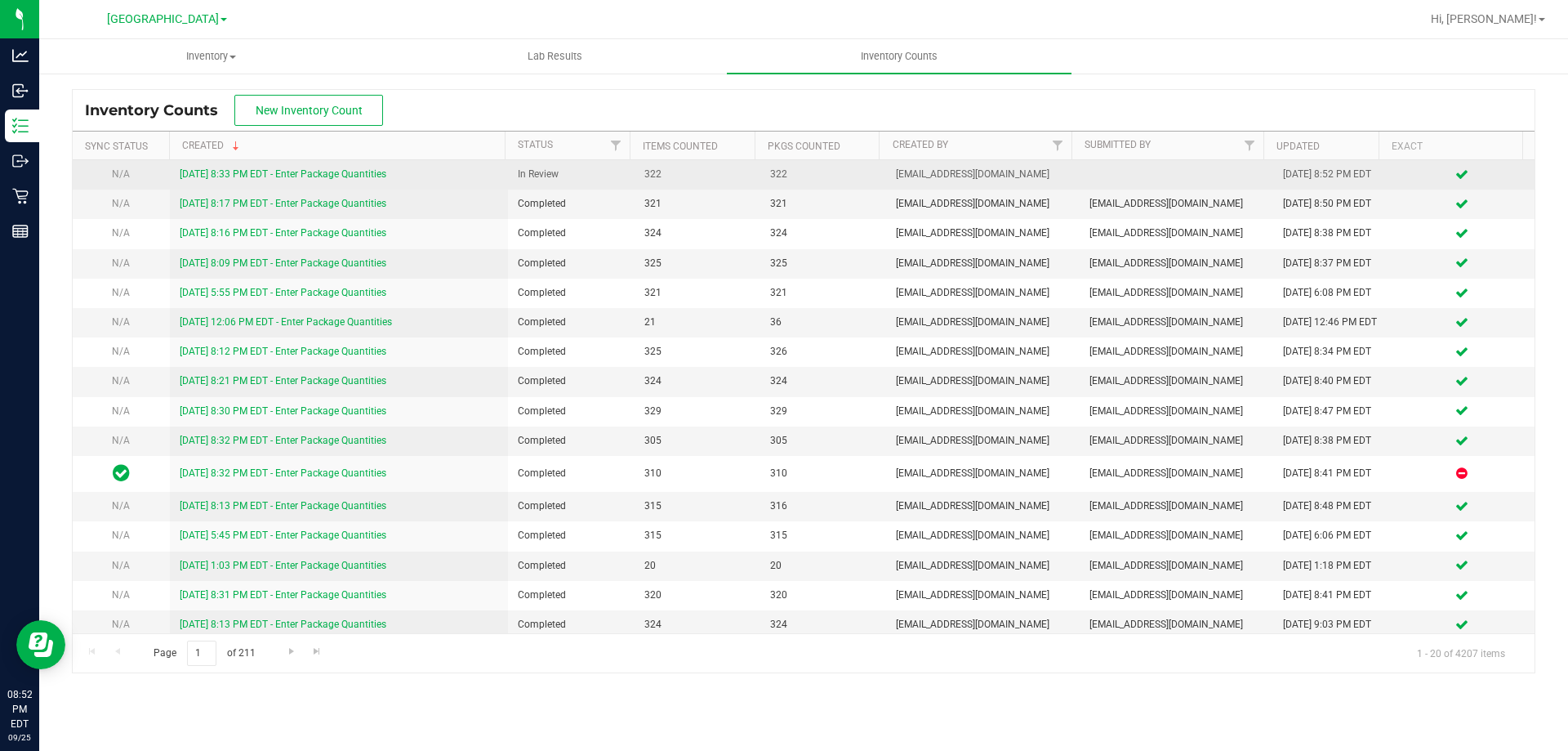
click at [369, 173] on link "9/25/25 8:33 PM EDT - Enter Package Quantities" at bounding box center [283, 174] width 207 height 12
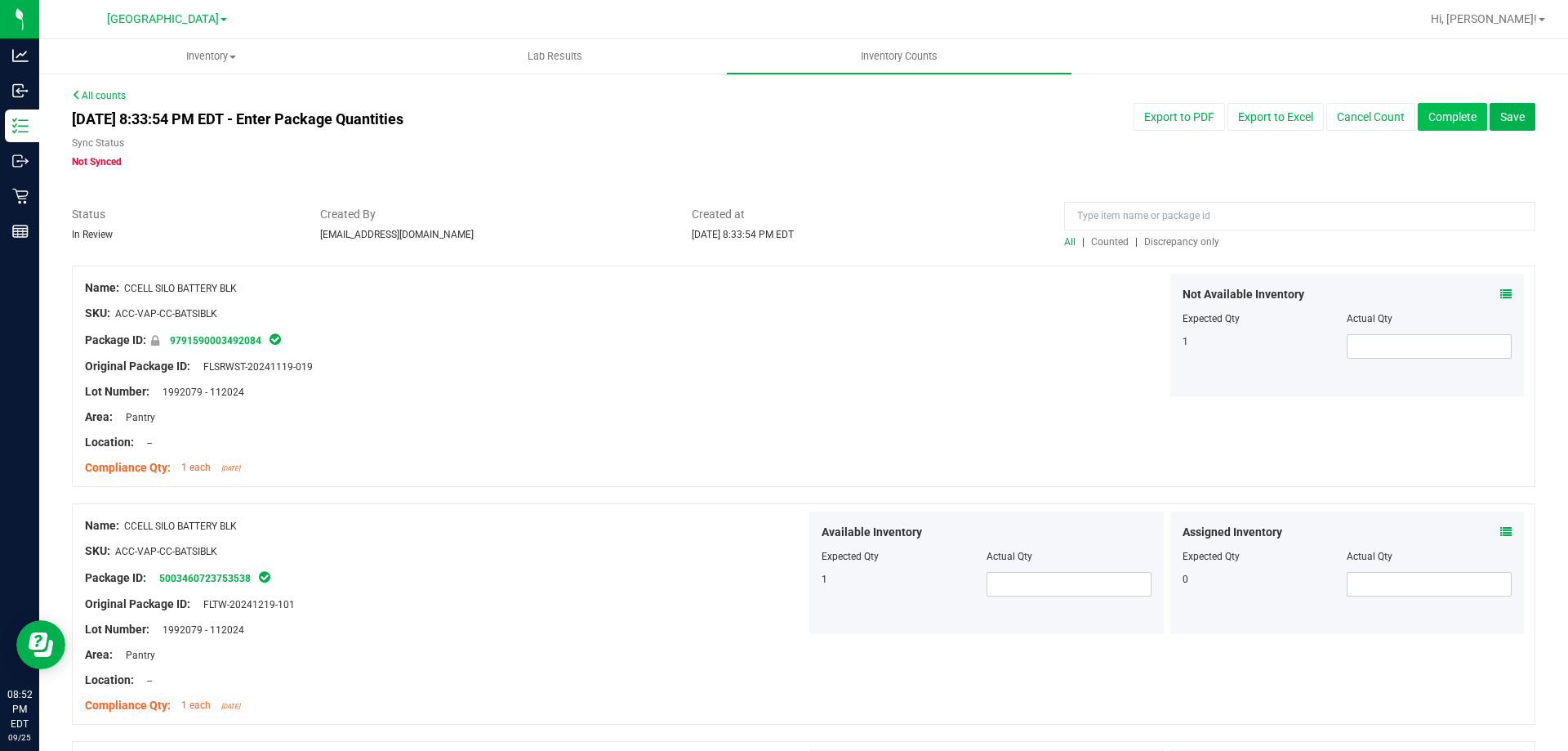
click at [1431, 121] on button "Complete" at bounding box center [1453, 116] width 69 height 28
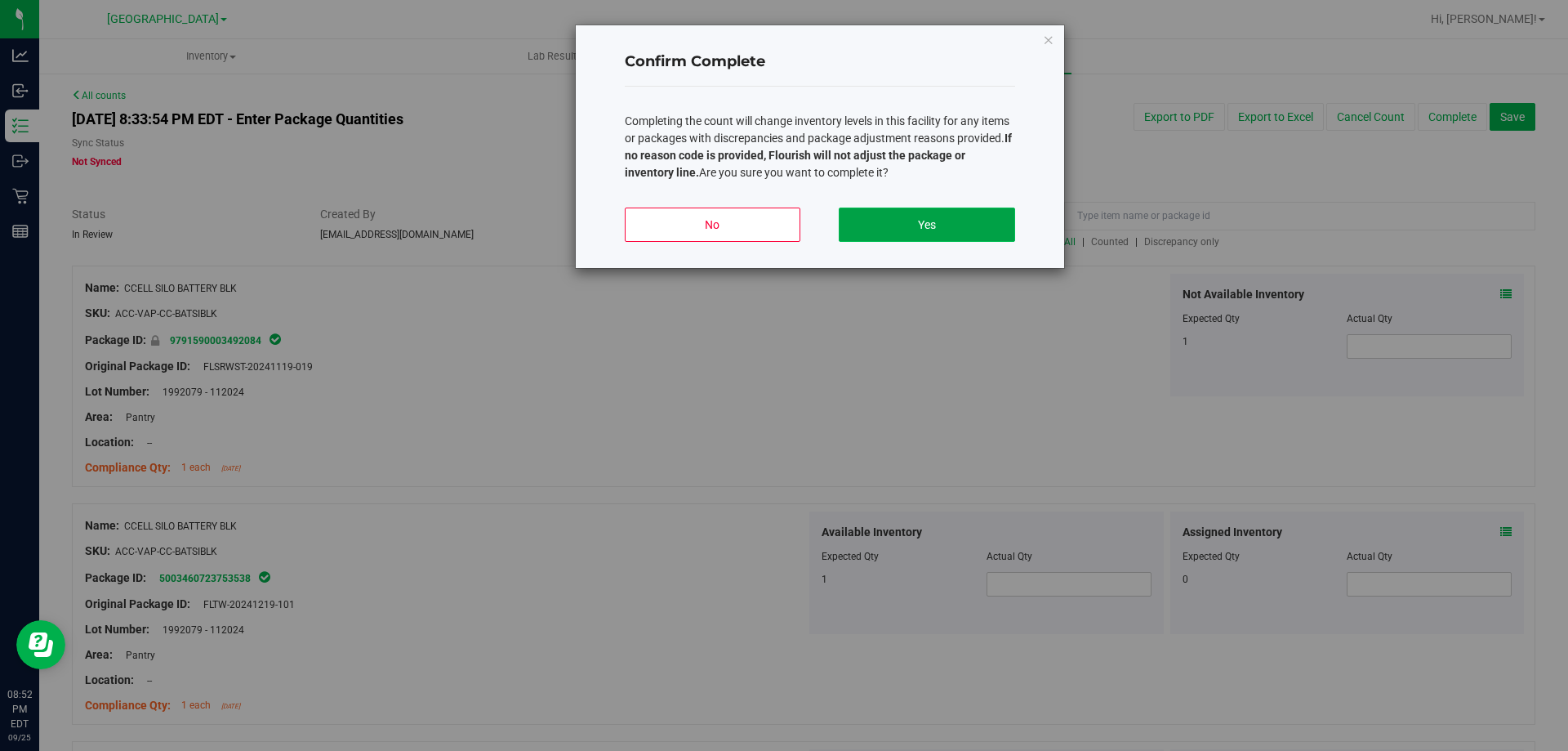
click at [963, 216] on button "Yes" at bounding box center [927, 224] width 176 height 35
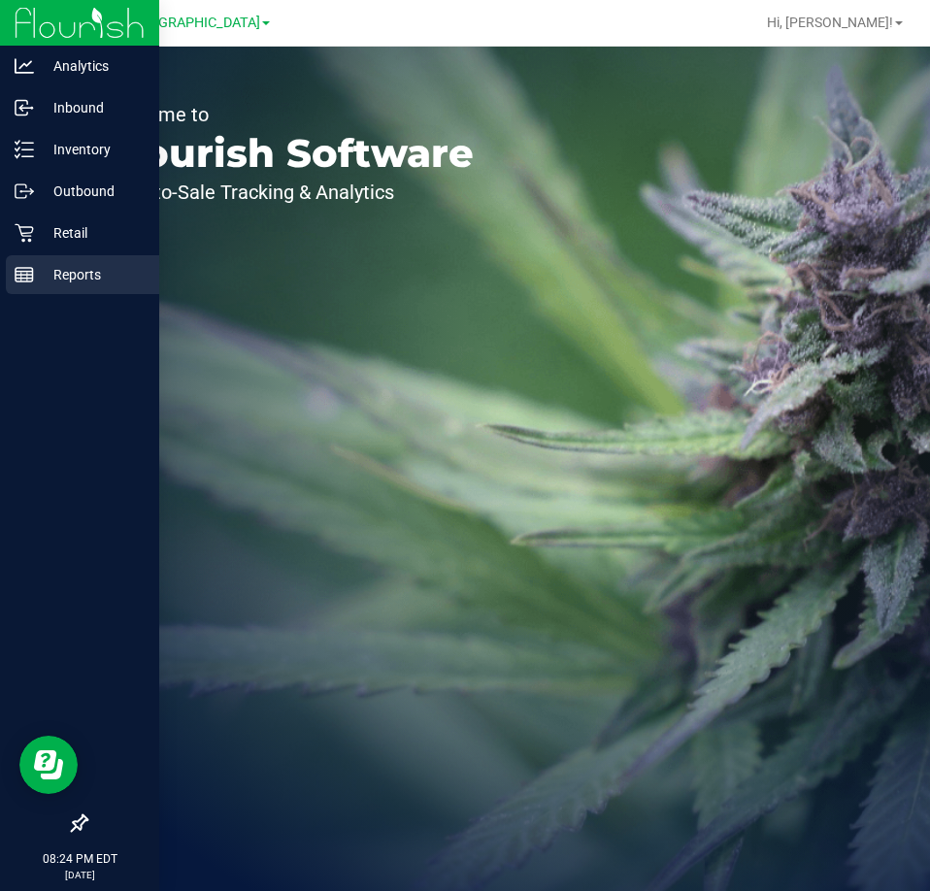
click at [28, 267] on icon at bounding box center [24, 274] width 19 height 19
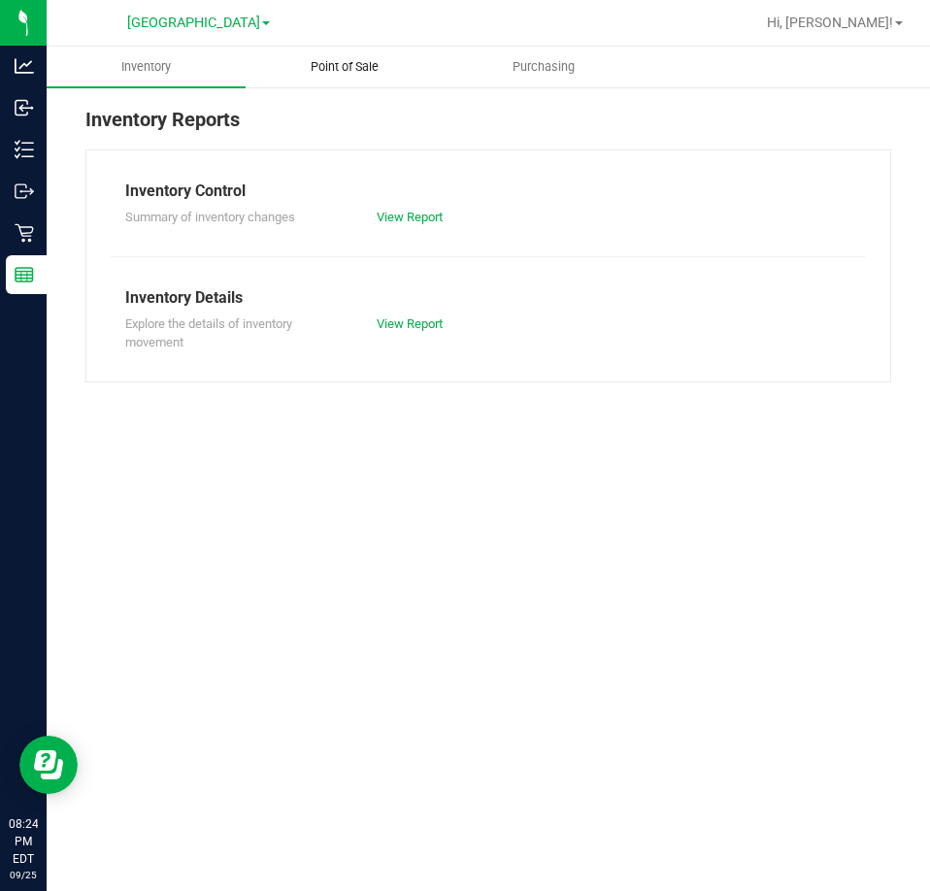
click at [359, 74] on span "Point of Sale" at bounding box center [344, 66] width 120 height 17
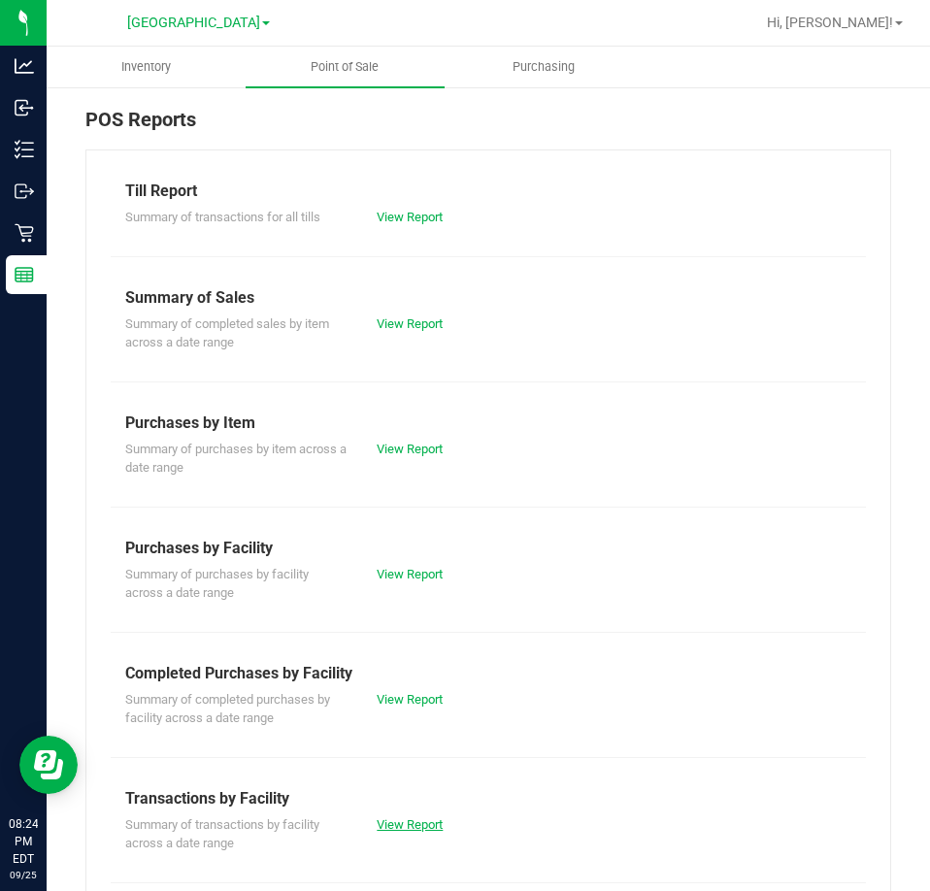
click at [380, 819] on link "View Report" at bounding box center [410, 824] width 66 height 15
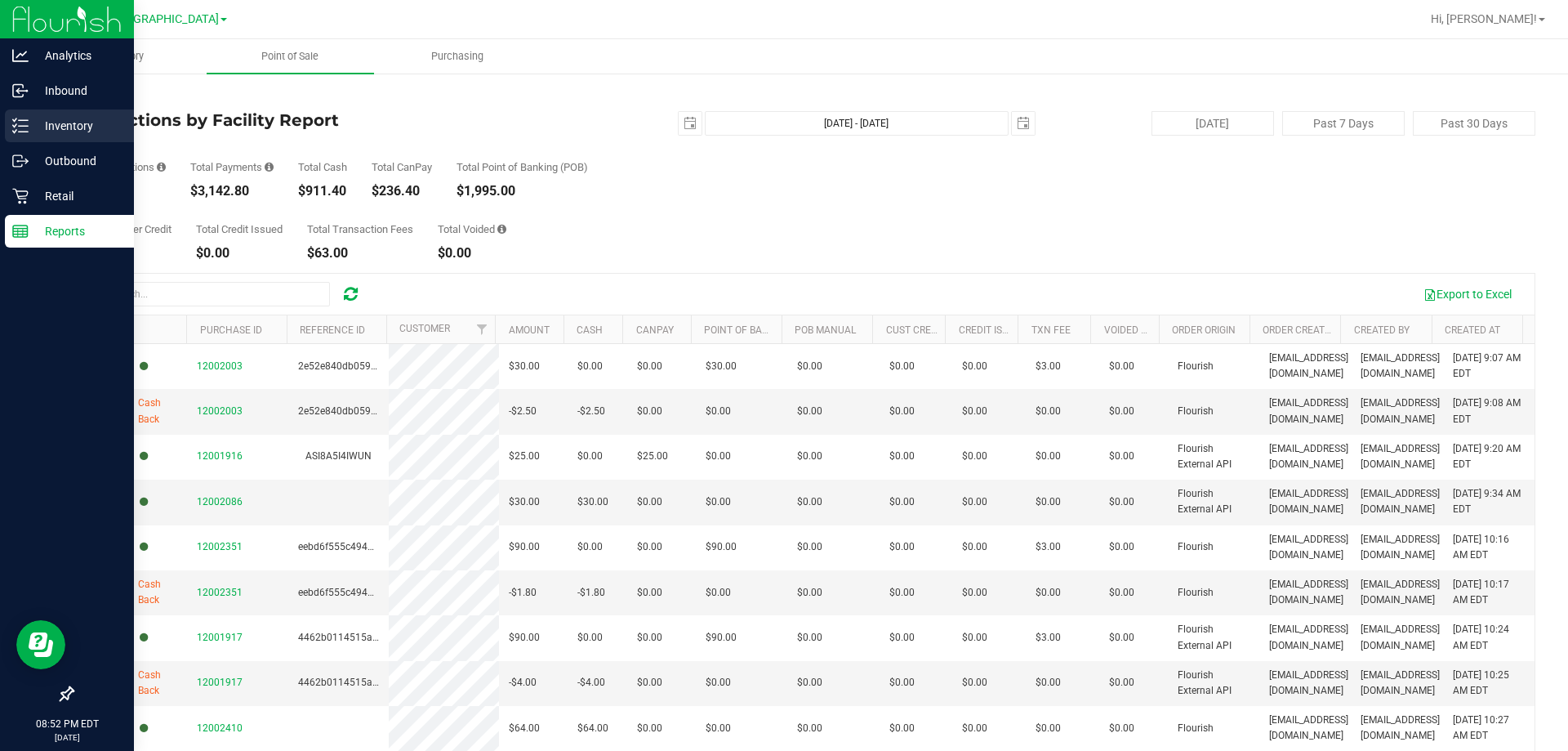
click at [37, 115] on div "Inventory" at bounding box center [69, 125] width 129 height 33
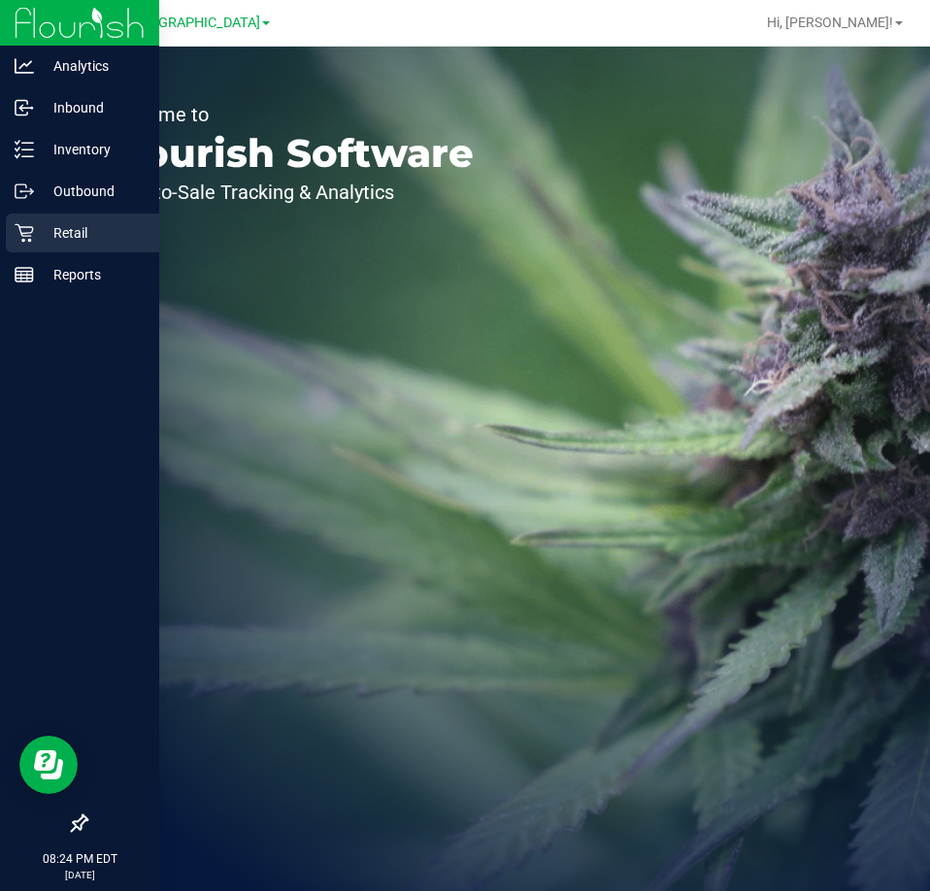
click at [33, 241] on icon at bounding box center [24, 232] width 19 height 19
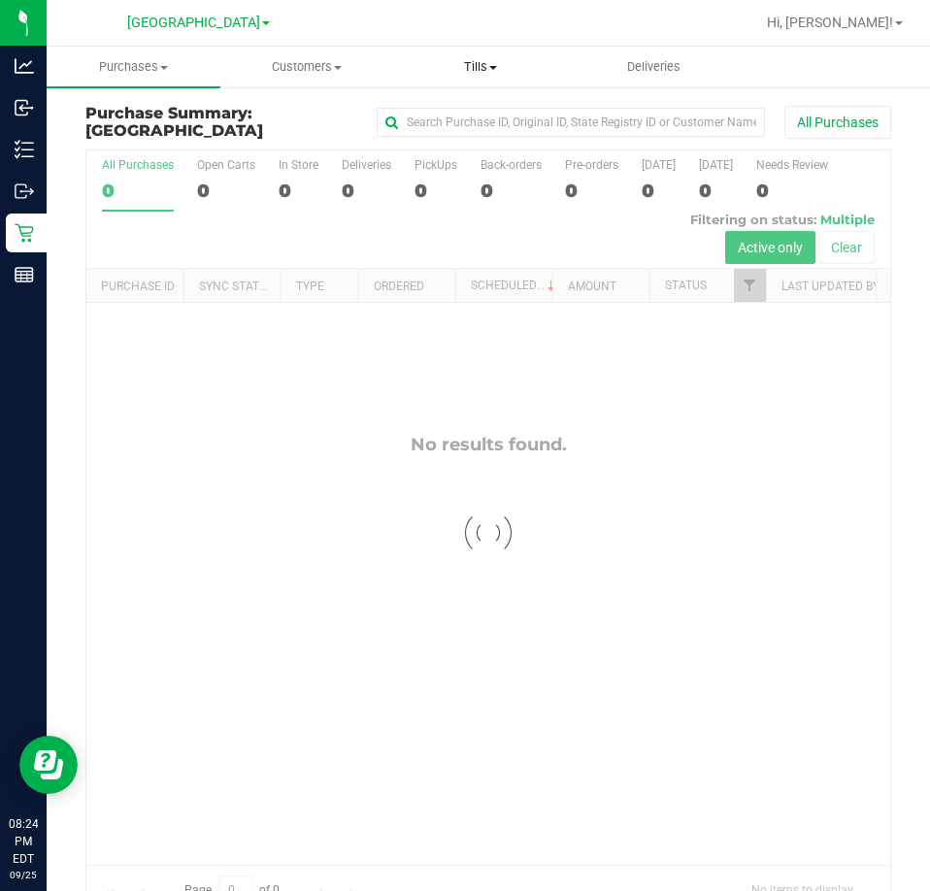
click at [472, 64] on span "Tills" at bounding box center [480, 66] width 172 height 17
click at [470, 114] on span "Manage tills" at bounding box center [458, 117] width 131 height 16
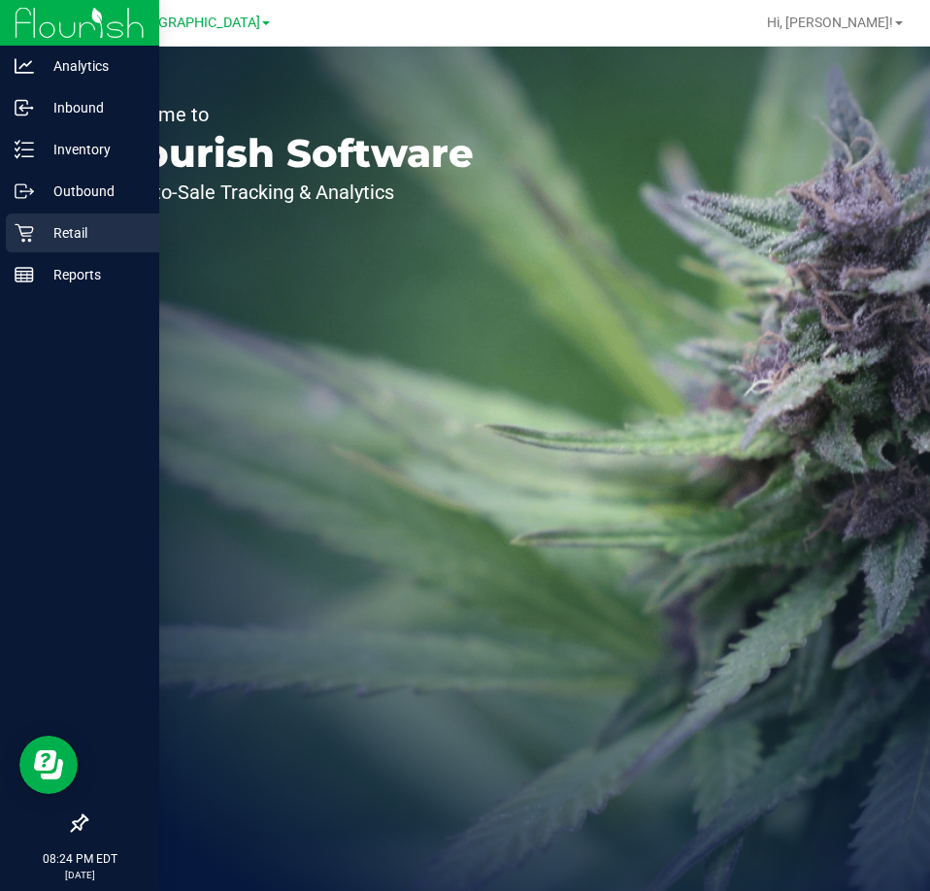
click at [24, 228] on icon at bounding box center [24, 232] width 19 height 19
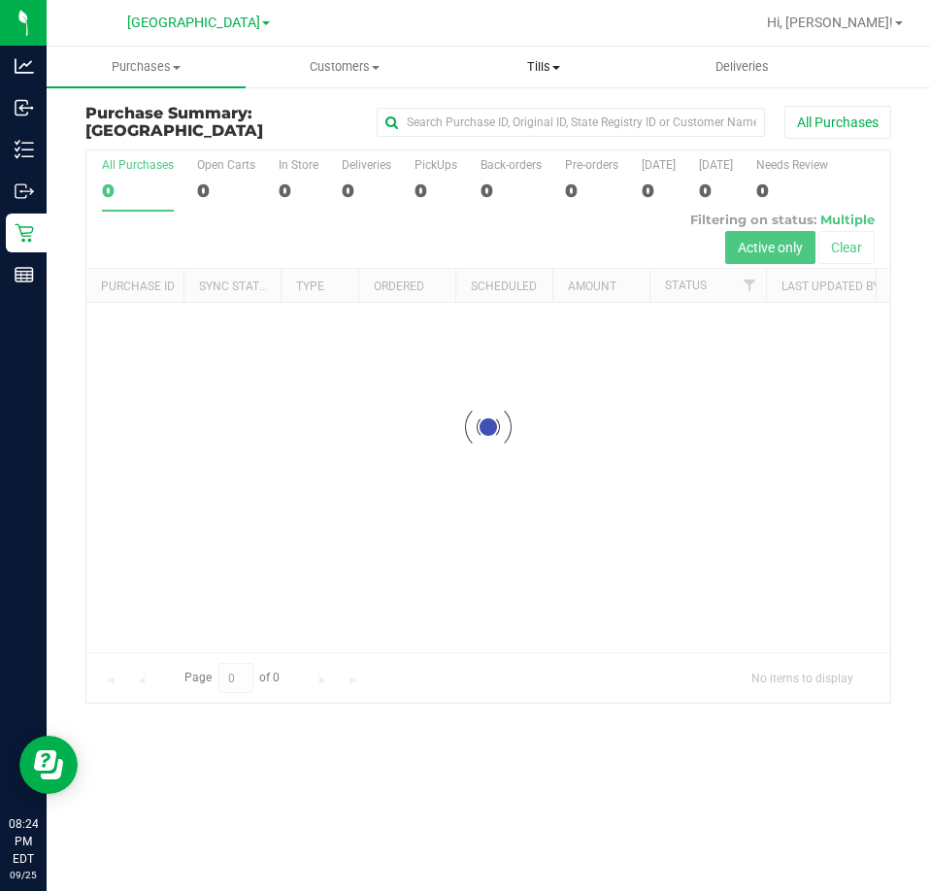
click at [515, 75] on span "Tills" at bounding box center [543, 66] width 197 height 17
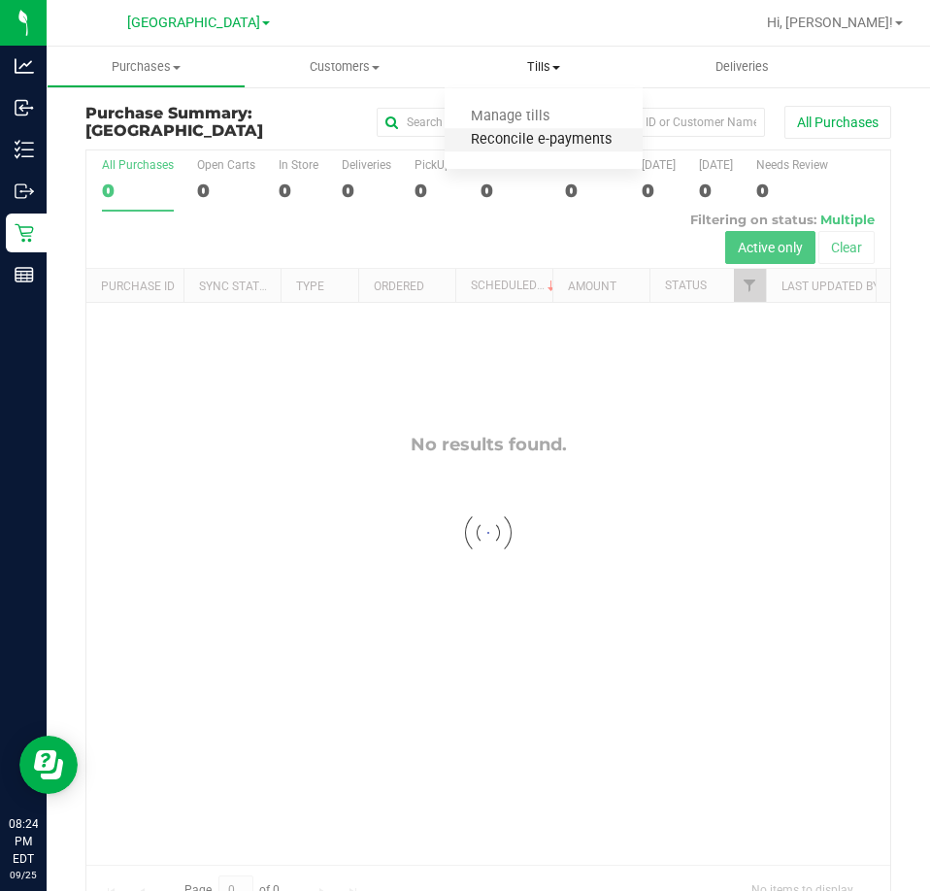
click at [533, 147] on span "Reconcile e-payments" at bounding box center [540, 140] width 193 height 16
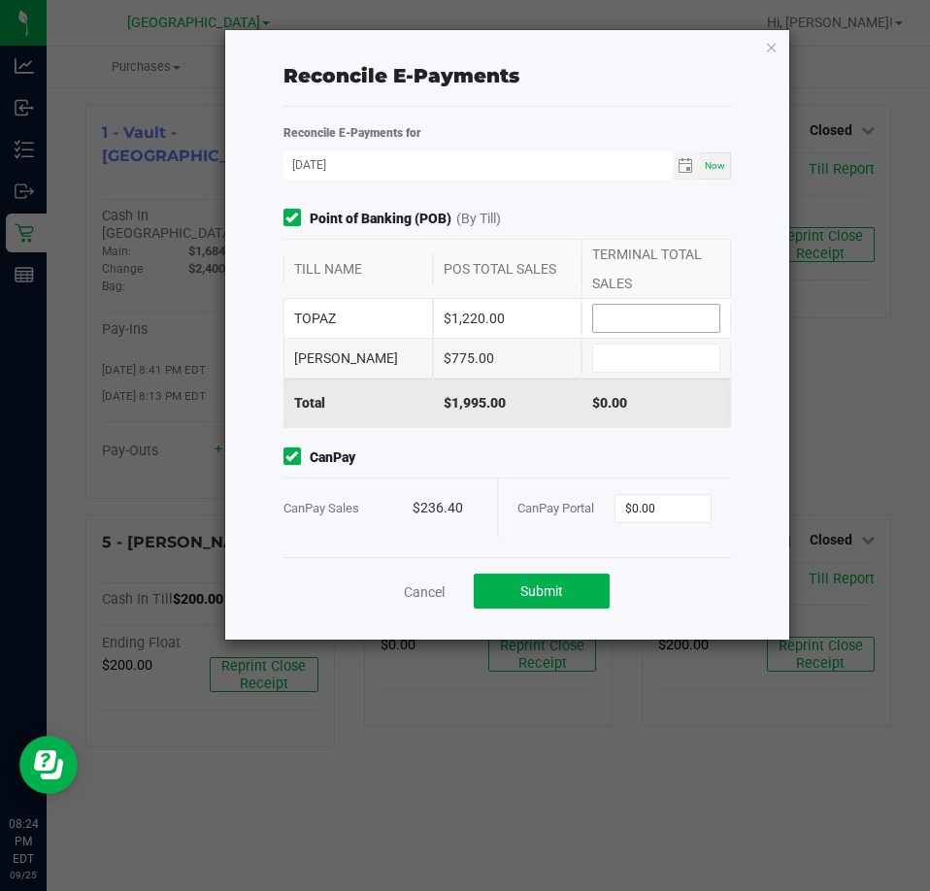
click at [610, 323] on input at bounding box center [656, 318] width 126 height 27
type input "$1,220.00"
click at [691, 513] on input "0" at bounding box center [662, 508] width 95 height 27
type input "$236.40"
click at [704, 467] on span "CanPay" at bounding box center [507, 457] width 448 height 20
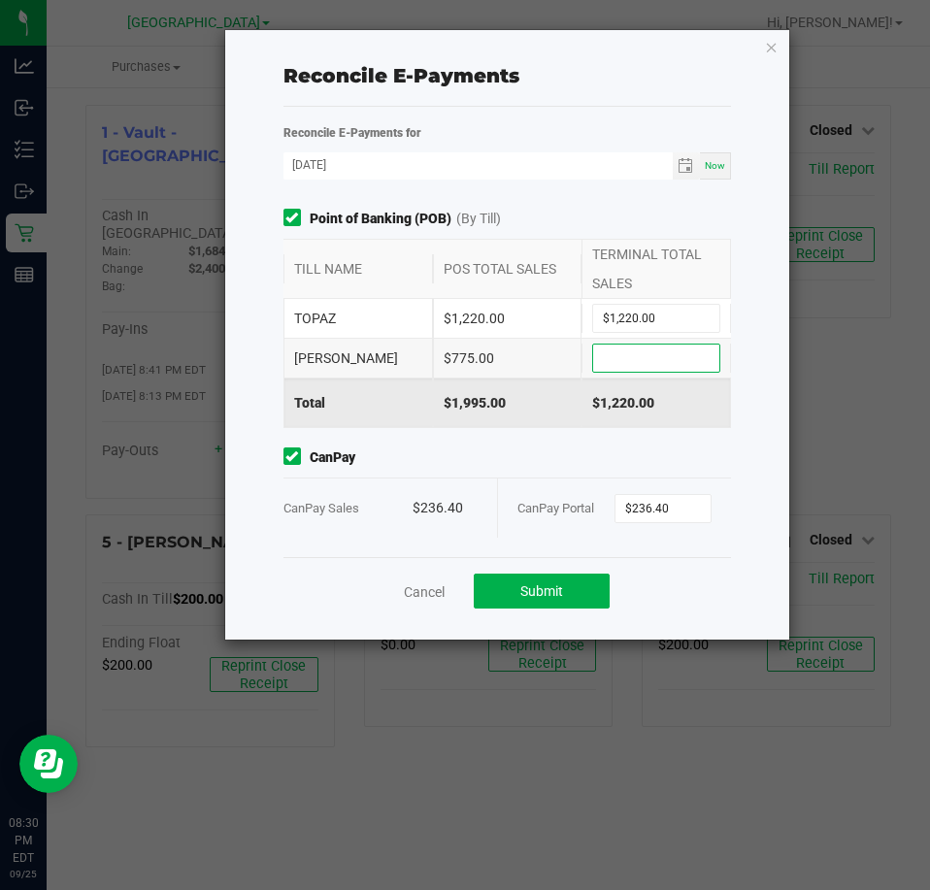
click at [640, 364] on input at bounding box center [656, 358] width 126 height 27
type input "$775.00"
click at [576, 584] on button "Submit" at bounding box center [542, 591] width 136 height 35
